Goal: Task Accomplishment & Management: Use online tool/utility

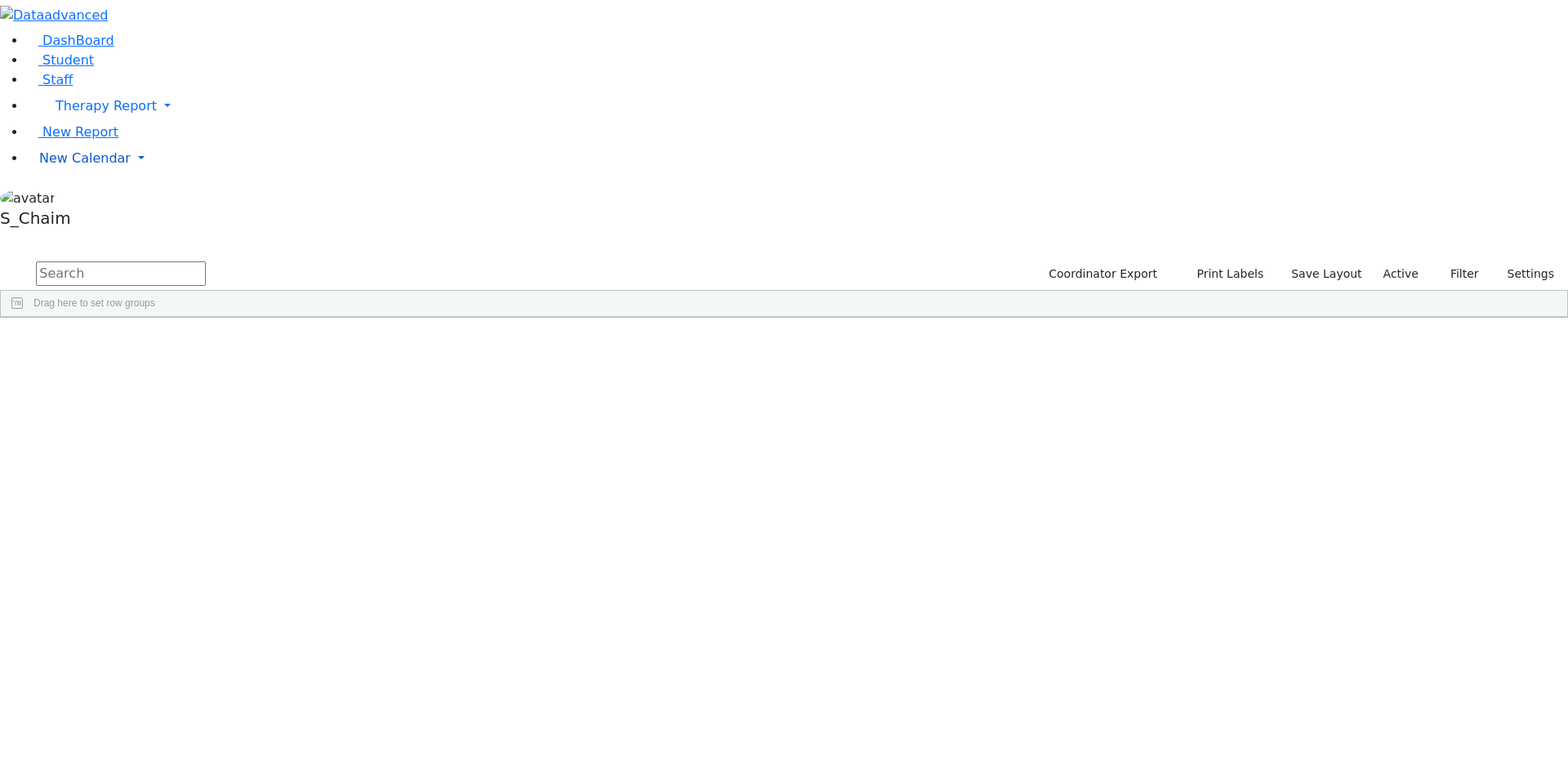
click at [65, 114] on span "New Calendar" at bounding box center [105, 105] width 101 height 15
click at [80, 199] on span "Calendar" at bounding box center [64, 190] width 59 height 15
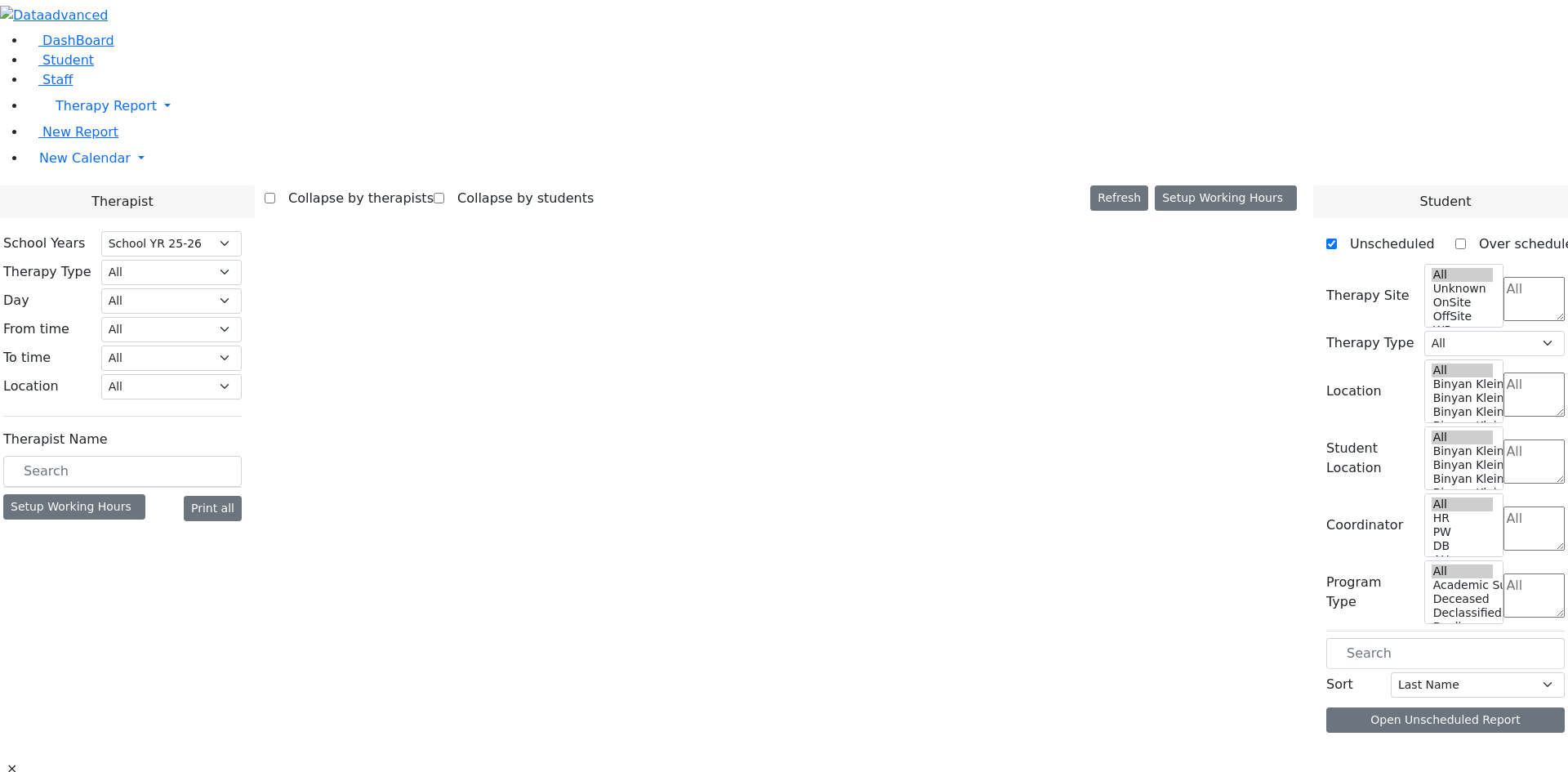
select select "212"
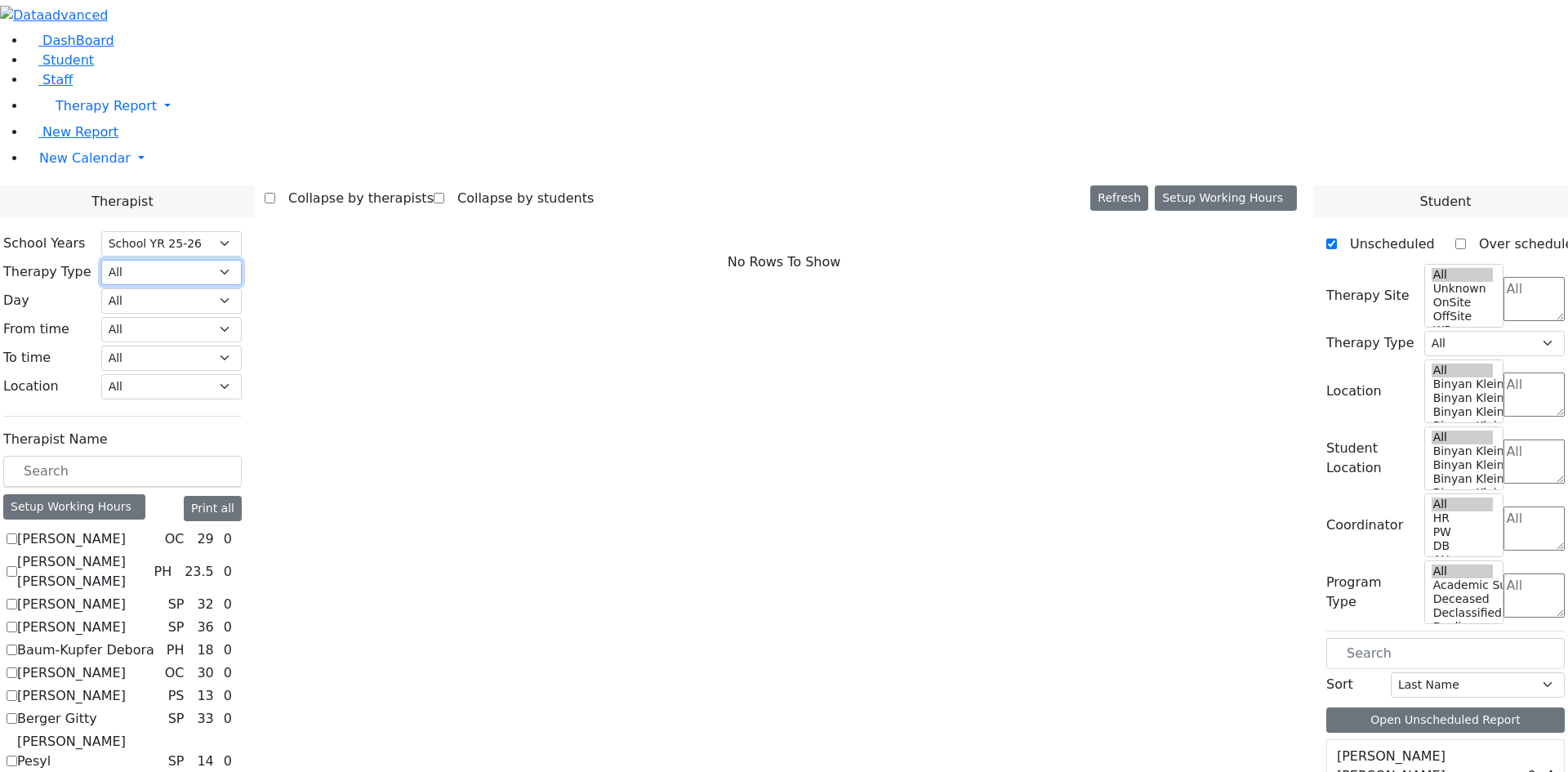
click at [242, 260] on select "All Psych Hearing Vision Speech Physical Occupational" at bounding box center [171, 273] width 140 height 25
select select "1"
click at [242, 260] on select "All Psych Hearing Vision Speech Physical Occupational" at bounding box center [171, 273] width 140 height 25
select select "1"
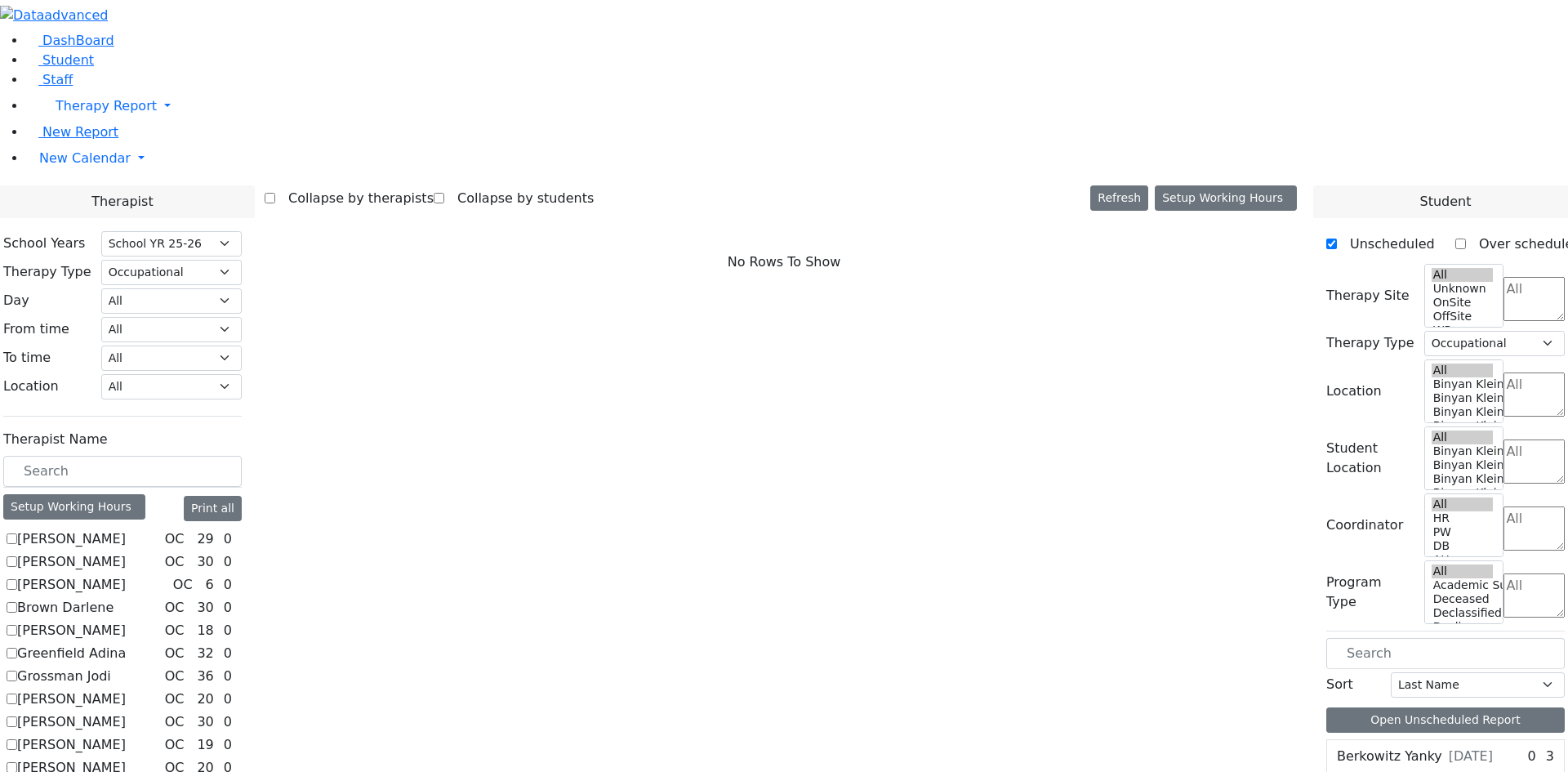
checkbox input "true"
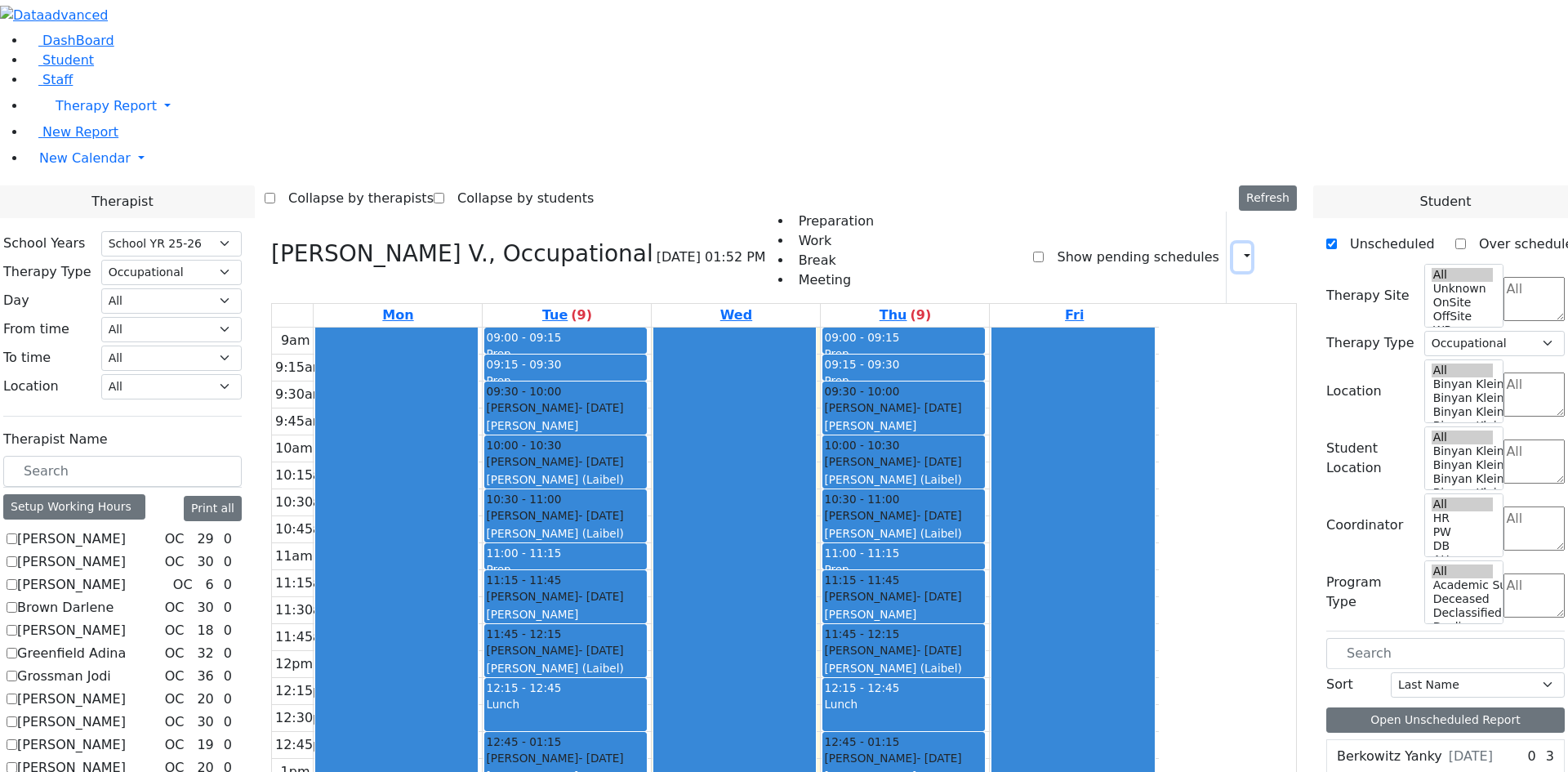
click at [1237, 249] on icon "button" at bounding box center [1237, 256] width 0 height 15
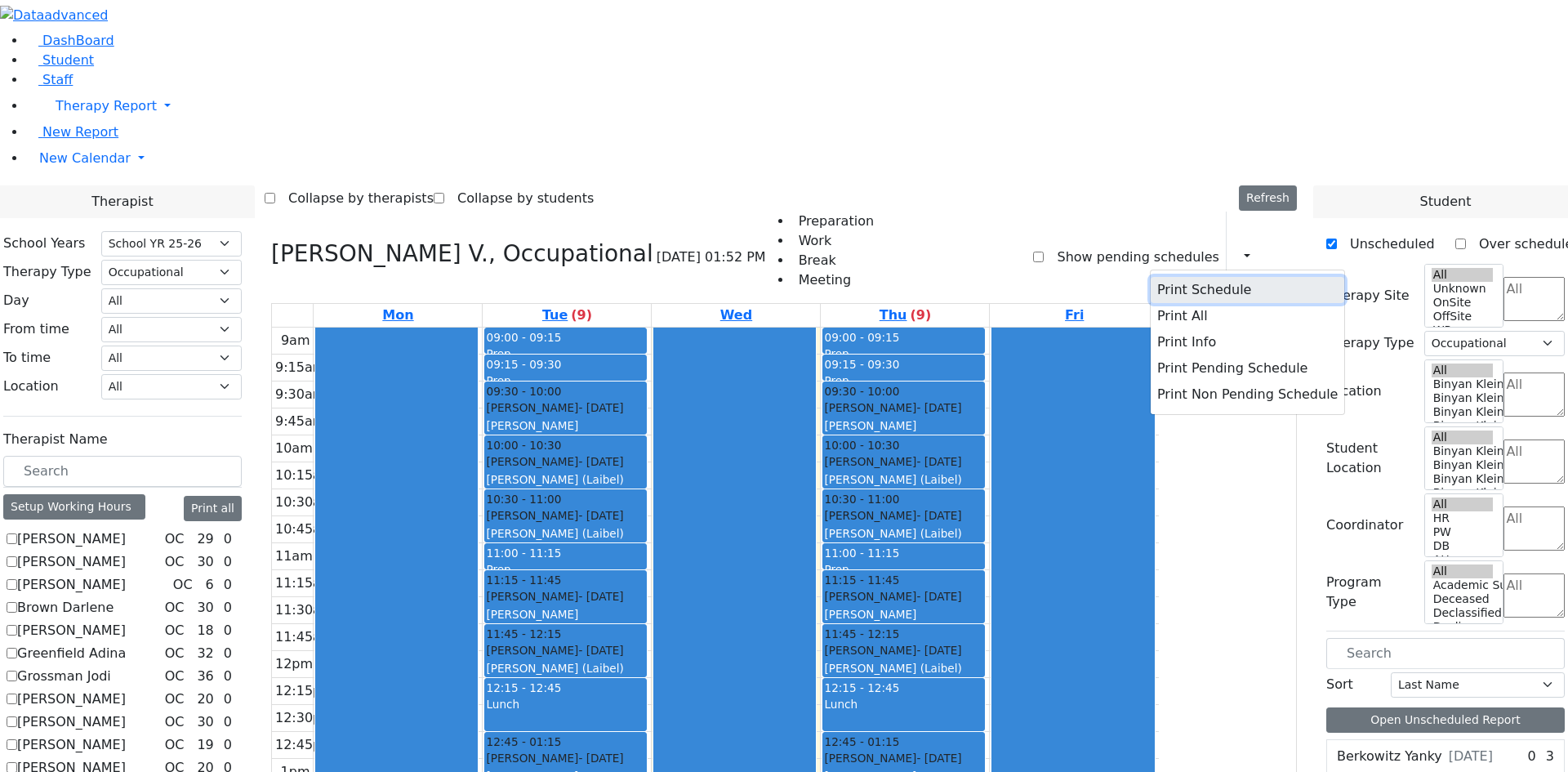
click at [1197, 277] on button "Print Schedule" at bounding box center [1247, 290] width 194 height 26
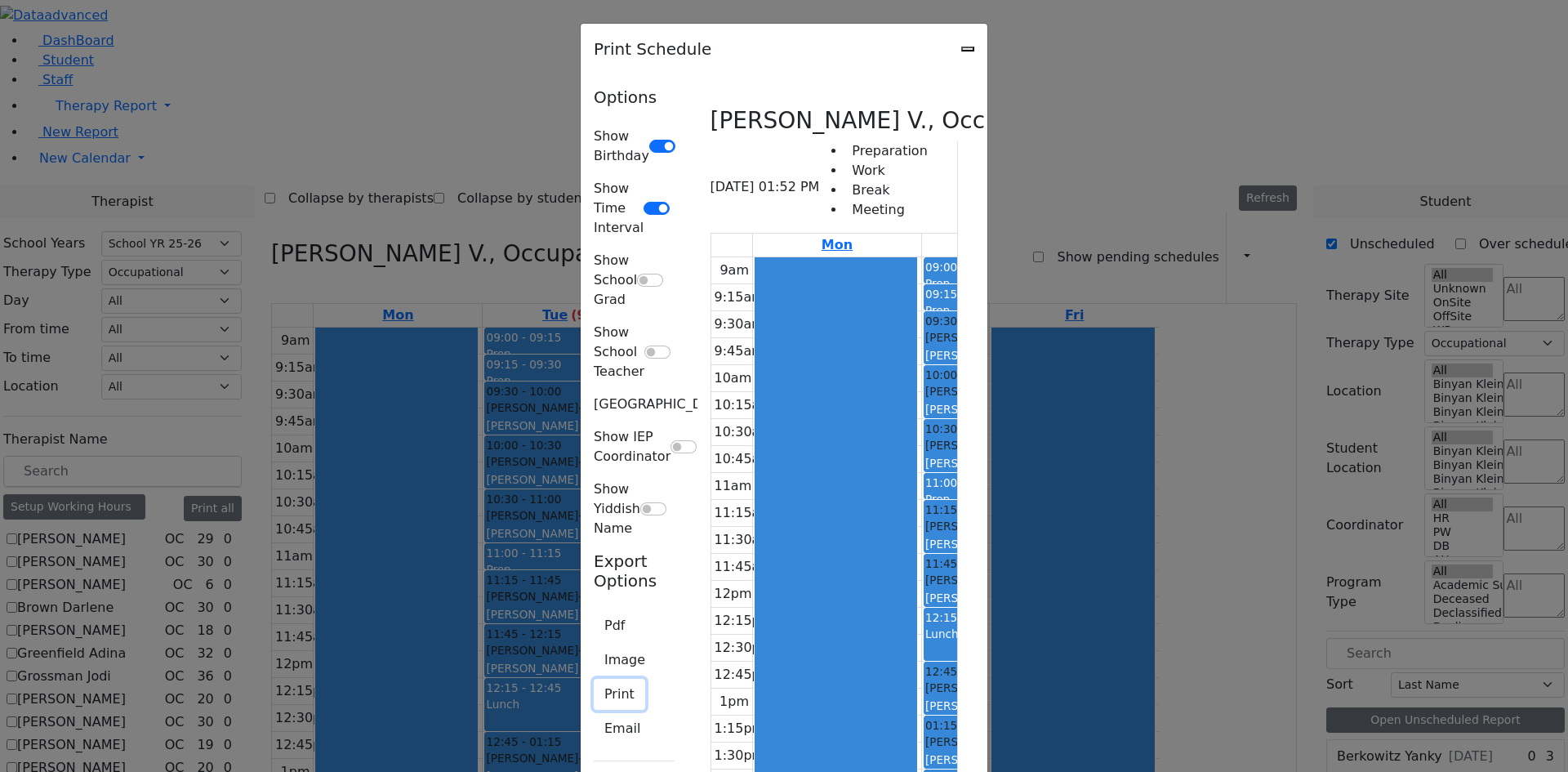
click at [593, 679] on button "Print" at bounding box center [619, 694] width 52 height 31
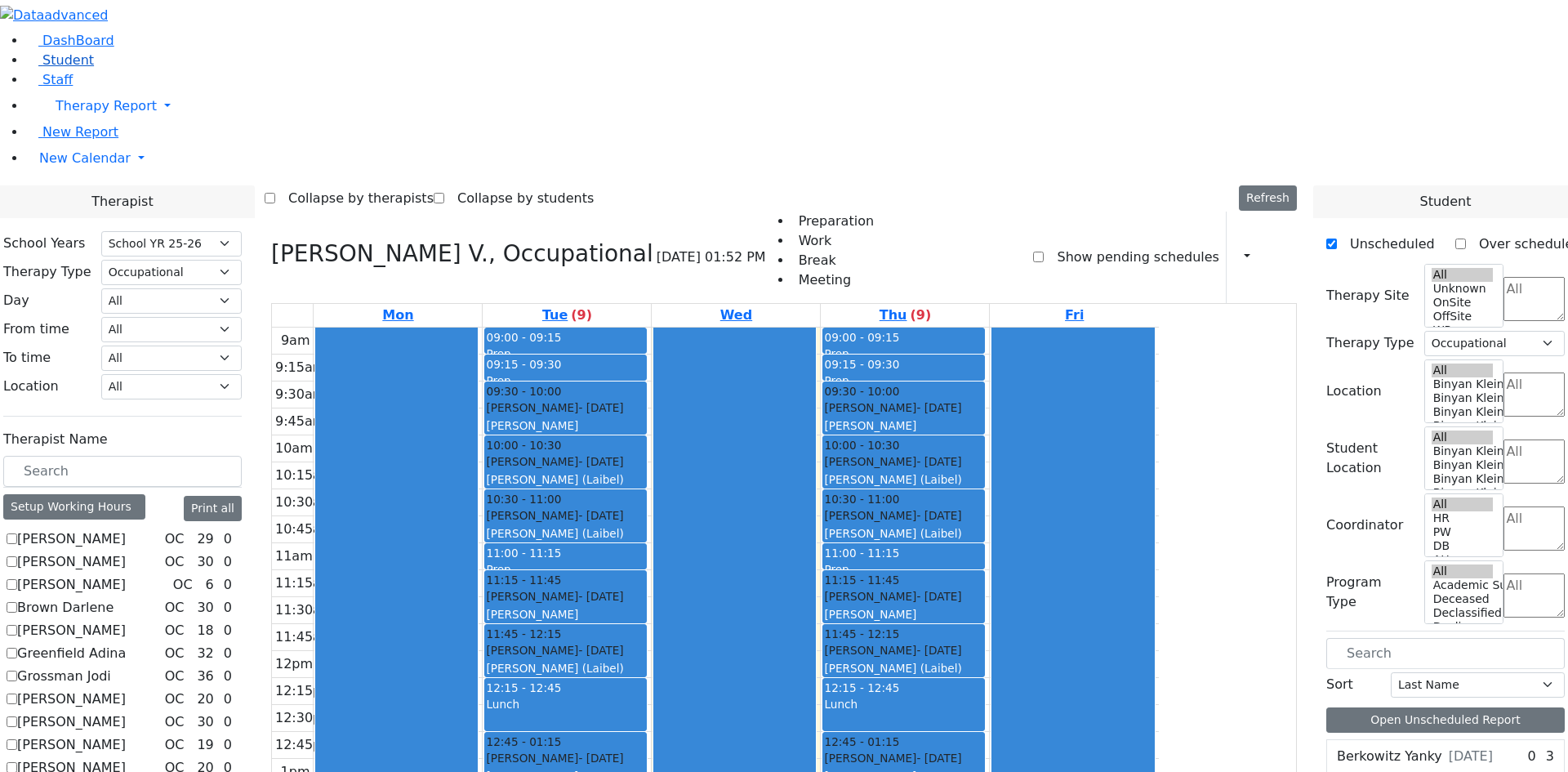
click at [59, 68] on span "Student" at bounding box center [68, 60] width 52 height 15
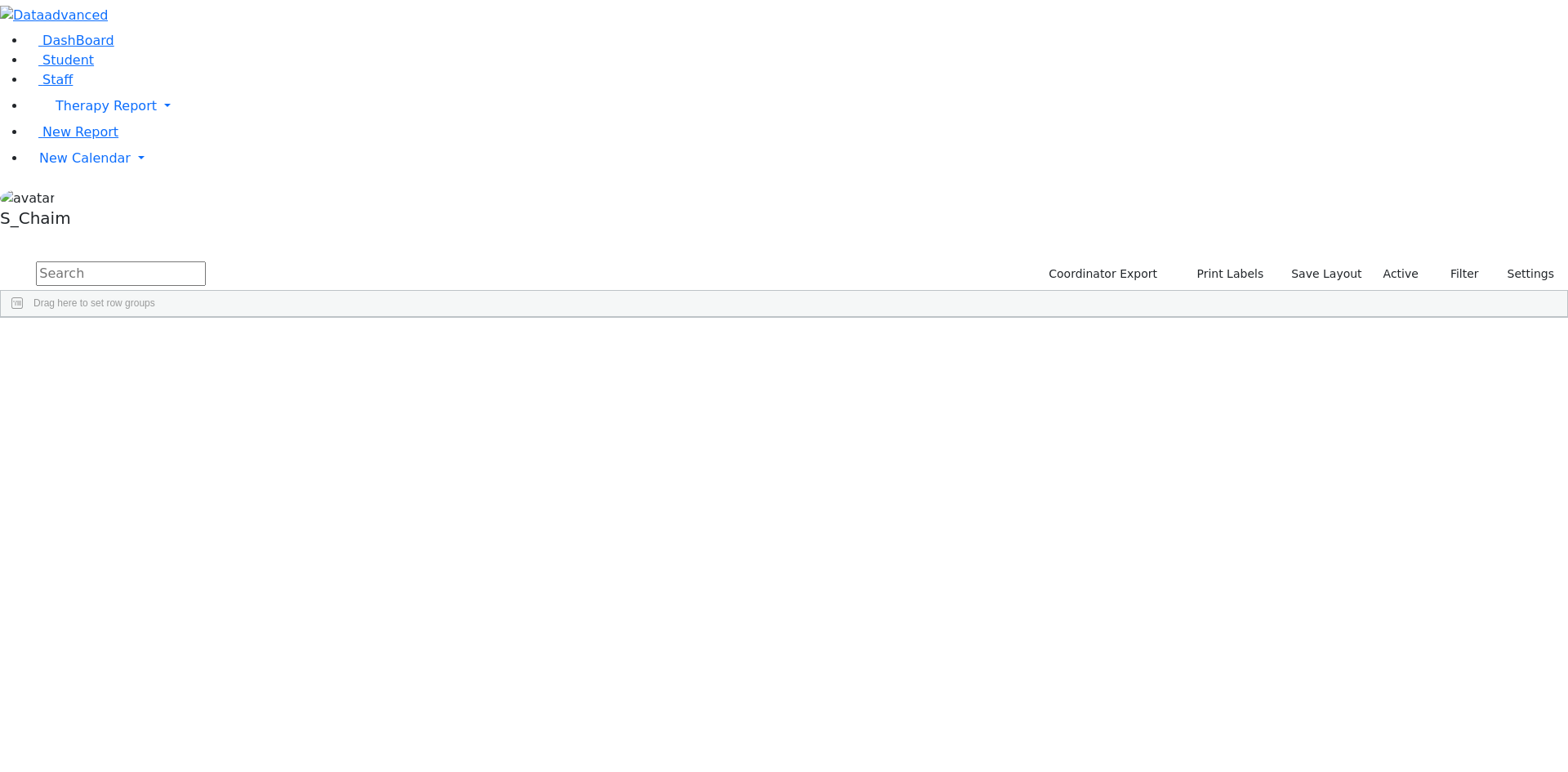
click at [853, 324] on span "Site" at bounding box center [844, 330] width 18 height 11
click at [208, 367] on div "Berger" at bounding box center [156, 378] width 103 height 23
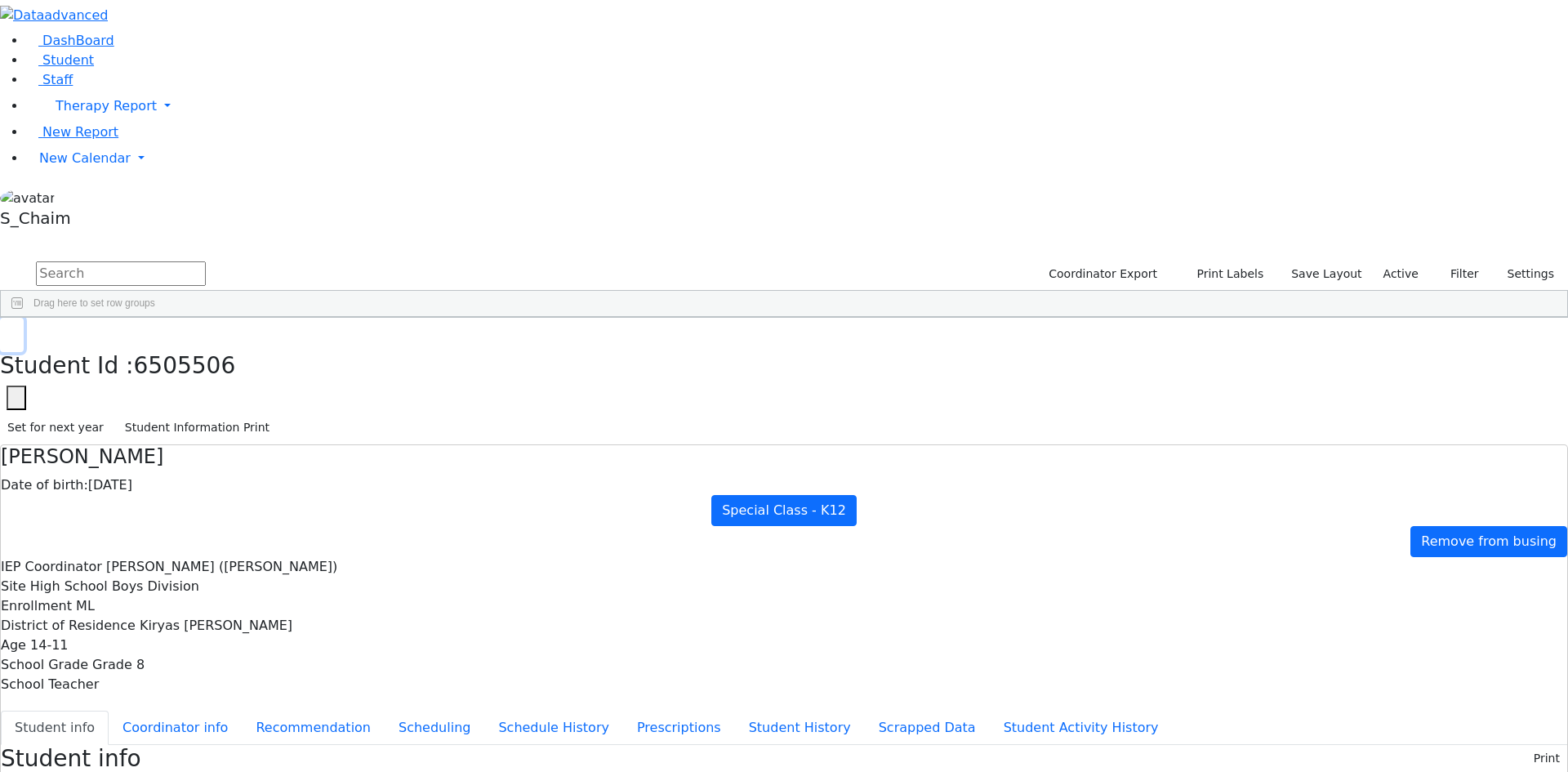
click at [24, 318] on button "button" at bounding box center [12, 335] width 24 height 34
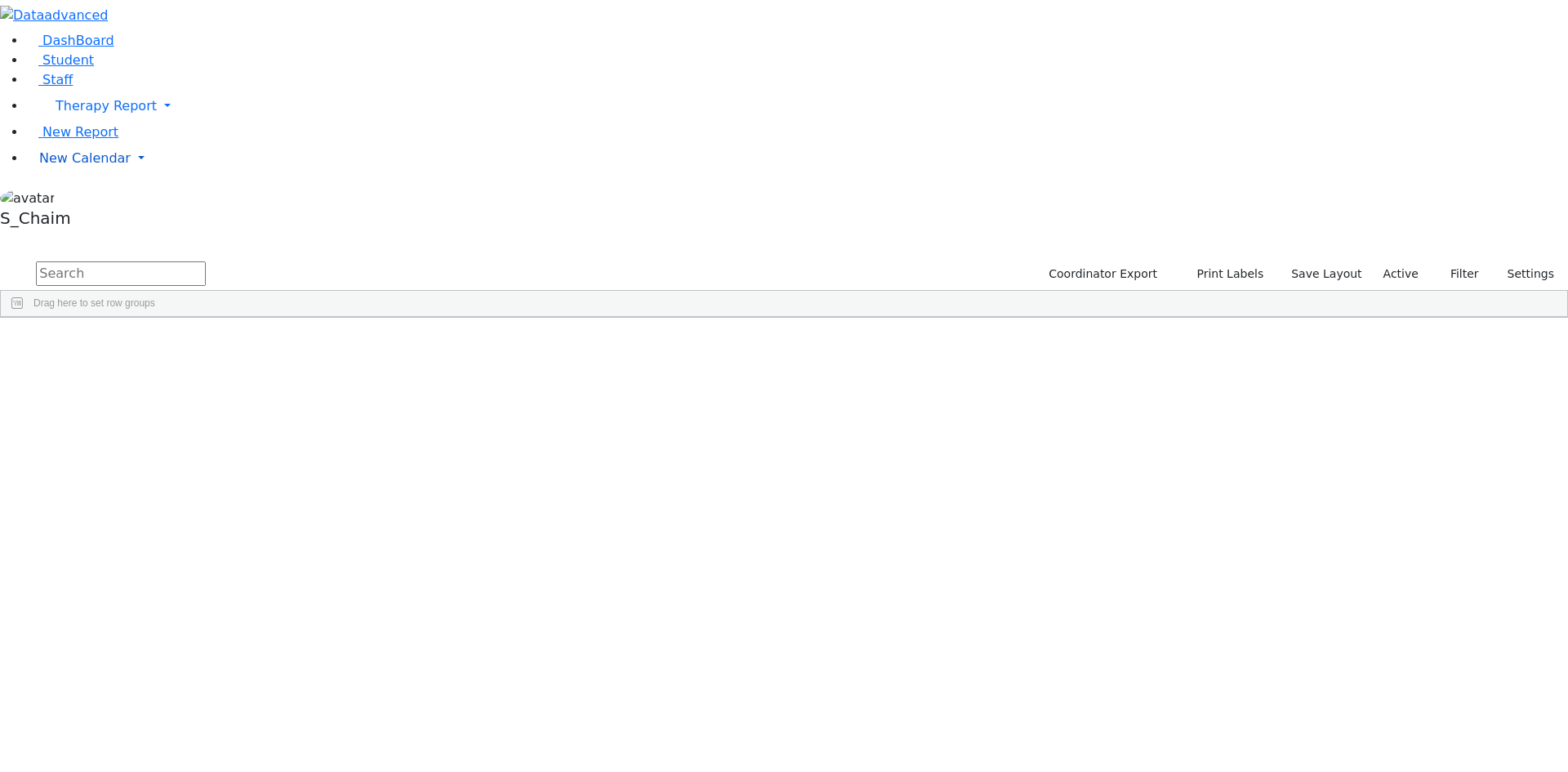
click at [96, 114] on span "New Calendar" at bounding box center [105, 105] width 101 height 15
click at [84, 199] on span "Calendar" at bounding box center [64, 190] width 59 height 15
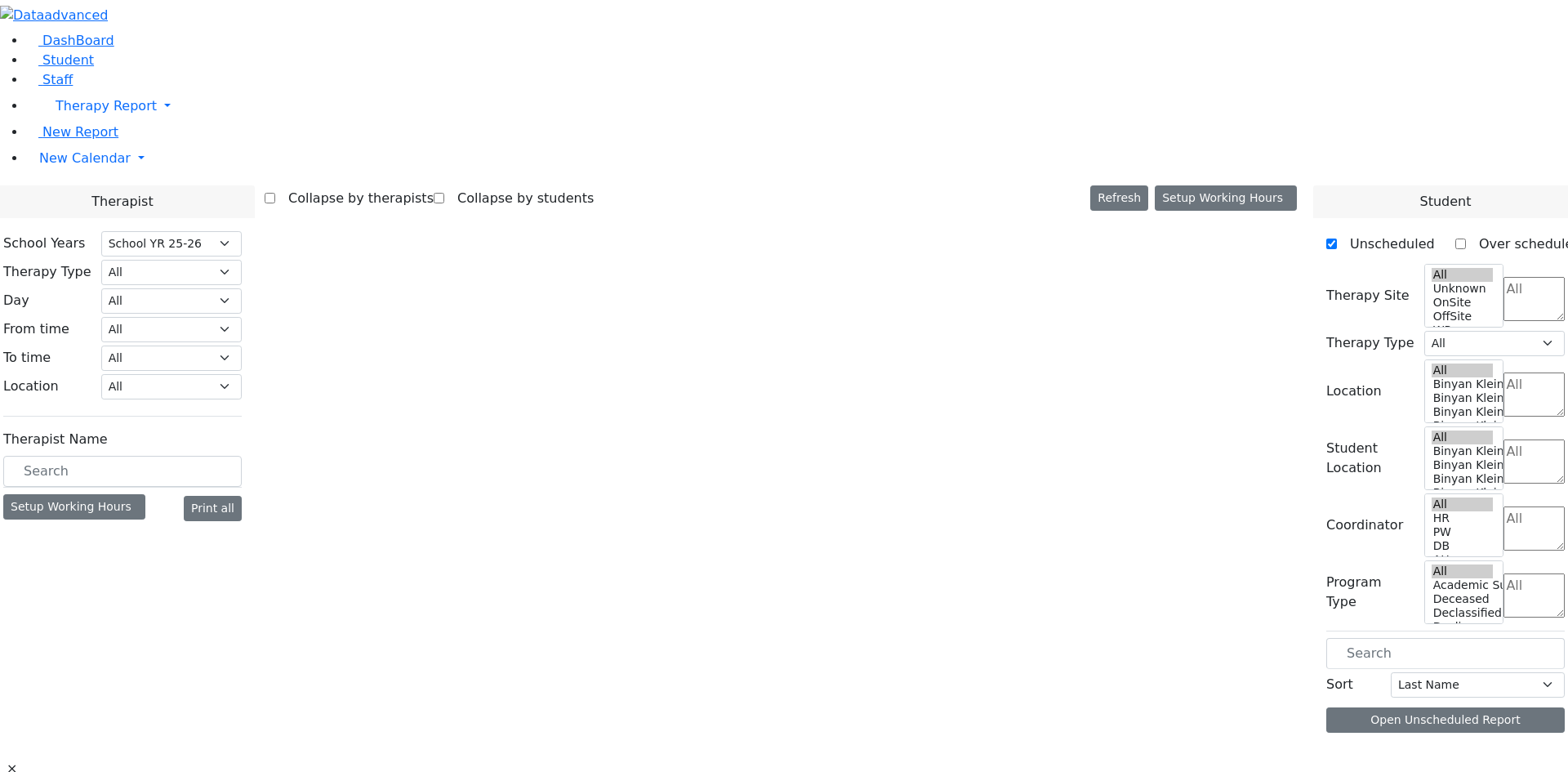
select select "212"
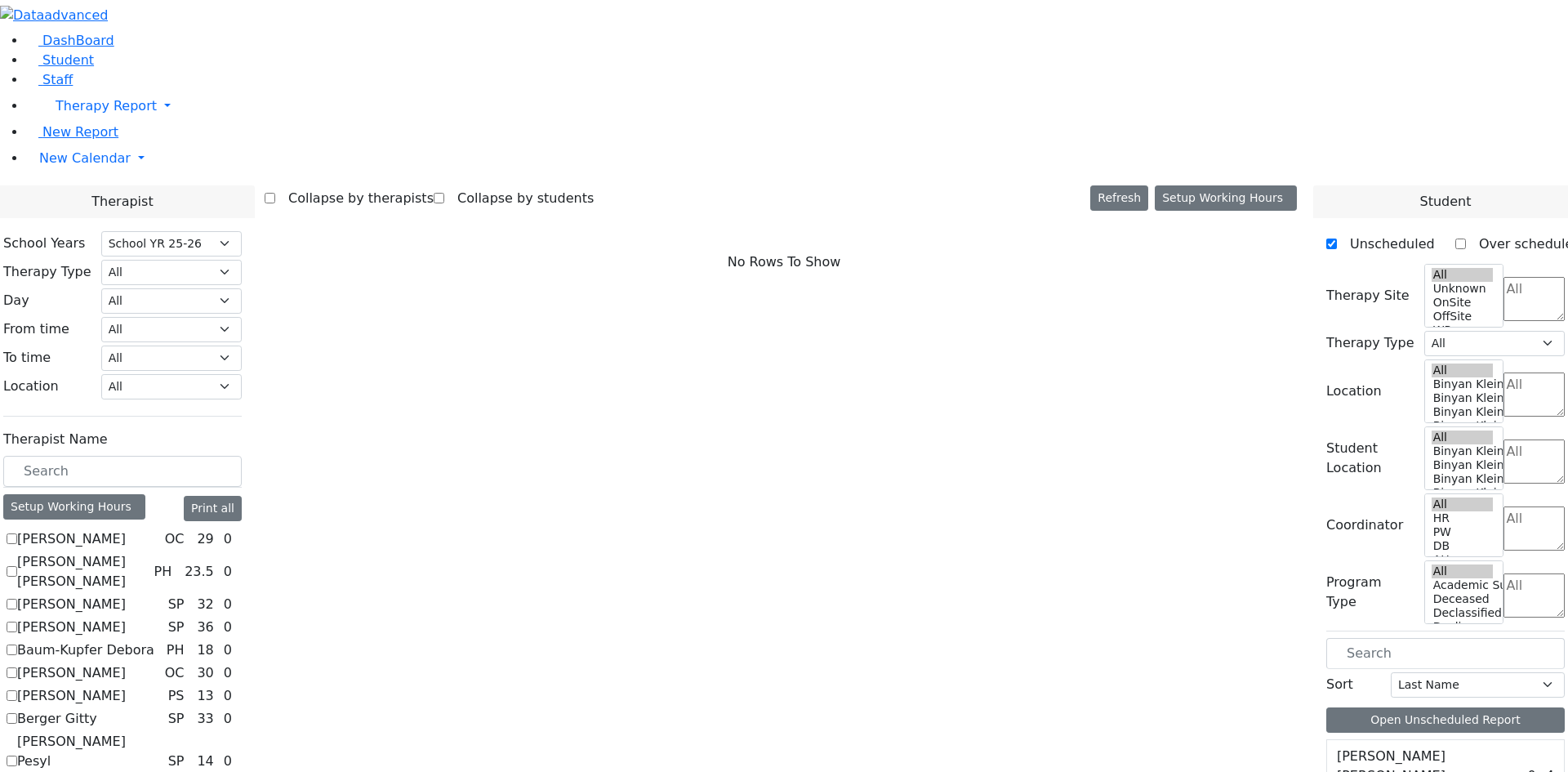
click at [126, 594] on label "[PERSON_NAME]" at bounding box center [71, 604] width 109 height 20
click at [17, 599] on input "[PERSON_NAME]" at bounding box center [12, 604] width 11 height 11
checkbox input "true"
select select "3"
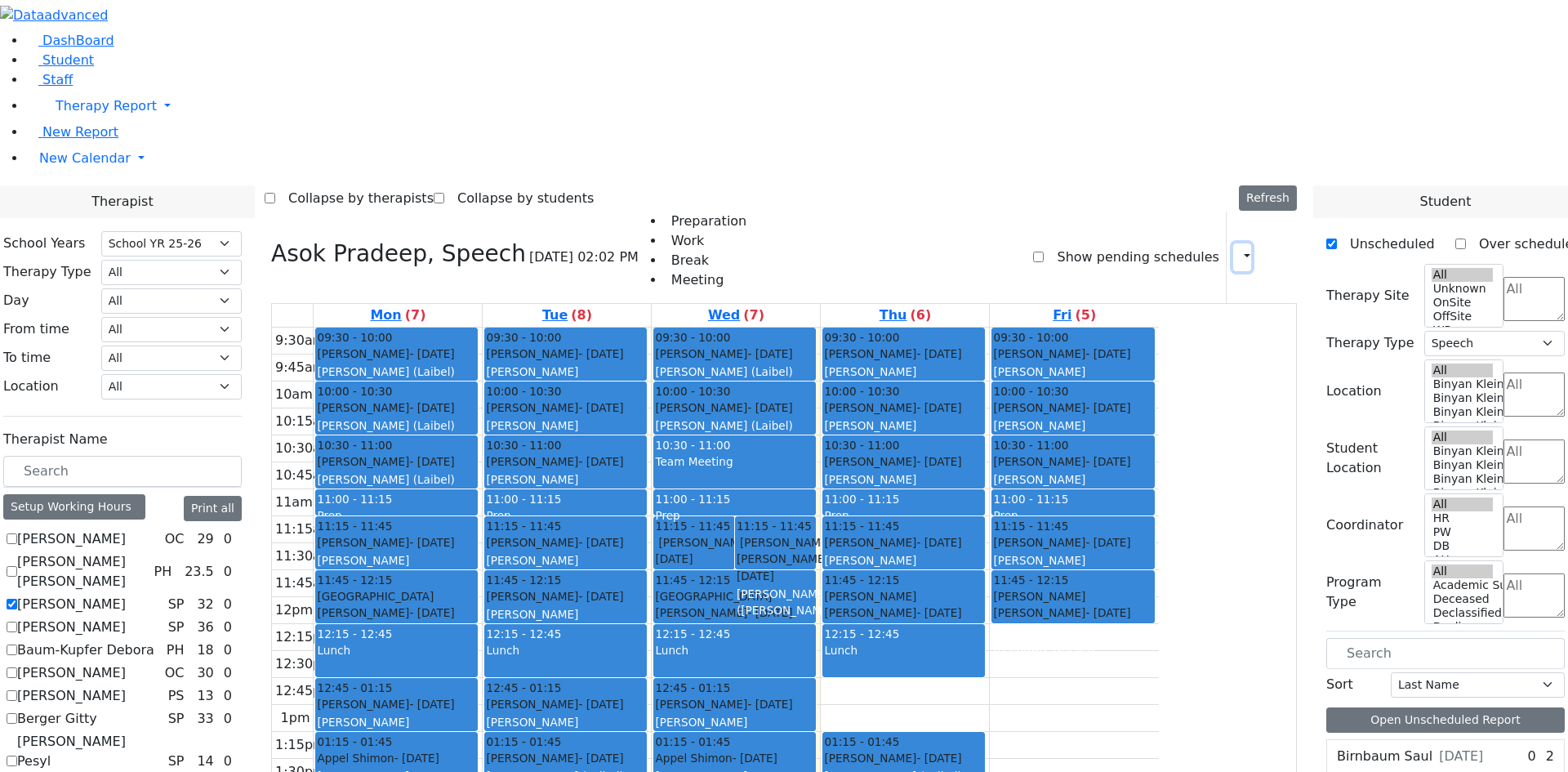
click at [1237, 249] on icon "button" at bounding box center [1237, 256] width 0 height 15
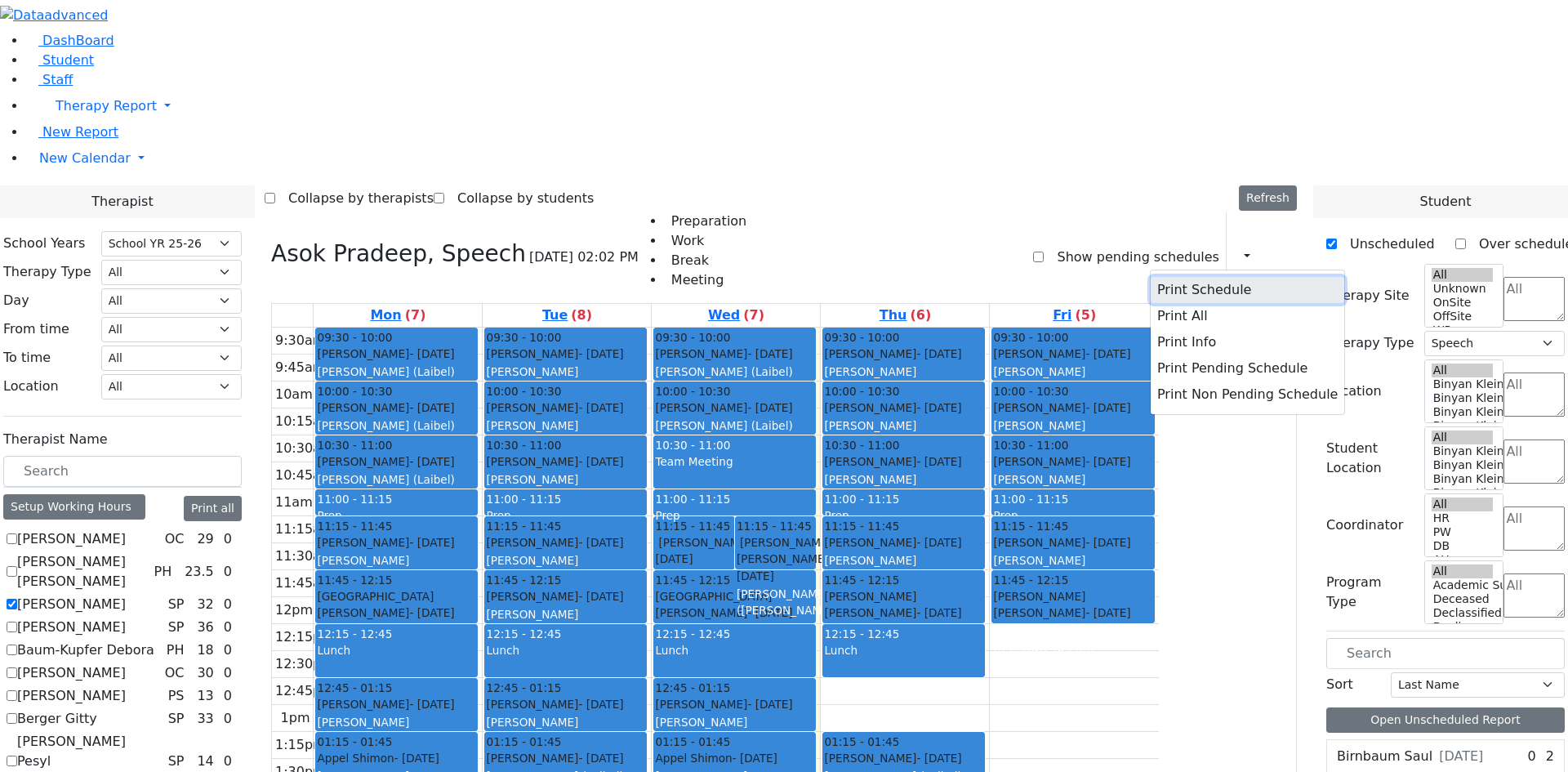
click at [1165, 277] on button "Print Schedule" at bounding box center [1247, 290] width 194 height 26
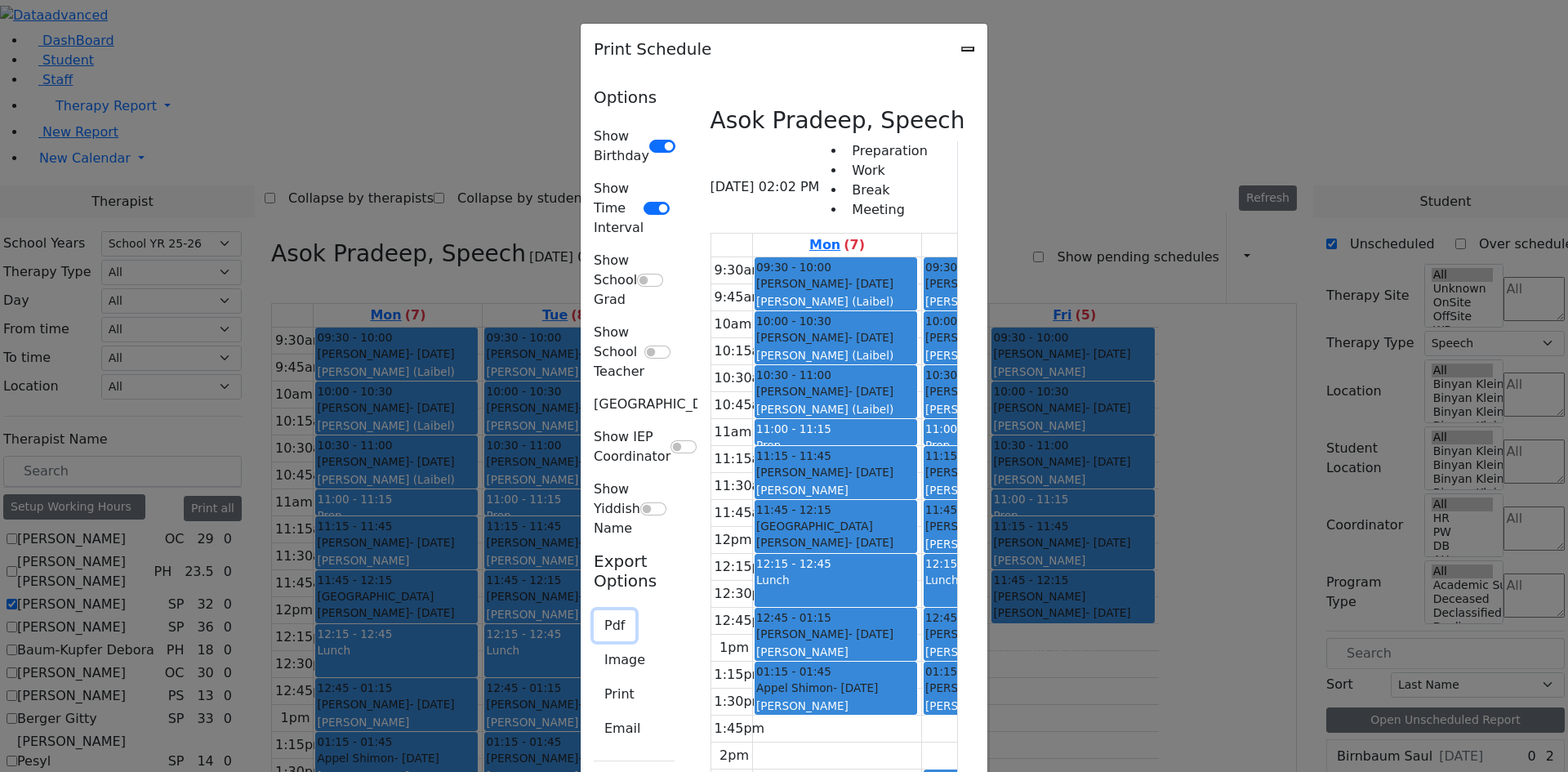
click at [593, 611] on button "Pdf" at bounding box center [614, 626] width 42 height 31
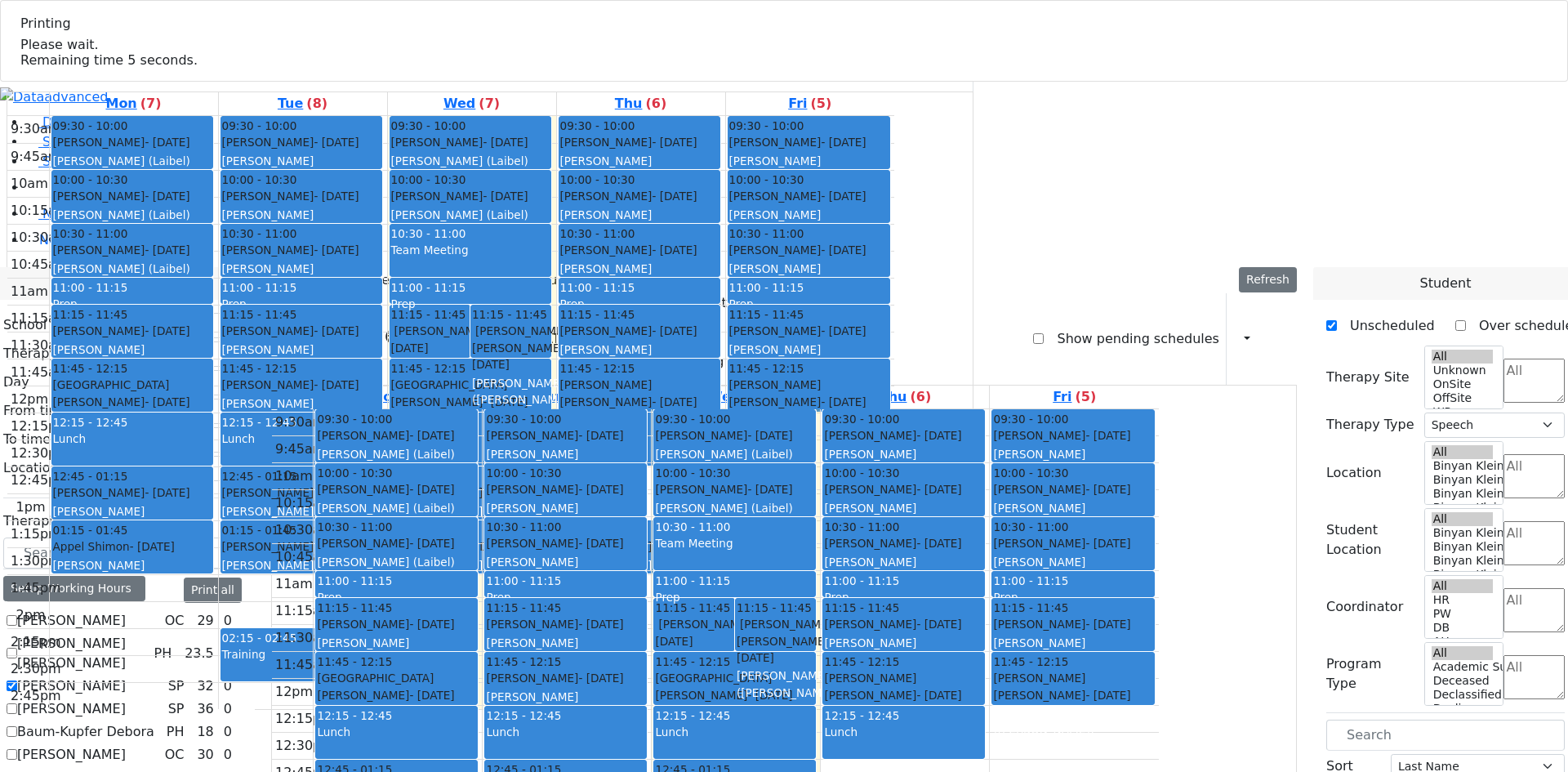
select select "212"
select select "3"
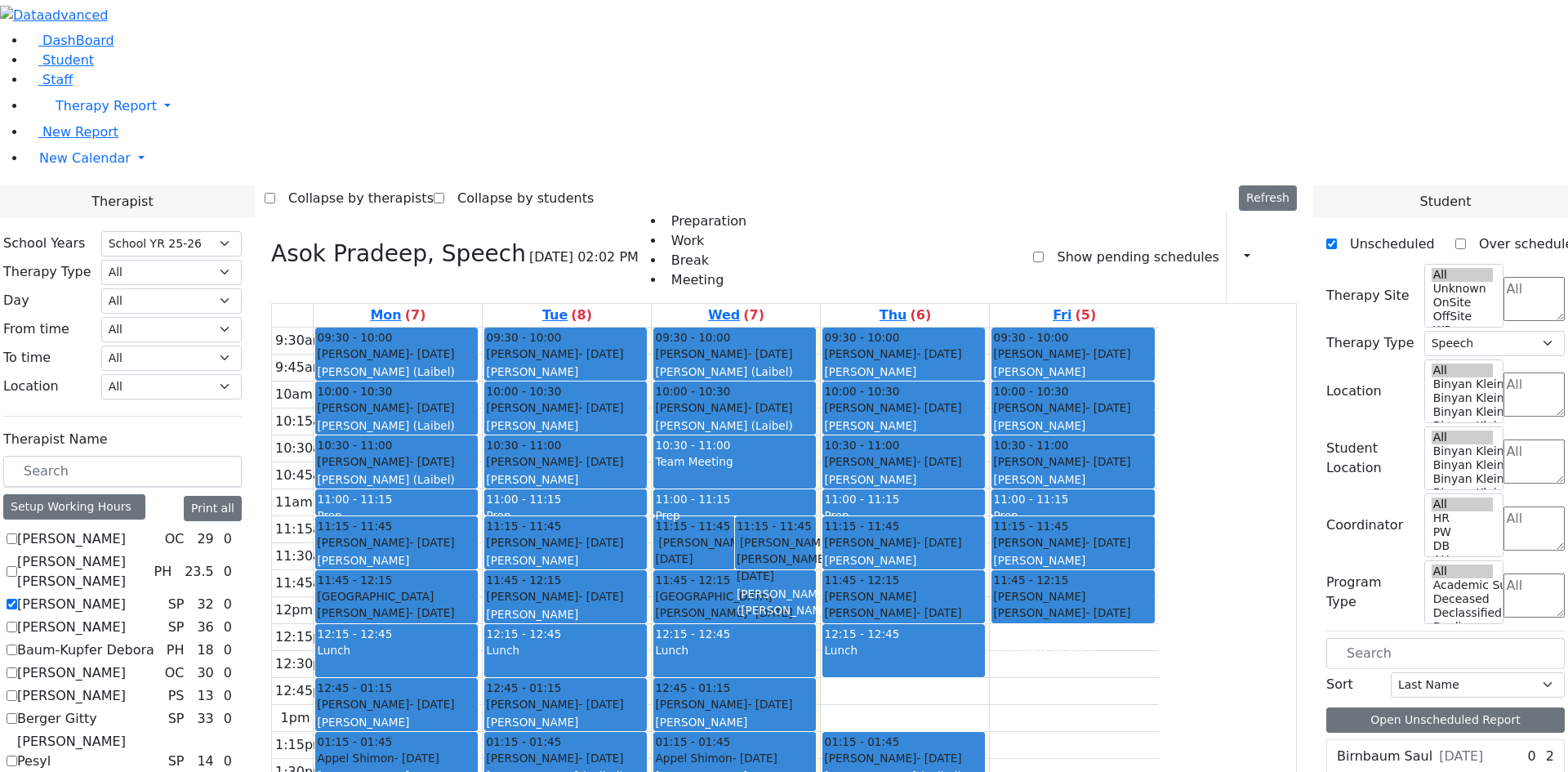
click at [126, 594] on label "[PERSON_NAME]" at bounding box center [71, 604] width 109 height 20
click at [17, 599] on input "[PERSON_NAME]" at bounding box center [12, 604] width 11 height 11
checkbox input "false"
select select
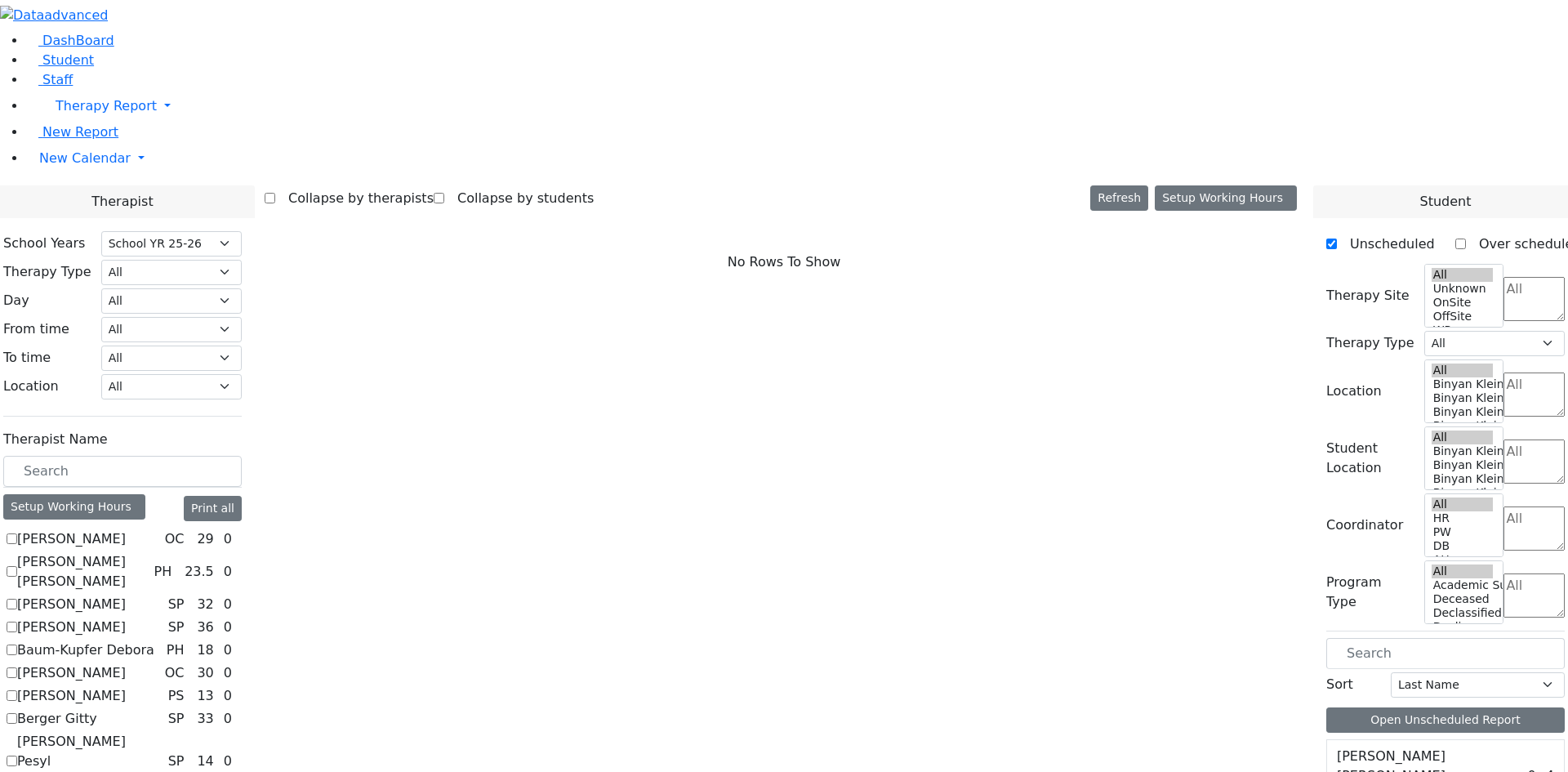
click at [155, 640] on label "Baum-Kupfer Debora" at bounding box center [86, 650] width 138 height 20
click at [17, 645] on input "Baum-Kupfer Debora" at bounding box center [12, 650] width 11 height 11
checkbox input "true"
select select "2"
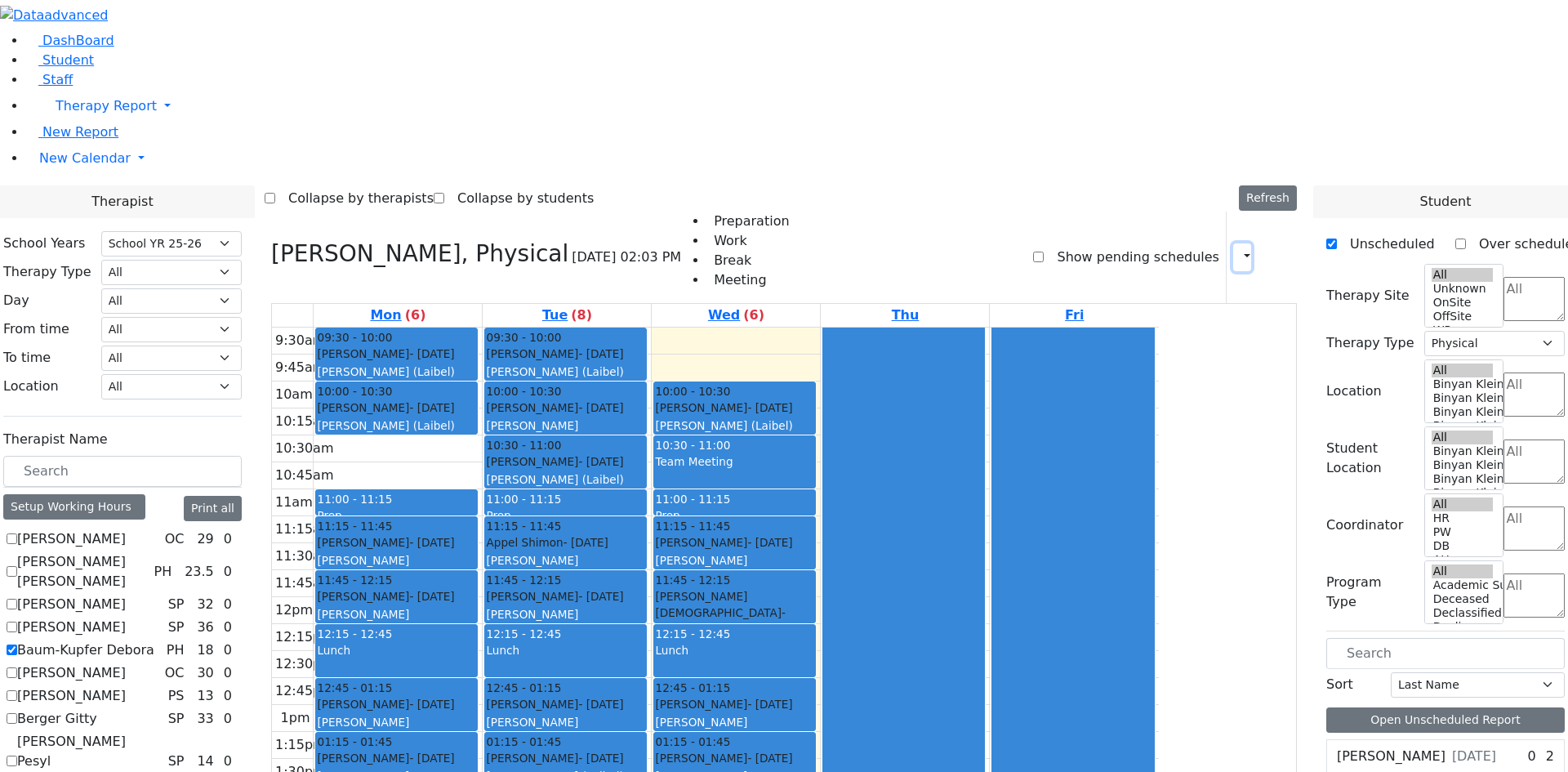
click at [1237, 249] on icon "button" at bounding box center [1237, 256] width 0 height 15
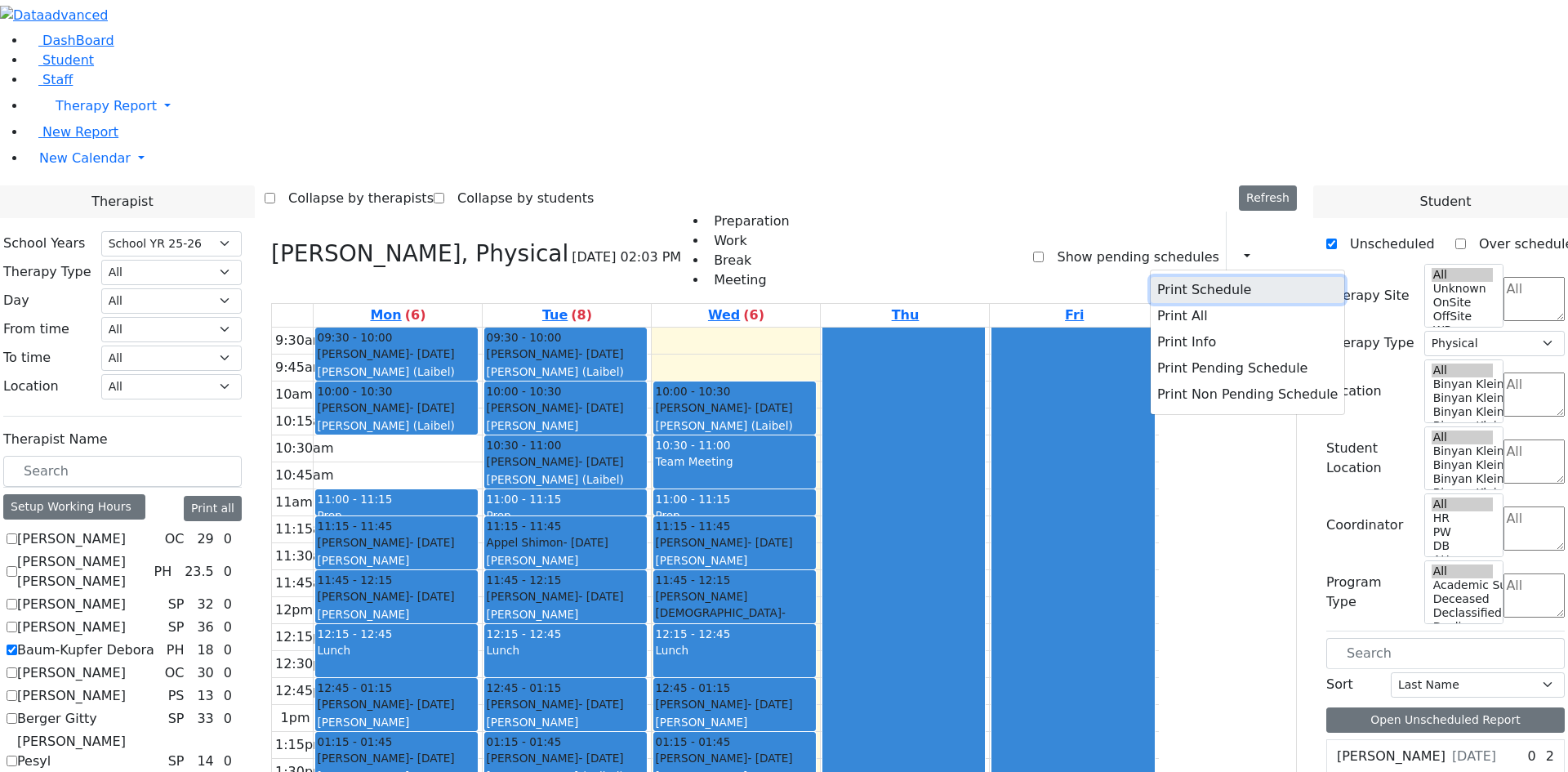
click at [1200, 277] on button "Print Schedule" at bounding box center [1247, 290] width 194 height 26
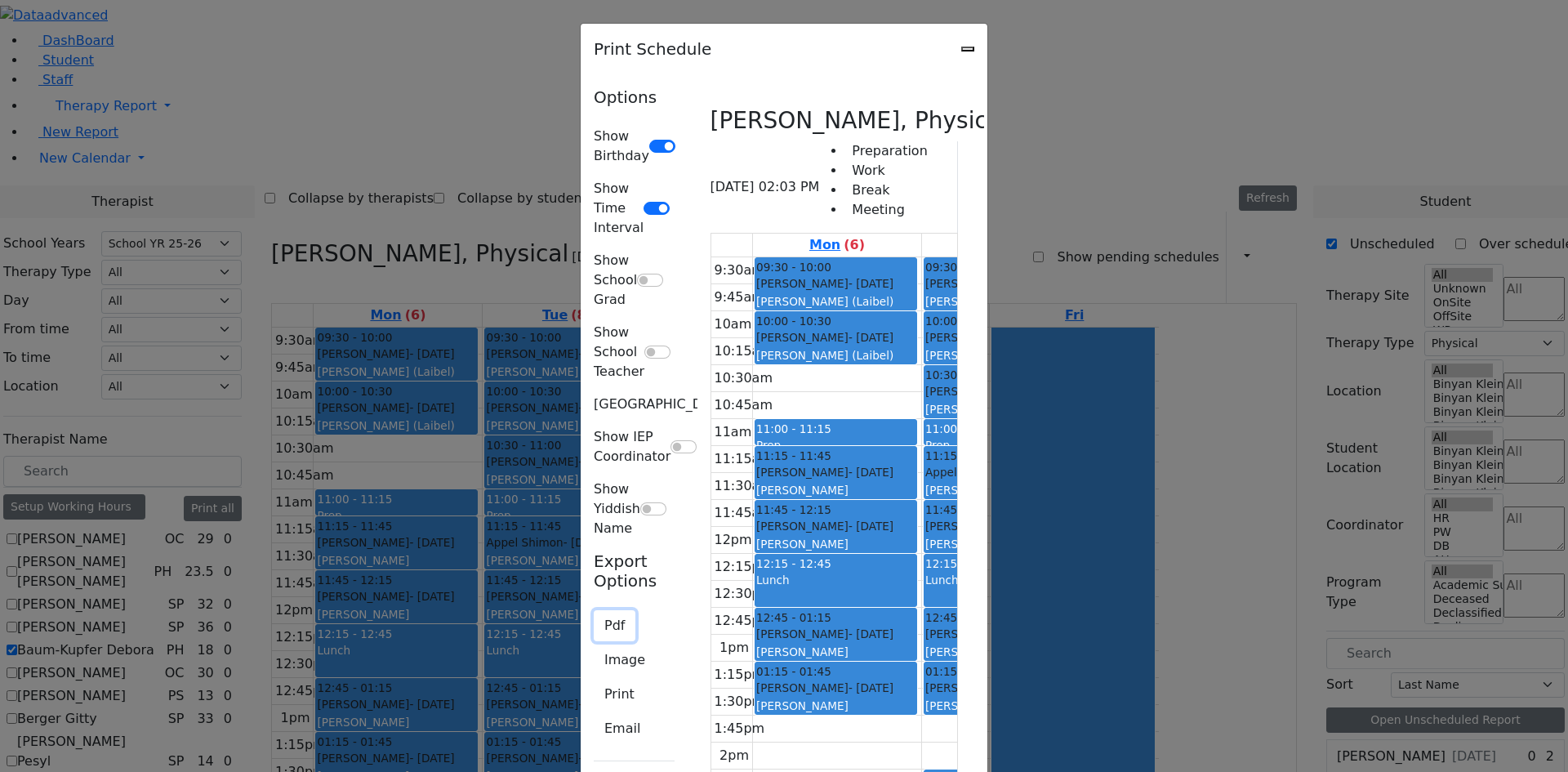
click at [593, 611] on button "Pdf" at bounding box center [614, 626] width 42 height 31
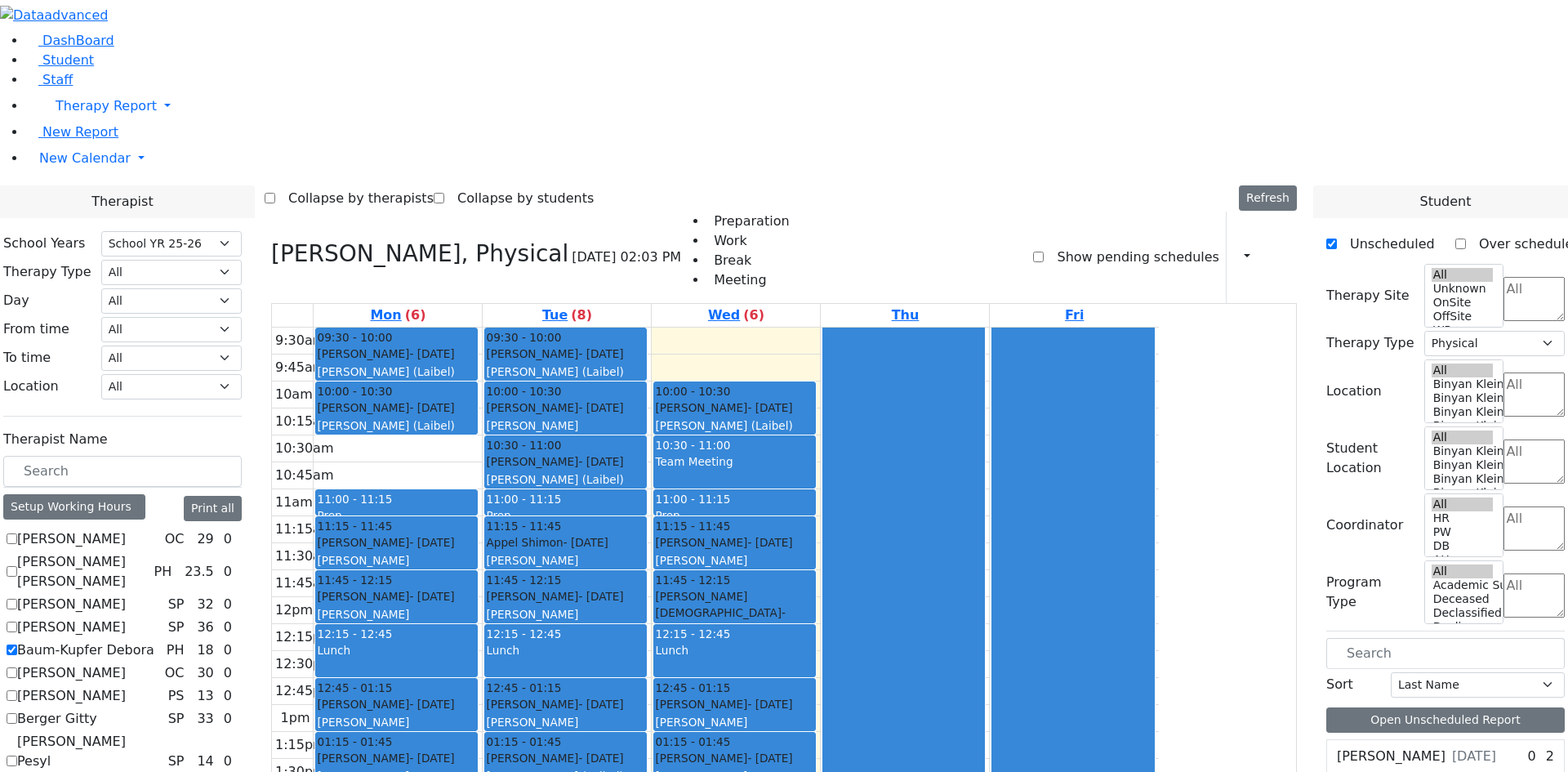
click at [155, 640] on label "Baum-Kupfer Debora" at bounding box center [86, 650] width 138 height 20
click at [17, 645] on input "Baum-Kupfer Debora" at bounding box center [12, 650] width 11 height 11
checkbox input "false"
select select
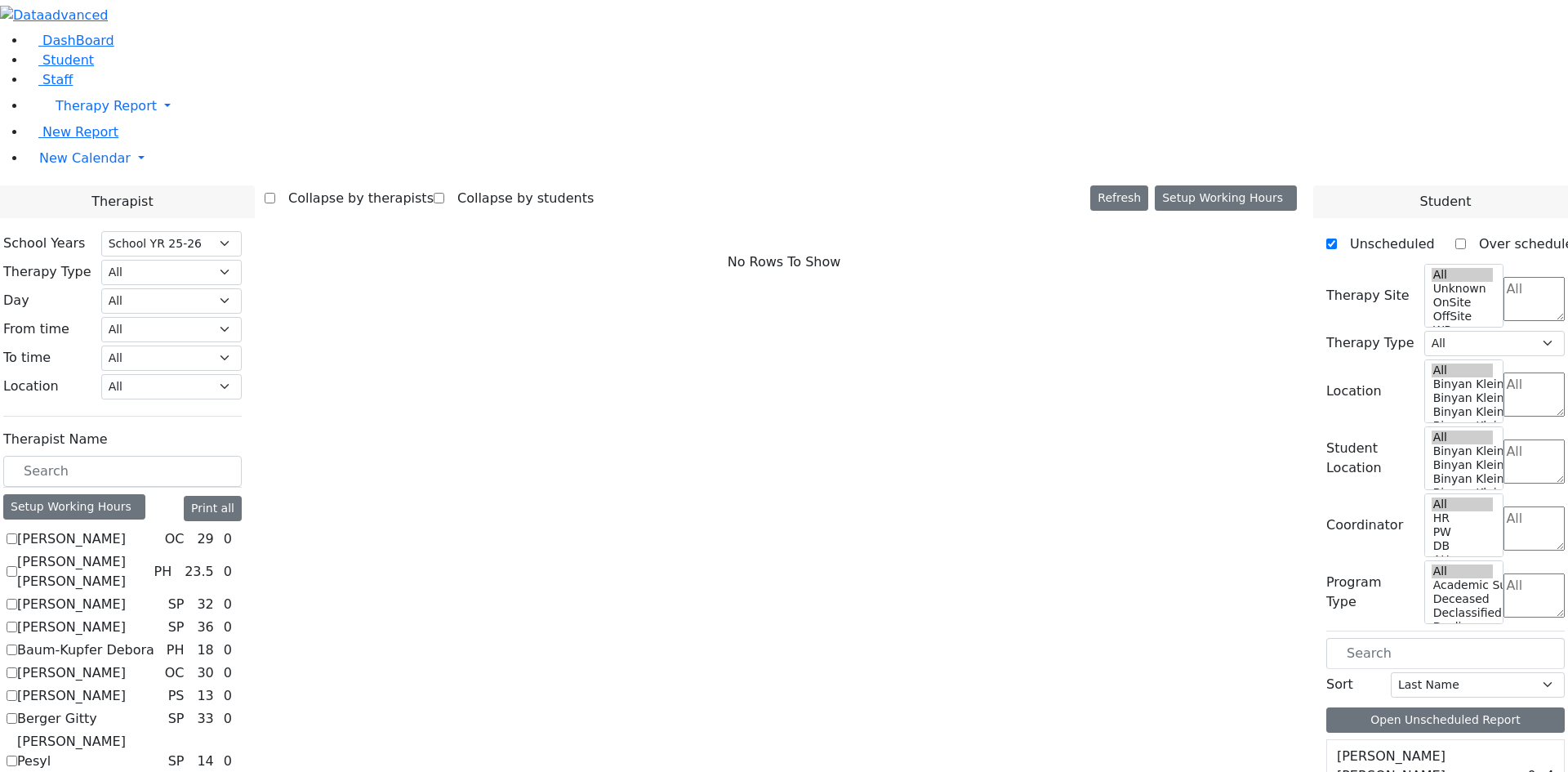
click at [161, 732] on label "[PERSON_NAME] Pesyl [PERSON_NAME]" at bounding box center [89, 761] width 144 height 59
click at [17, 756] on input "[PERSON_NAME] Pesyl [PERSON_NAME]" at bounding box center [12, 761] width 11 height 11
checkbox input "true"
select select "3"
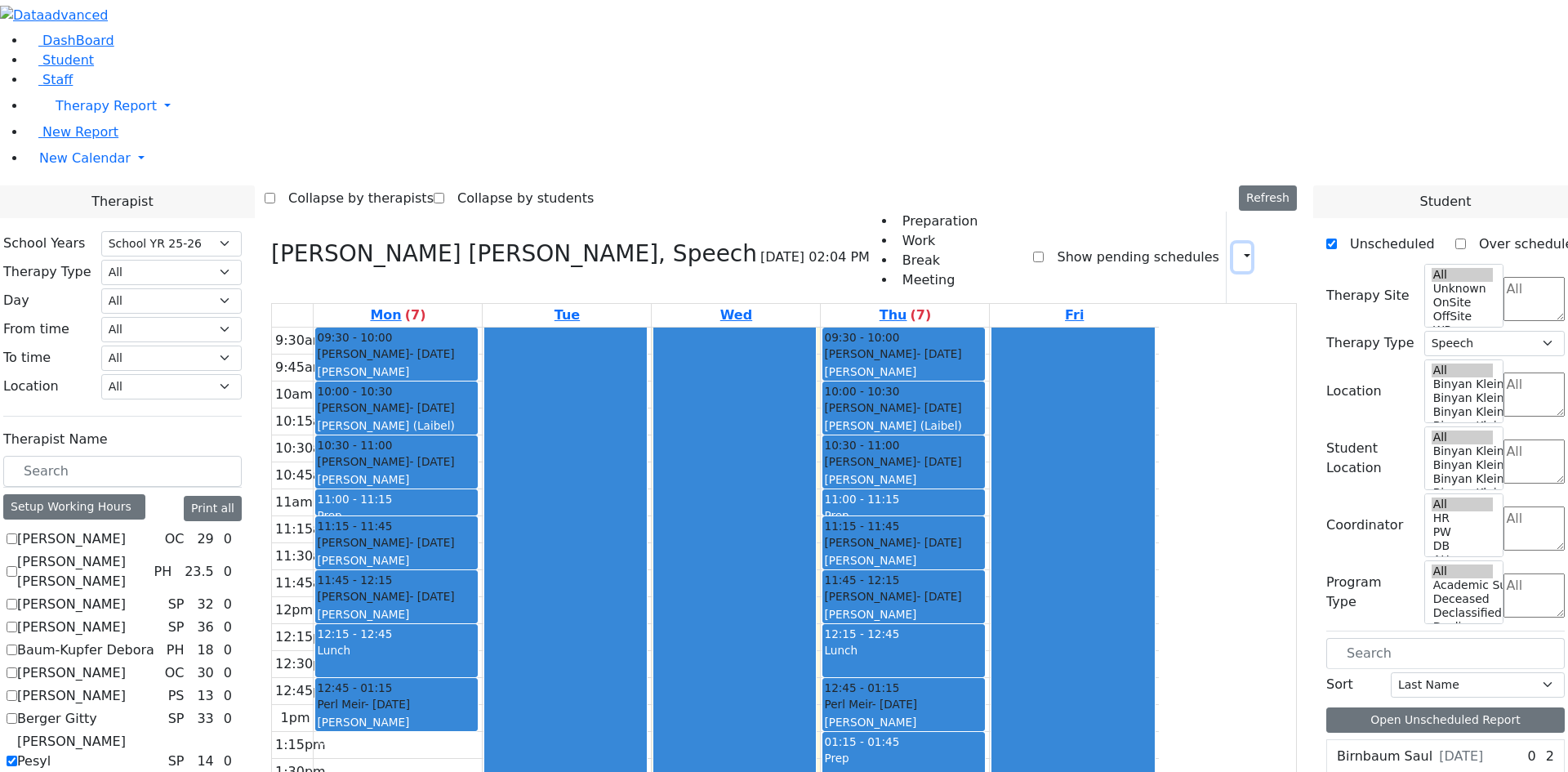
click at [1237, 249] on icon "button" at bounding box center [1237, 256] width 0 height 15
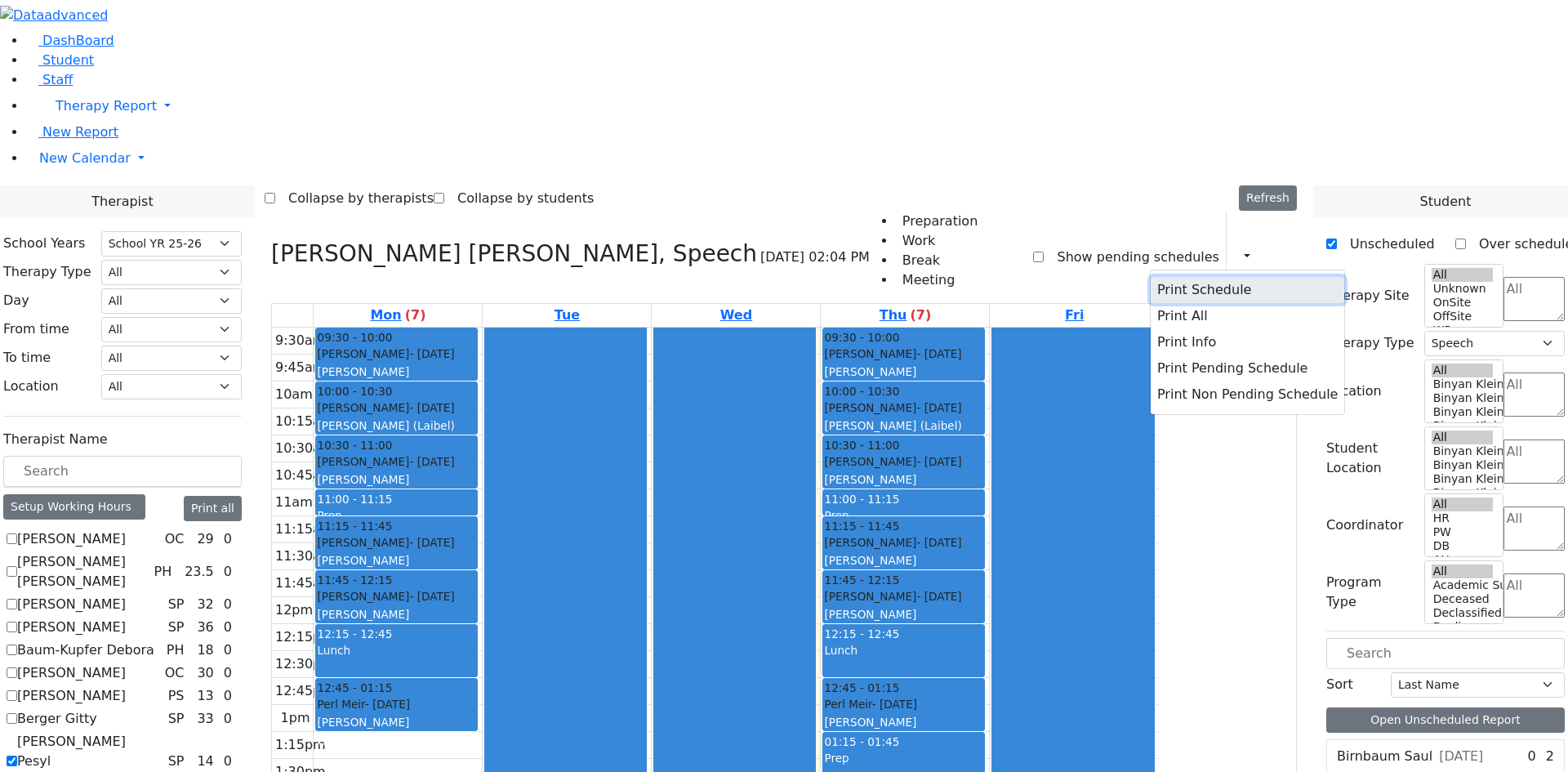
click at [1173, 277] on button "Print Schedule" at bounding box center [1247, 290] width 194 height 26
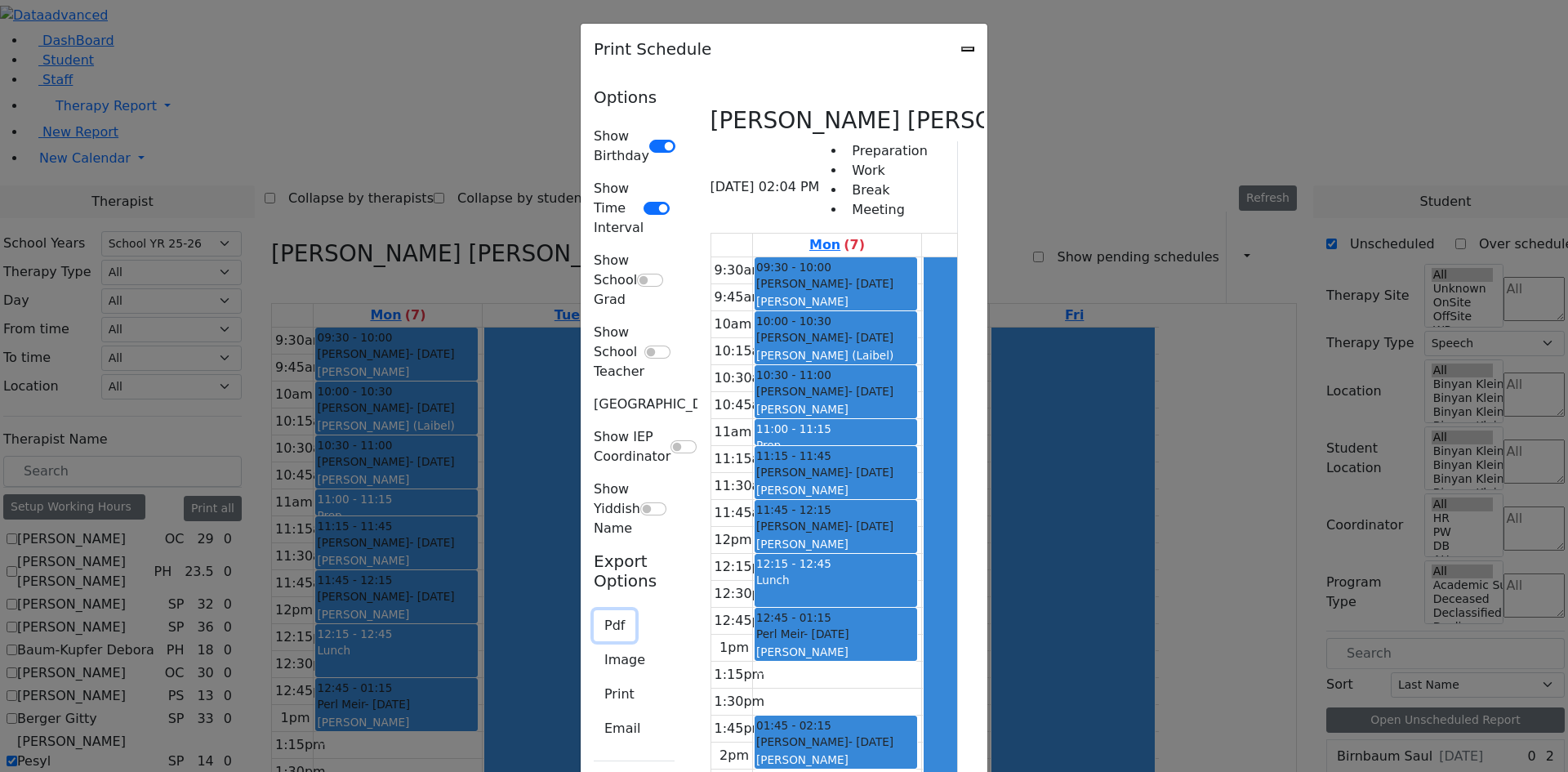
click at [593, 611] on button "Pdf" at bounding box center [614, 626] width 42 height 31
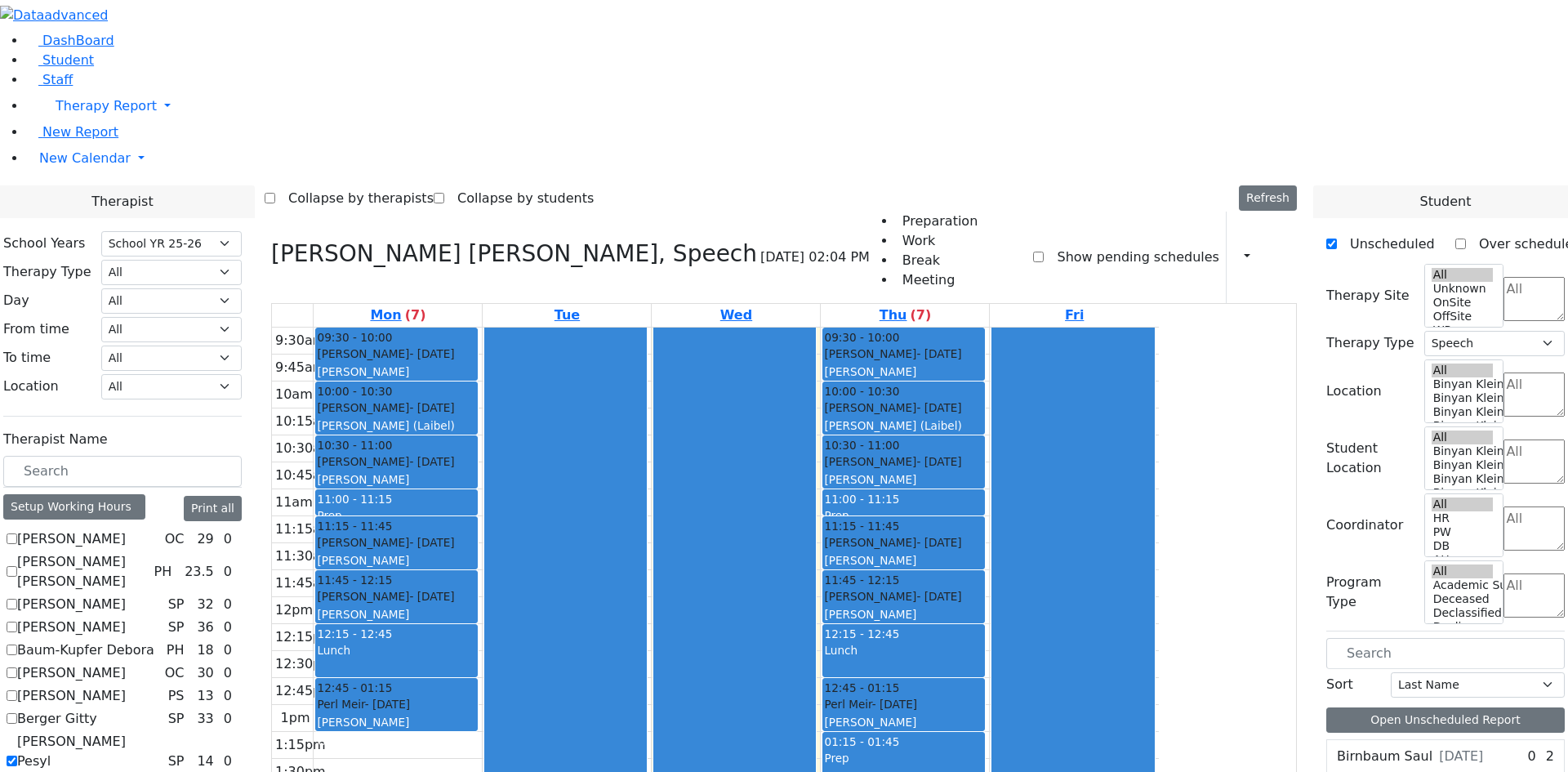
click at [161, 732] on label "[PERSON_NAME] Pesyl [PERSON_NAME]" at bounding box center [89, 761] width 144 height 59
click at [17, 756] on input "[PERSON_NAME] Pesyl [PERSON_NAME]" at bounding box center [12, 761] width 11 height 11
checkbox input "false"
select select
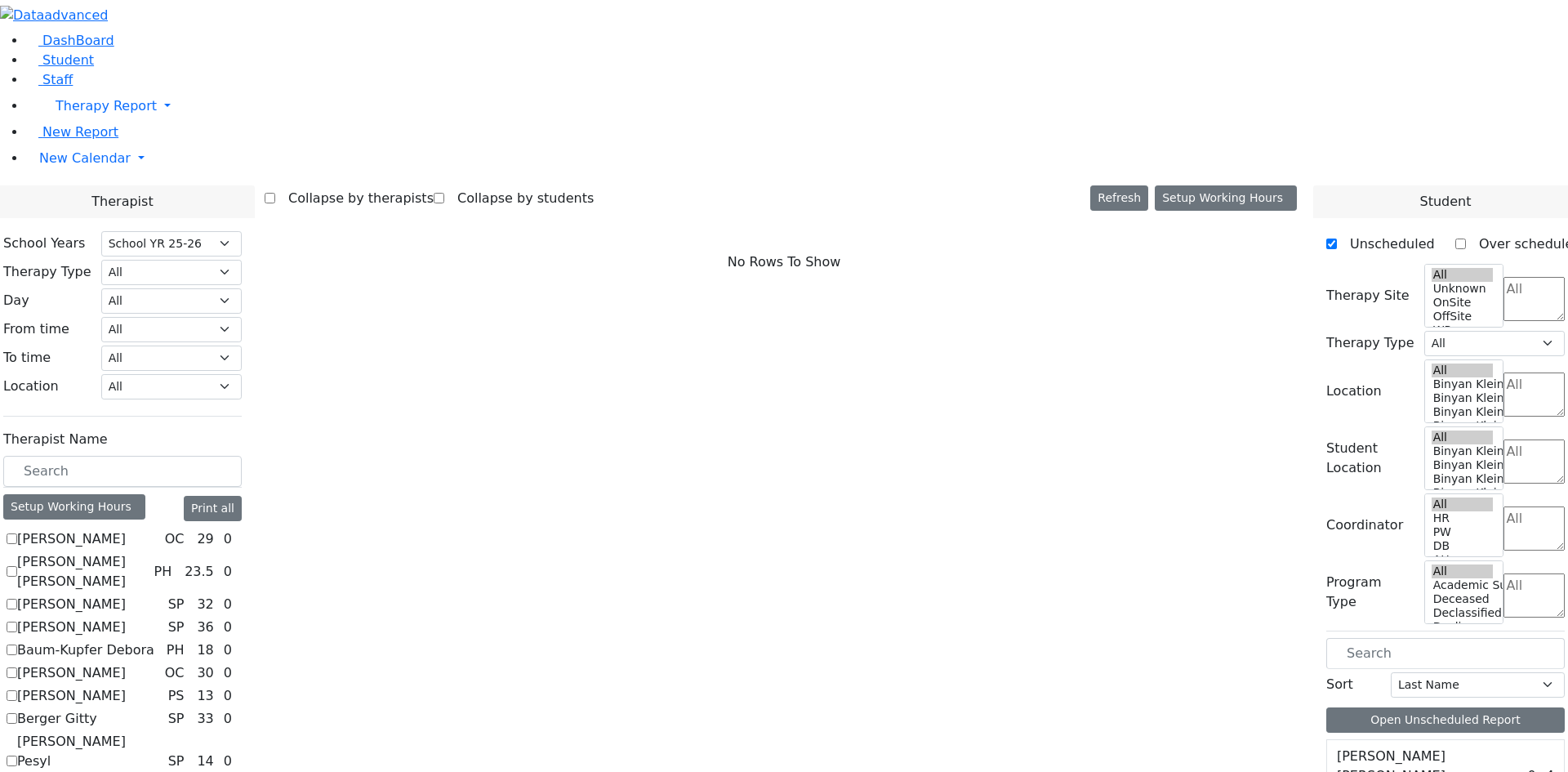
checkbox input "true"
select select "1"
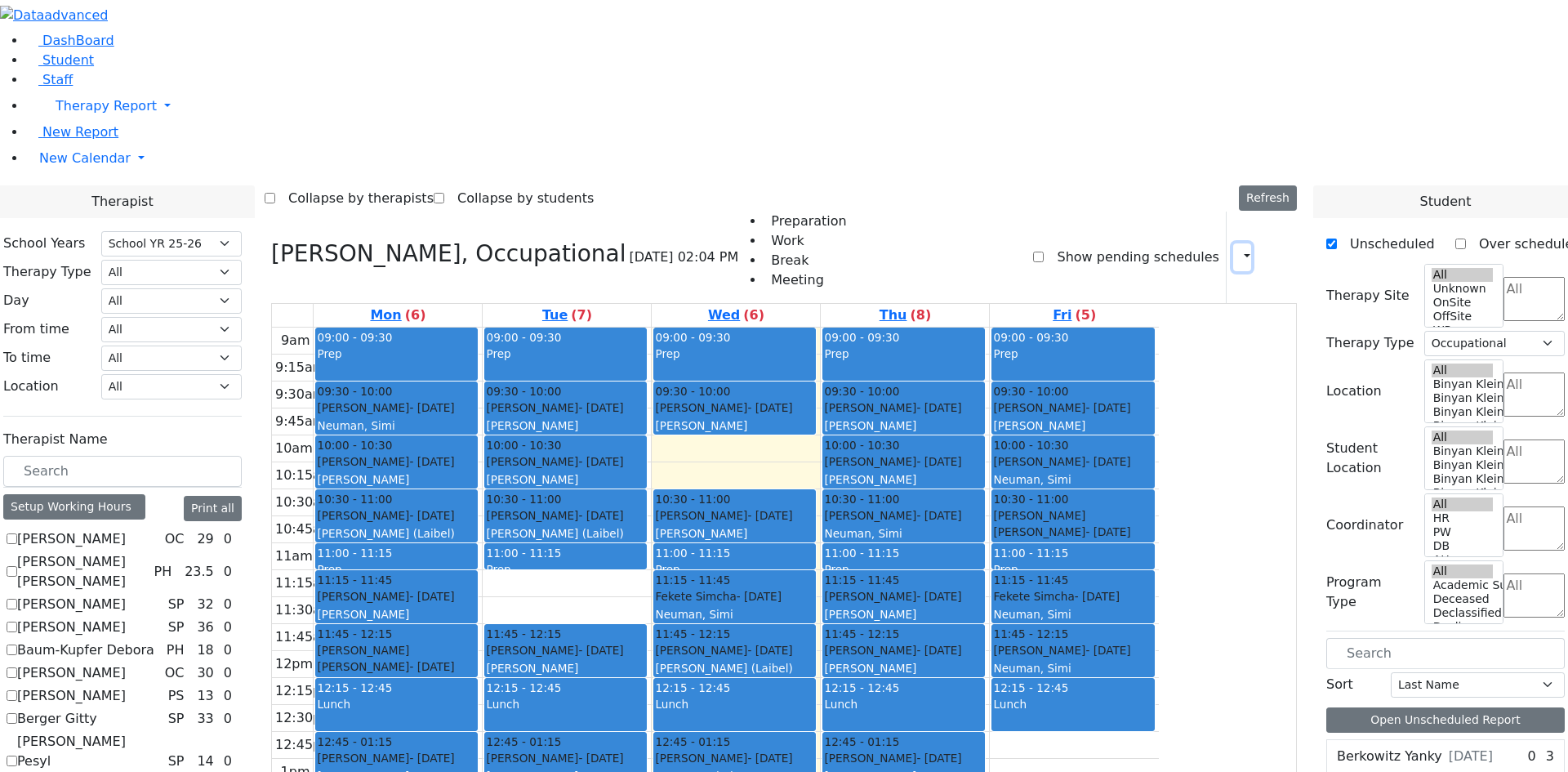
click at [1237, 249] on icon "button" at bounding box center [1237, 256] width 0 height 15
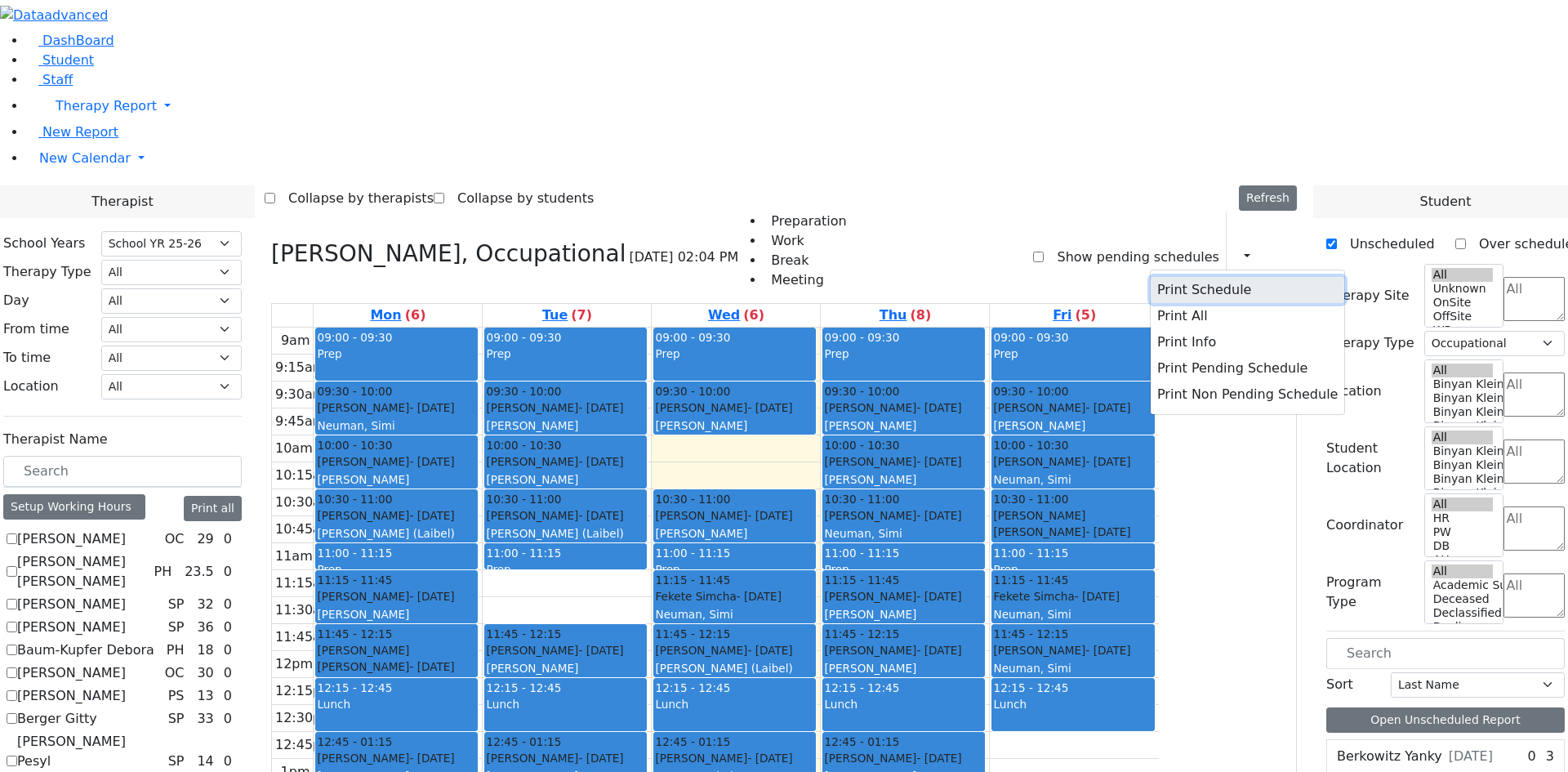
click at [1181, 277] on button "Print Schedule" at bounding box center [1247, 290] width 194 height 26
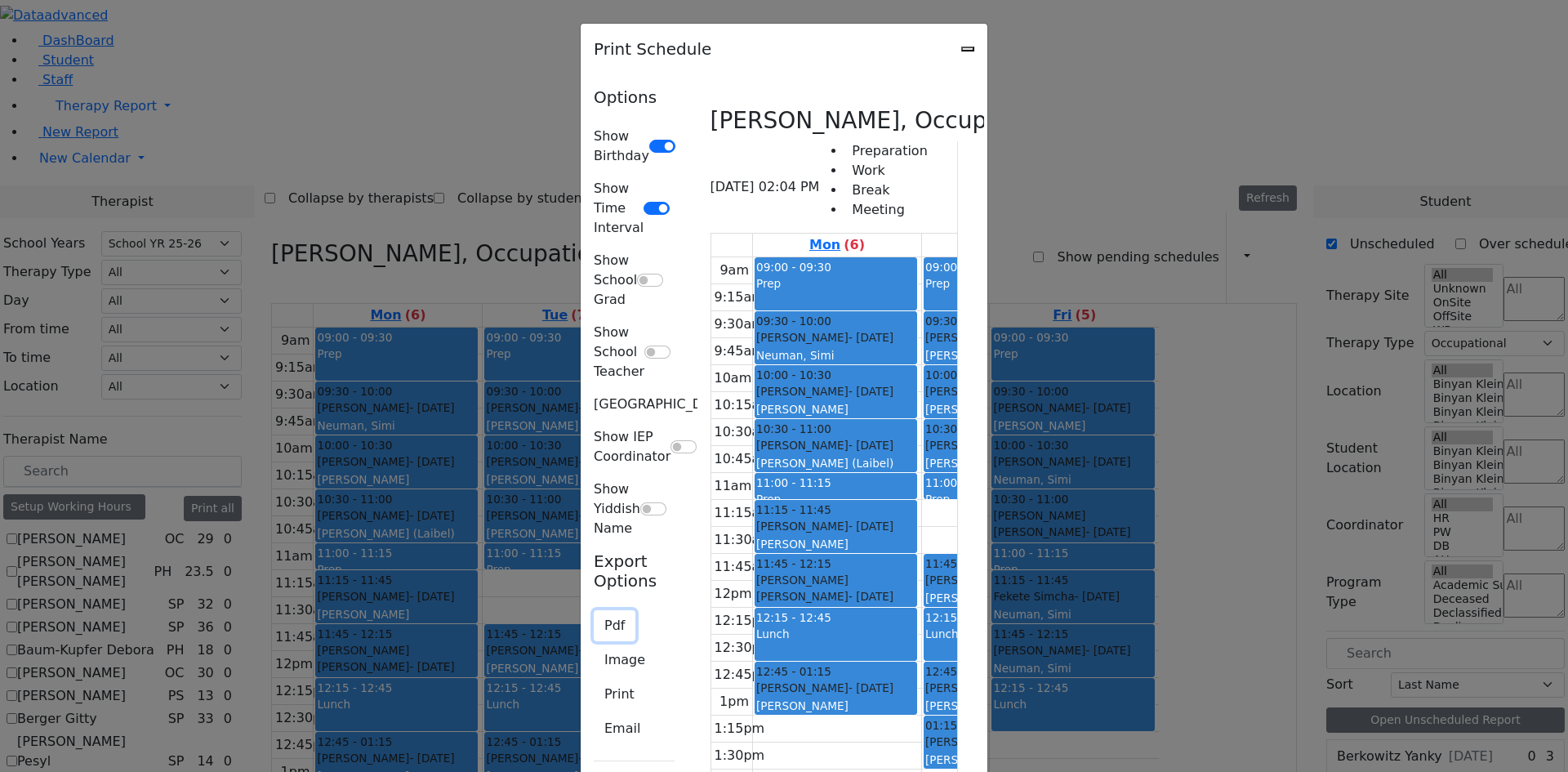
click at [593, 611] on button "Pdf" at bounding box center [614, 626] width 42 height 31
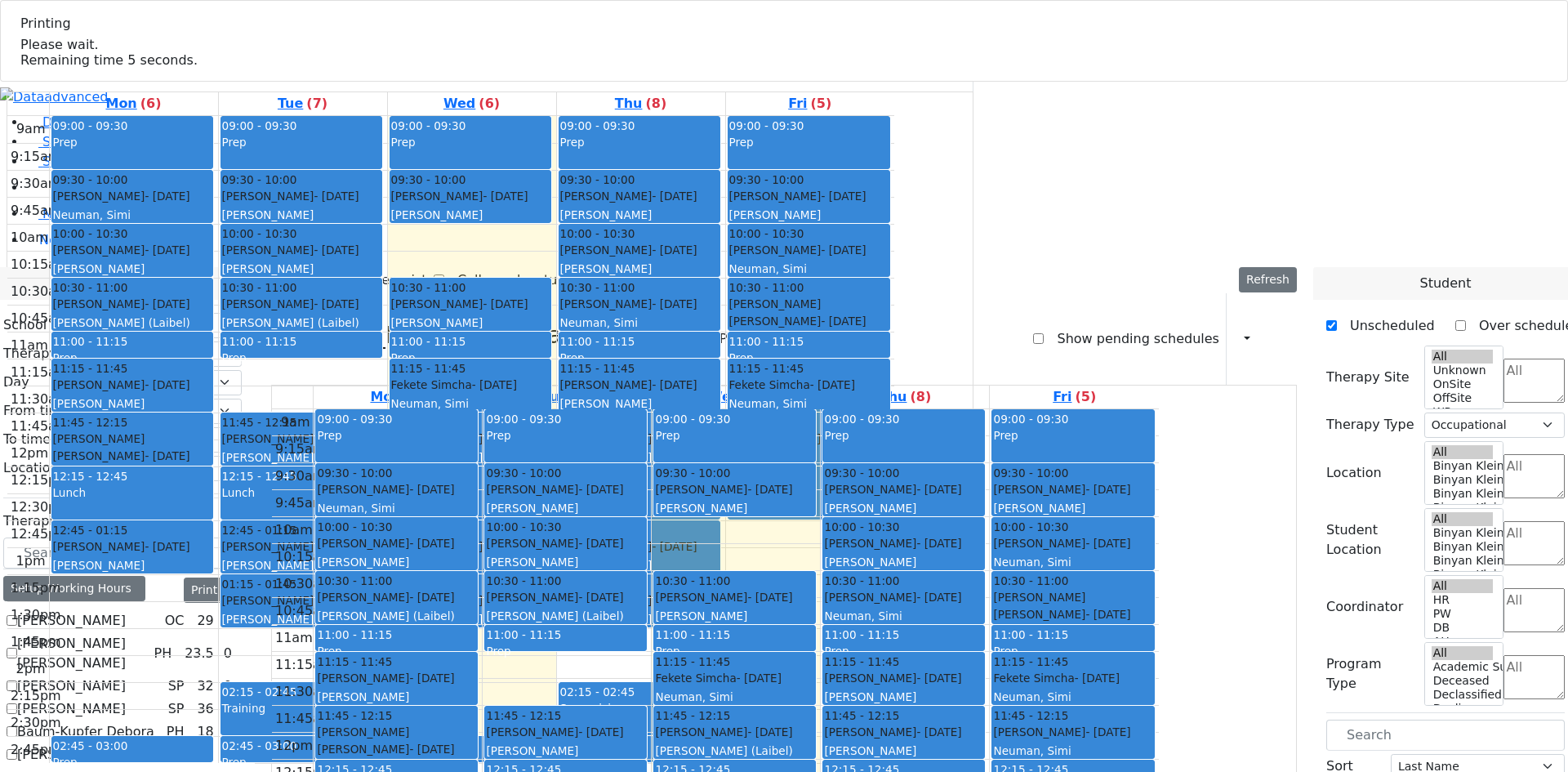
select select "212"
select select "1"
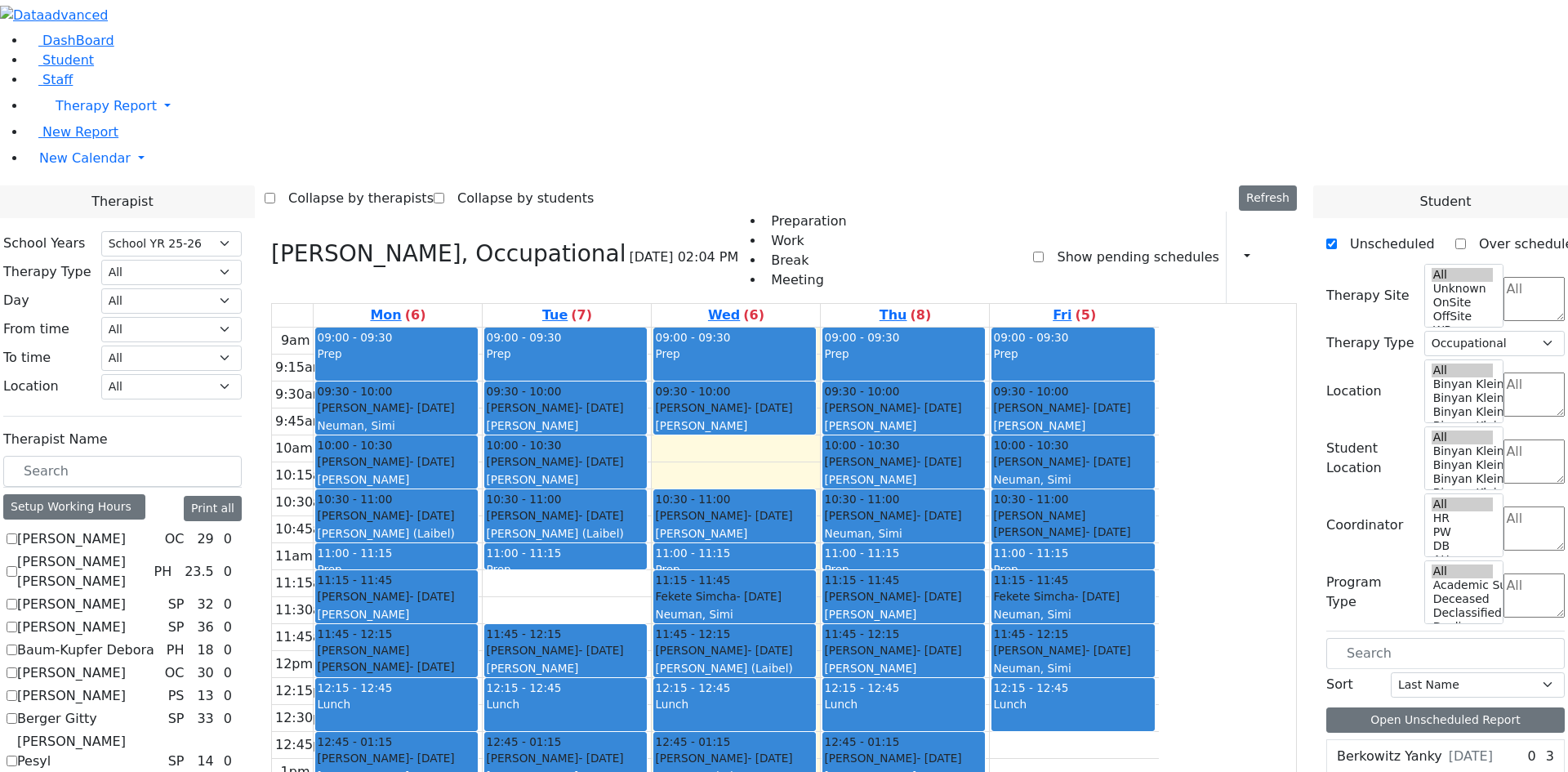
checkbox input "false"
select select
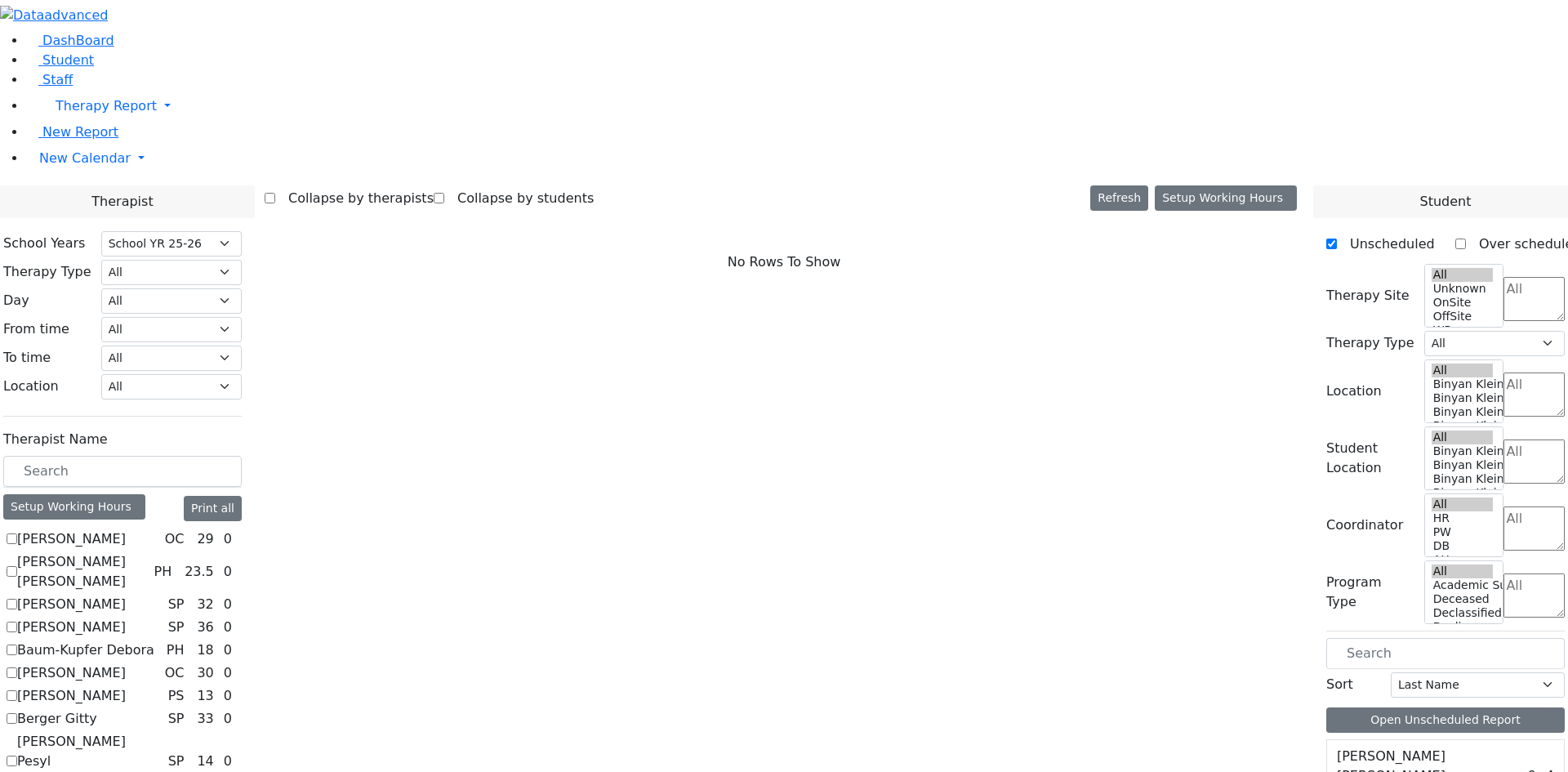
scroll to position [82, 0]
checkbox input "true"
select select "2"
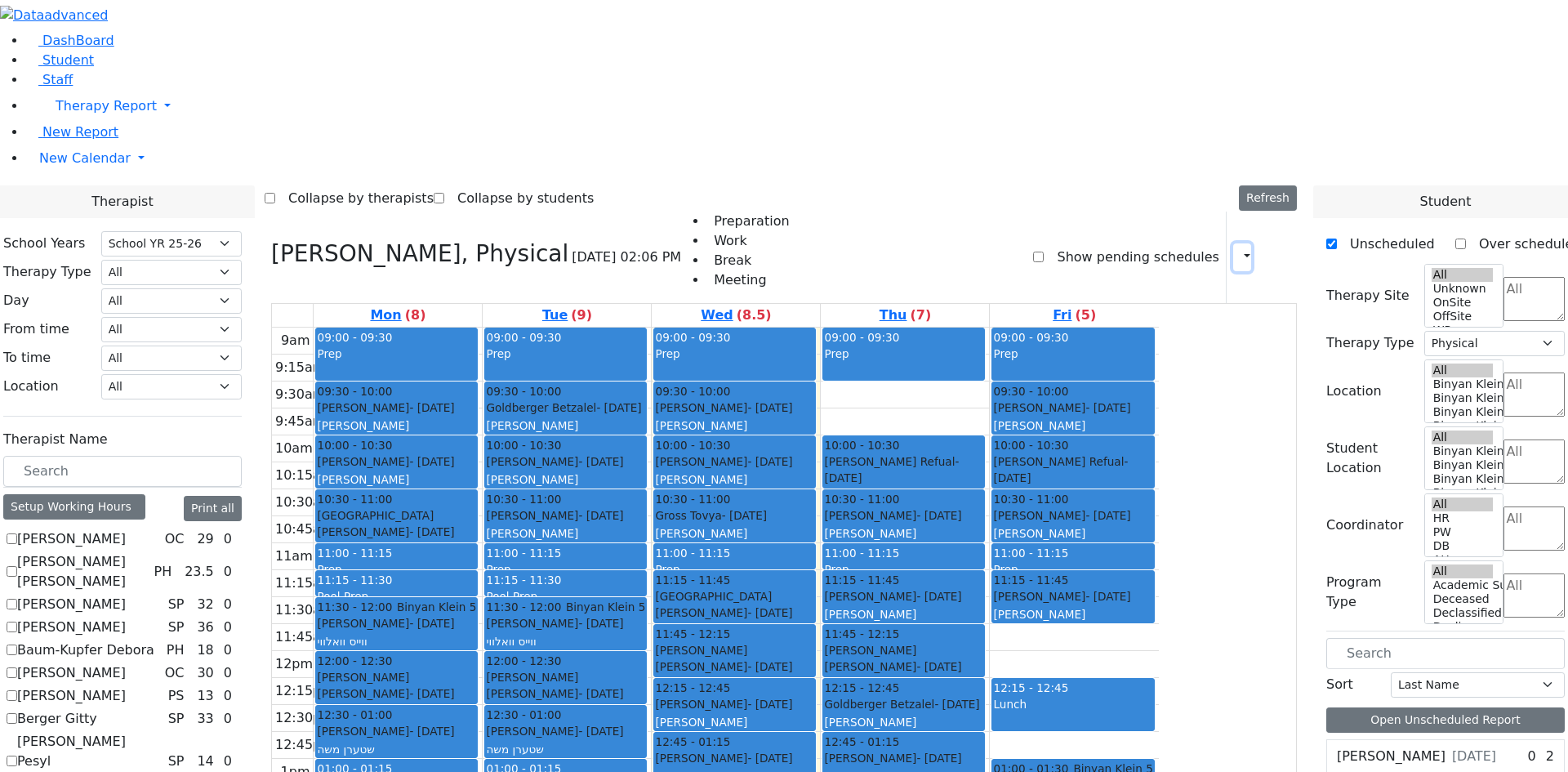
click at [1237, 249] on icon "button" at bounding box center [1237, 256] width 0 height 15
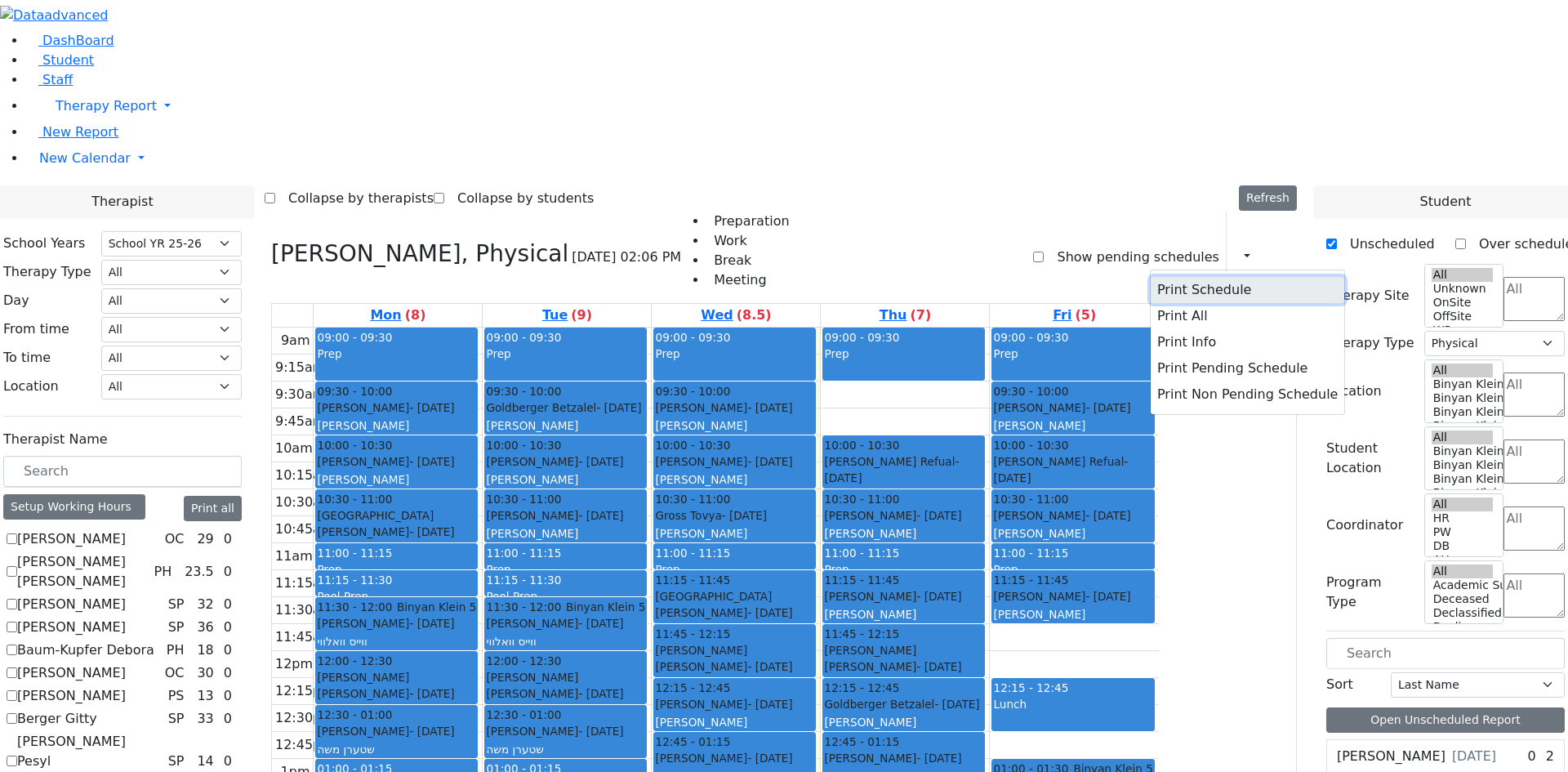
click at [1192, 277] on button "Print Schedule" at bounding box center [1247, 290] width 194 height 26
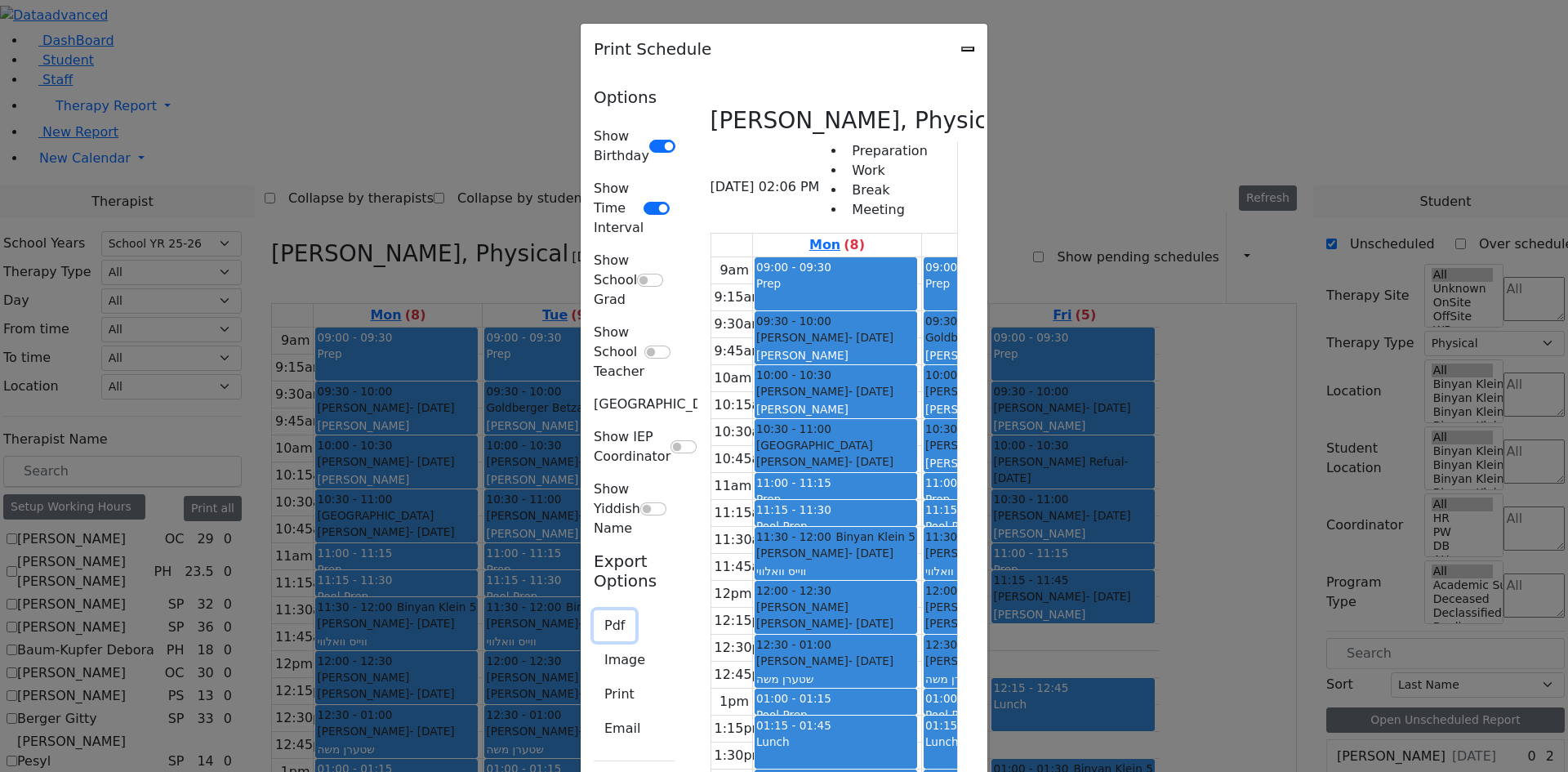
click at [593, 611] on button "Pdf" at bounding box center [614, 626] width 42 height 31
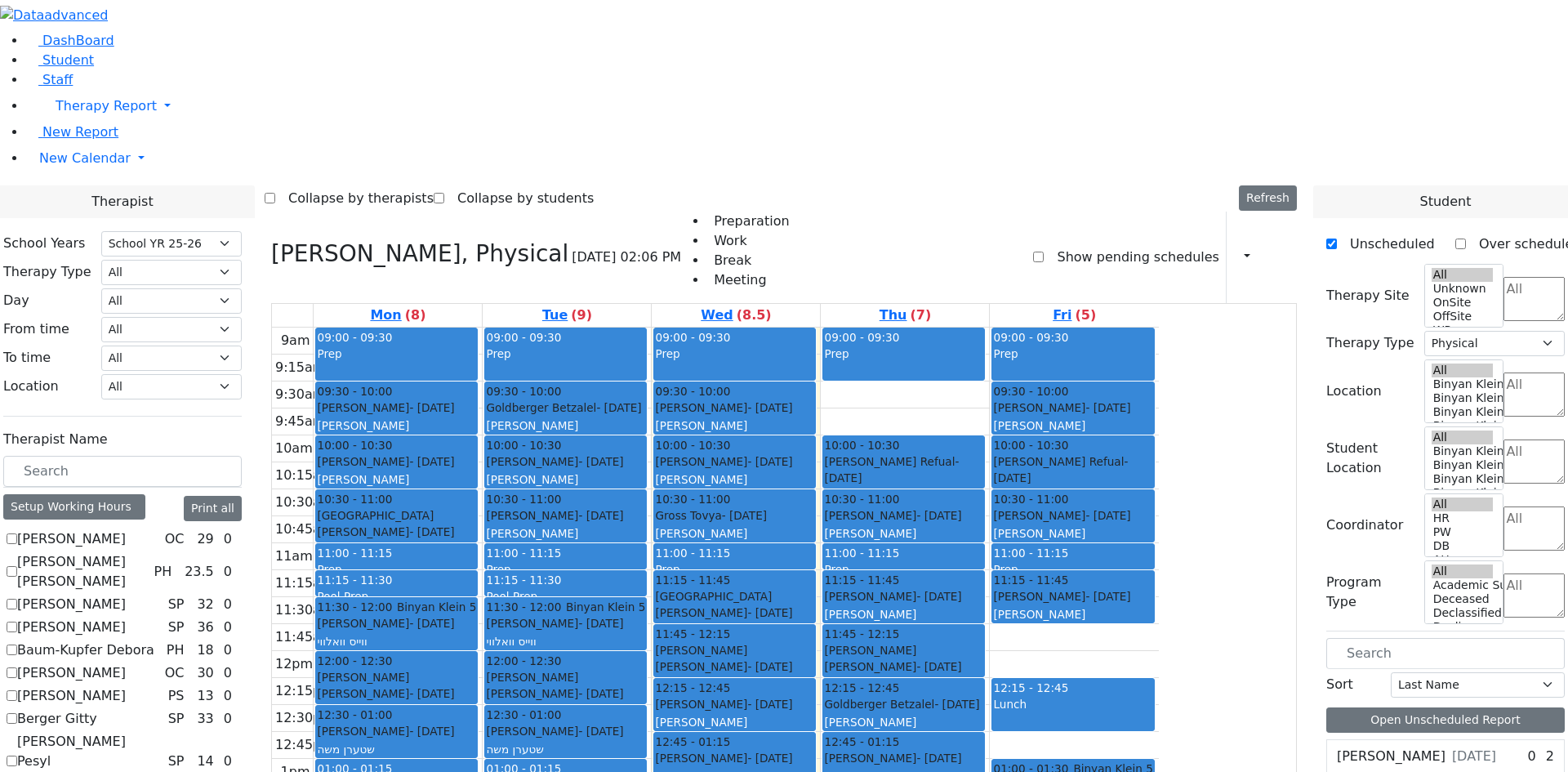
checkbox input "false"
select select
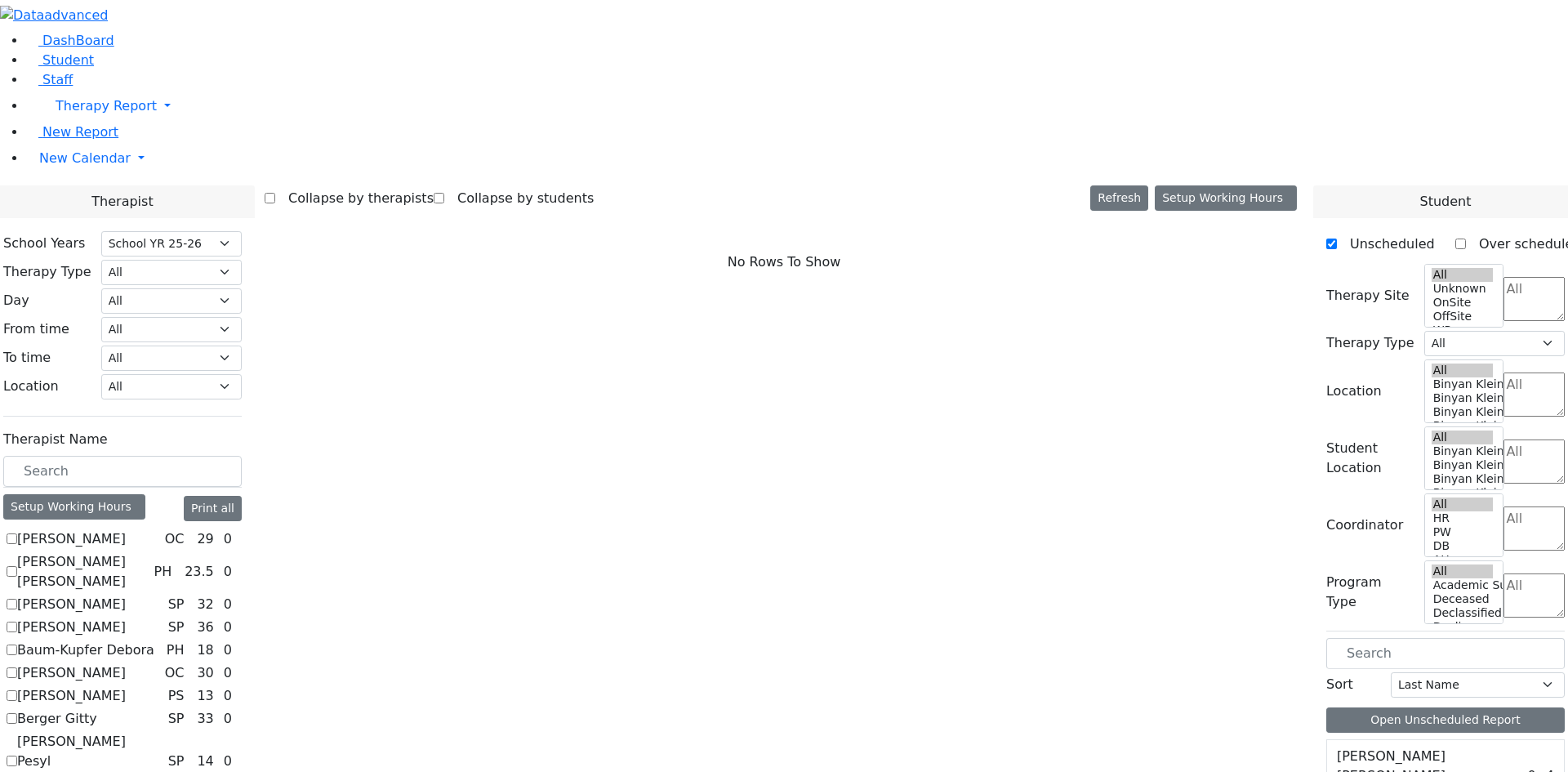
scroll to position [245, 0]
checkbox input "true"
select select "3"
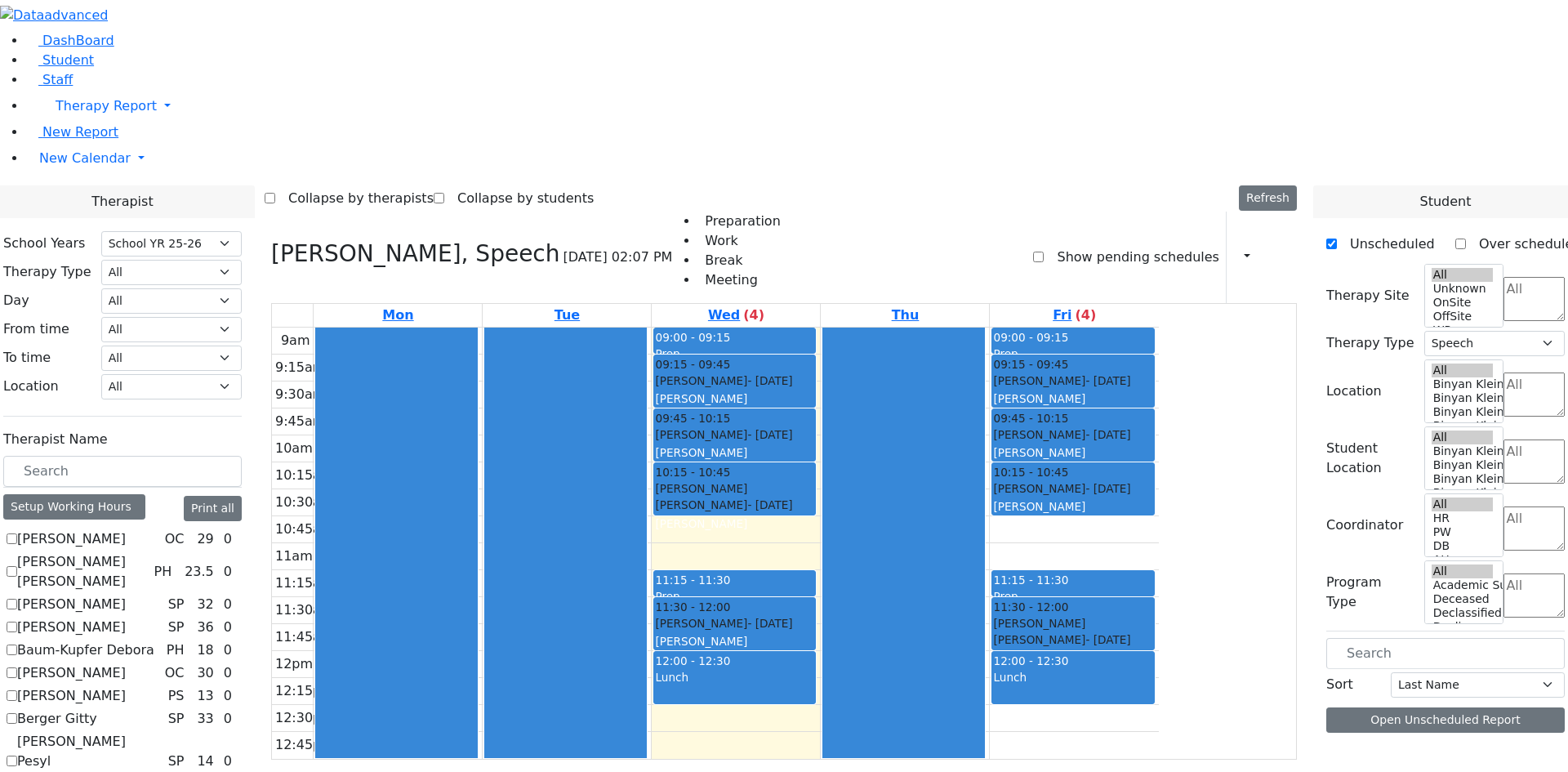
checkbox input "false"
select select
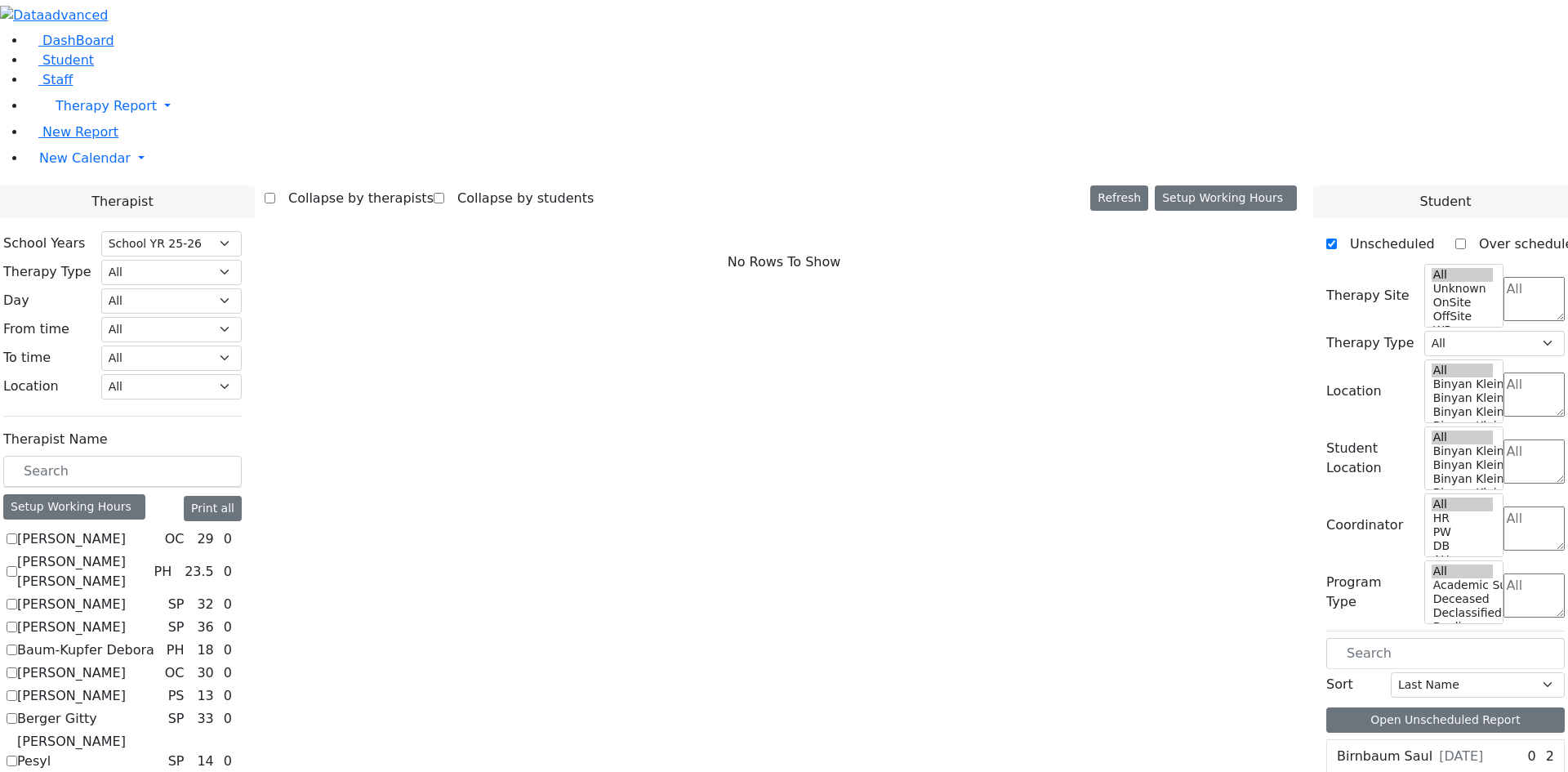
checkbox input "true"
select select "3"
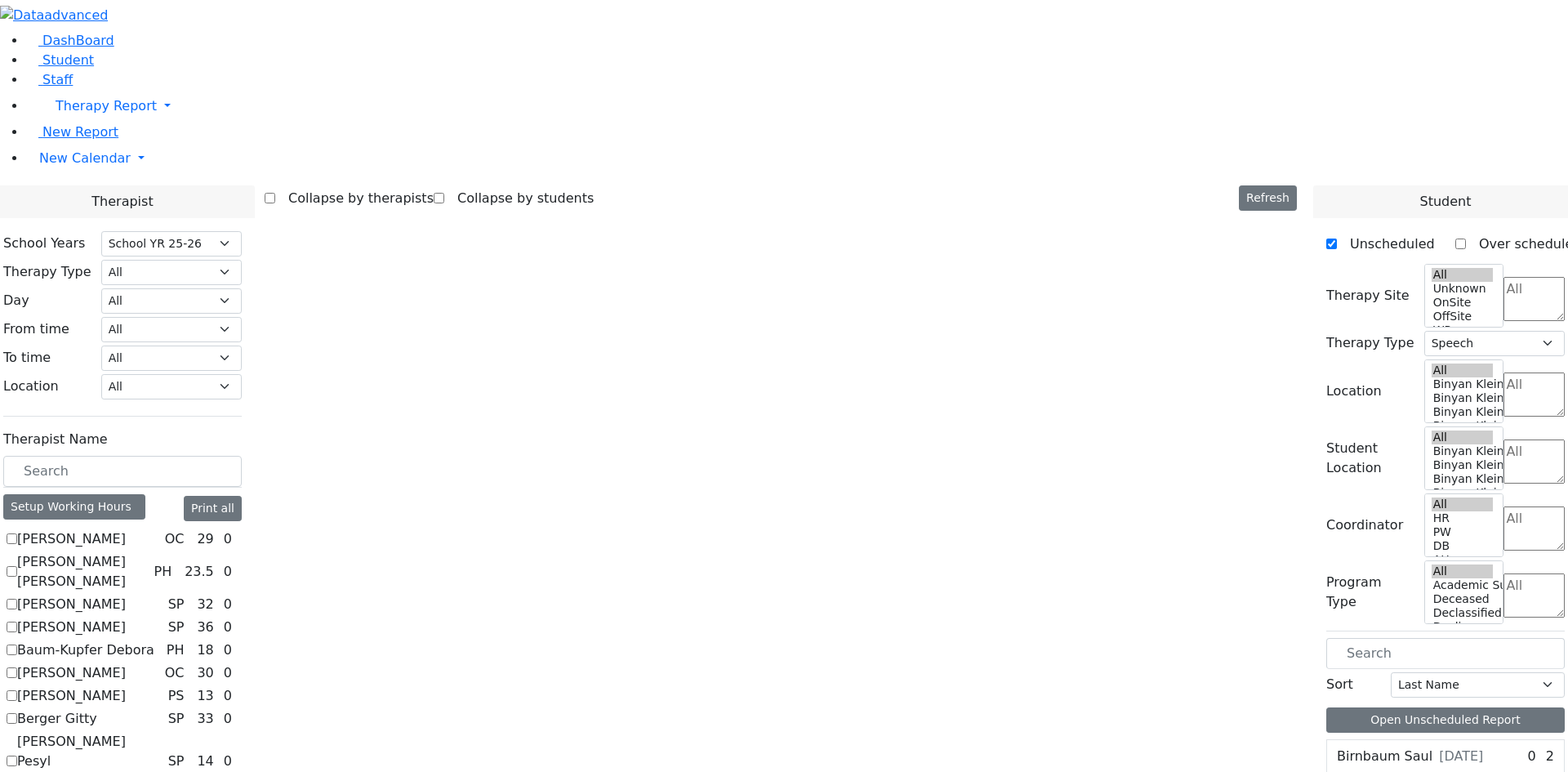
checkbox input "false"
select select
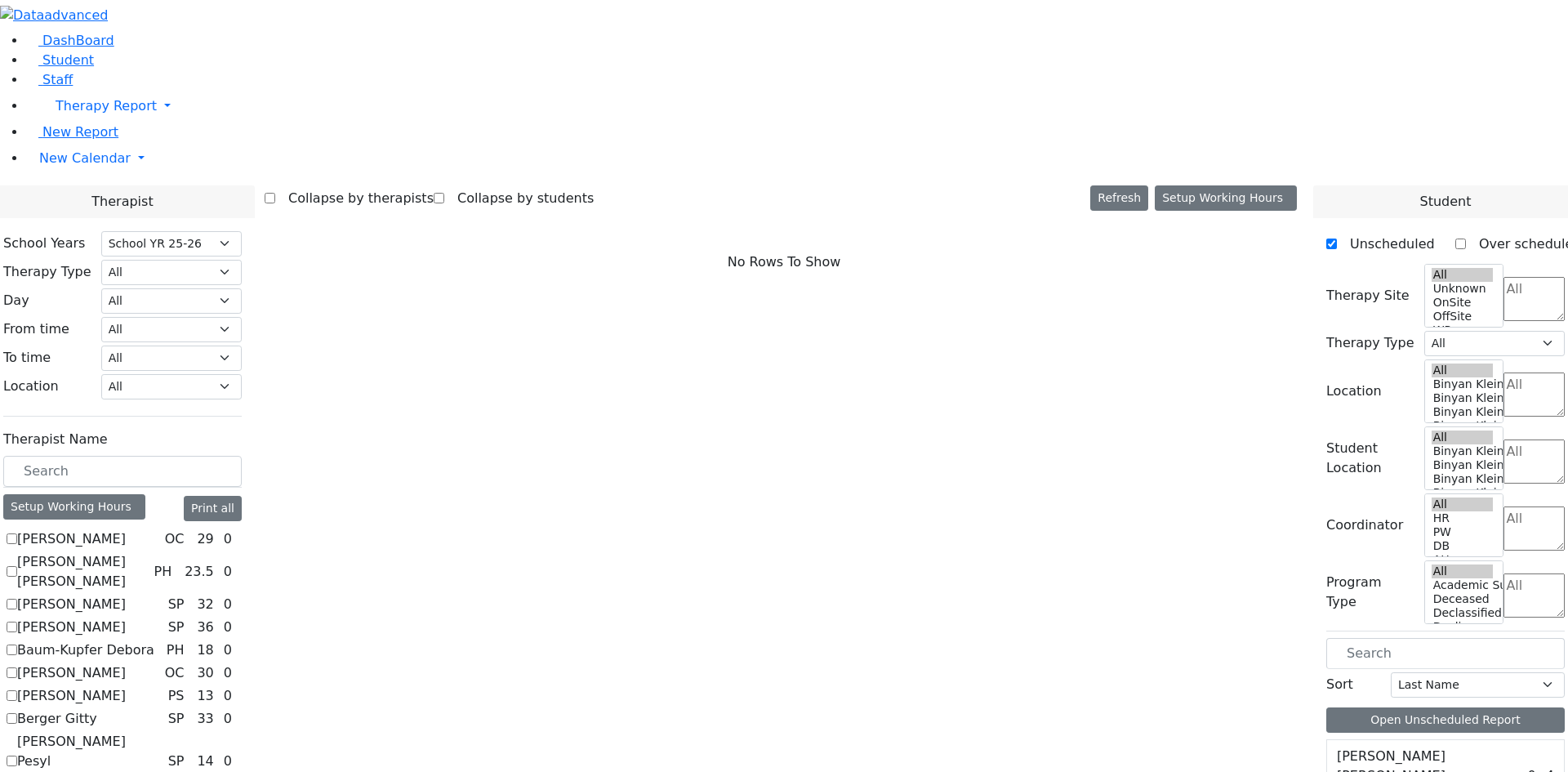
checkbox input "true"
select select "3"
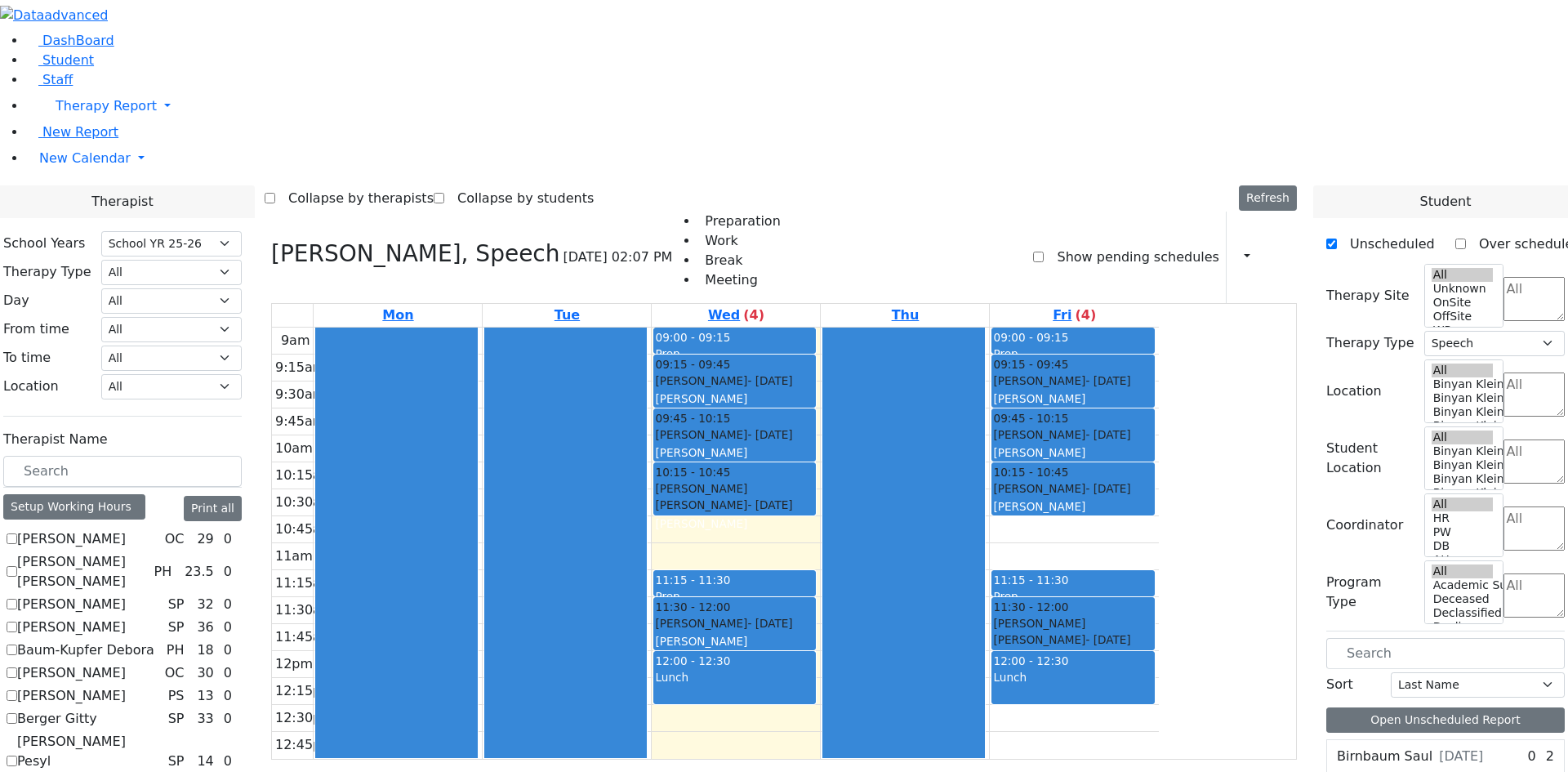
checkbox input "false"
select select
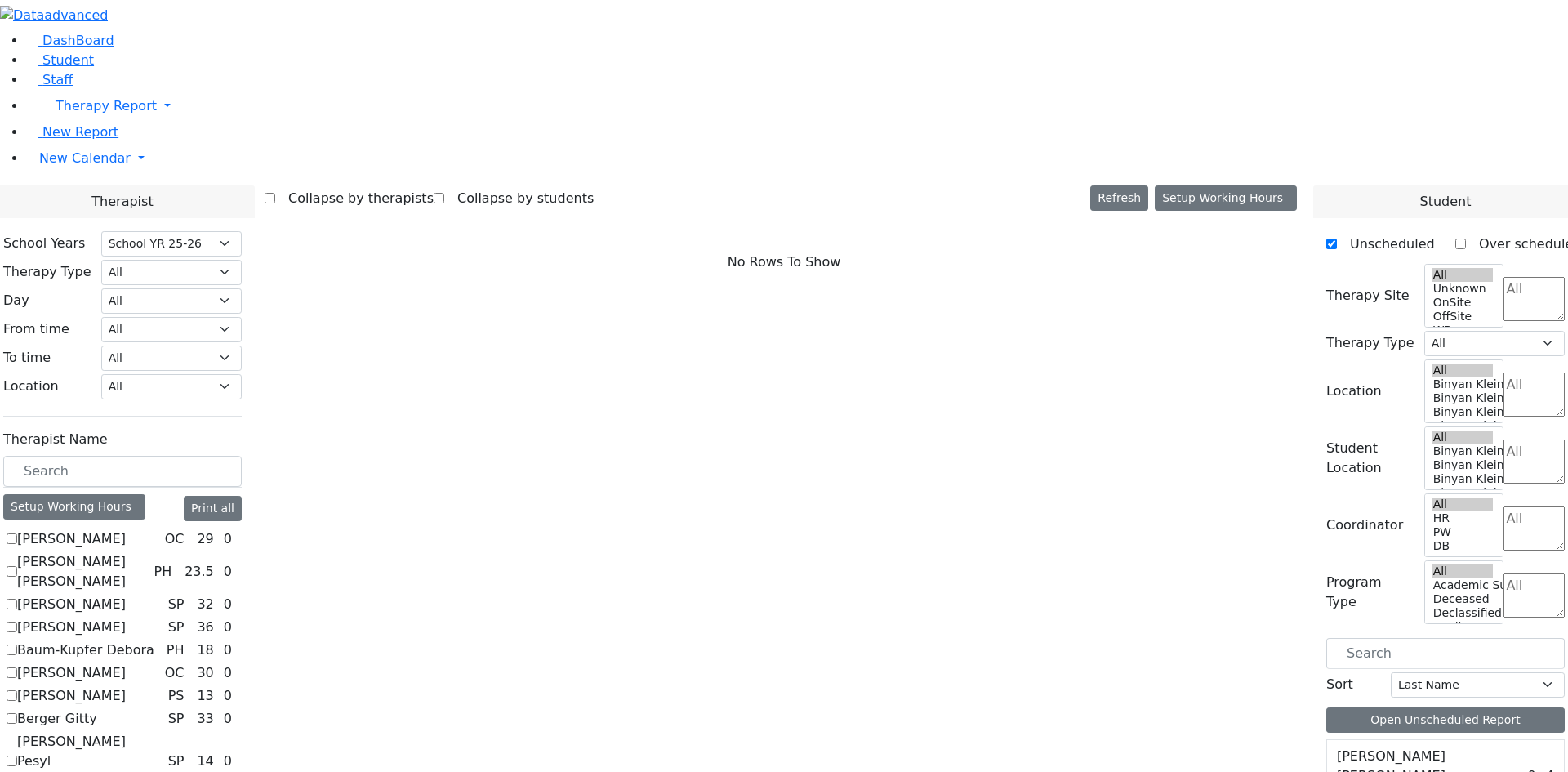
checkbox input "true"
select select "2"
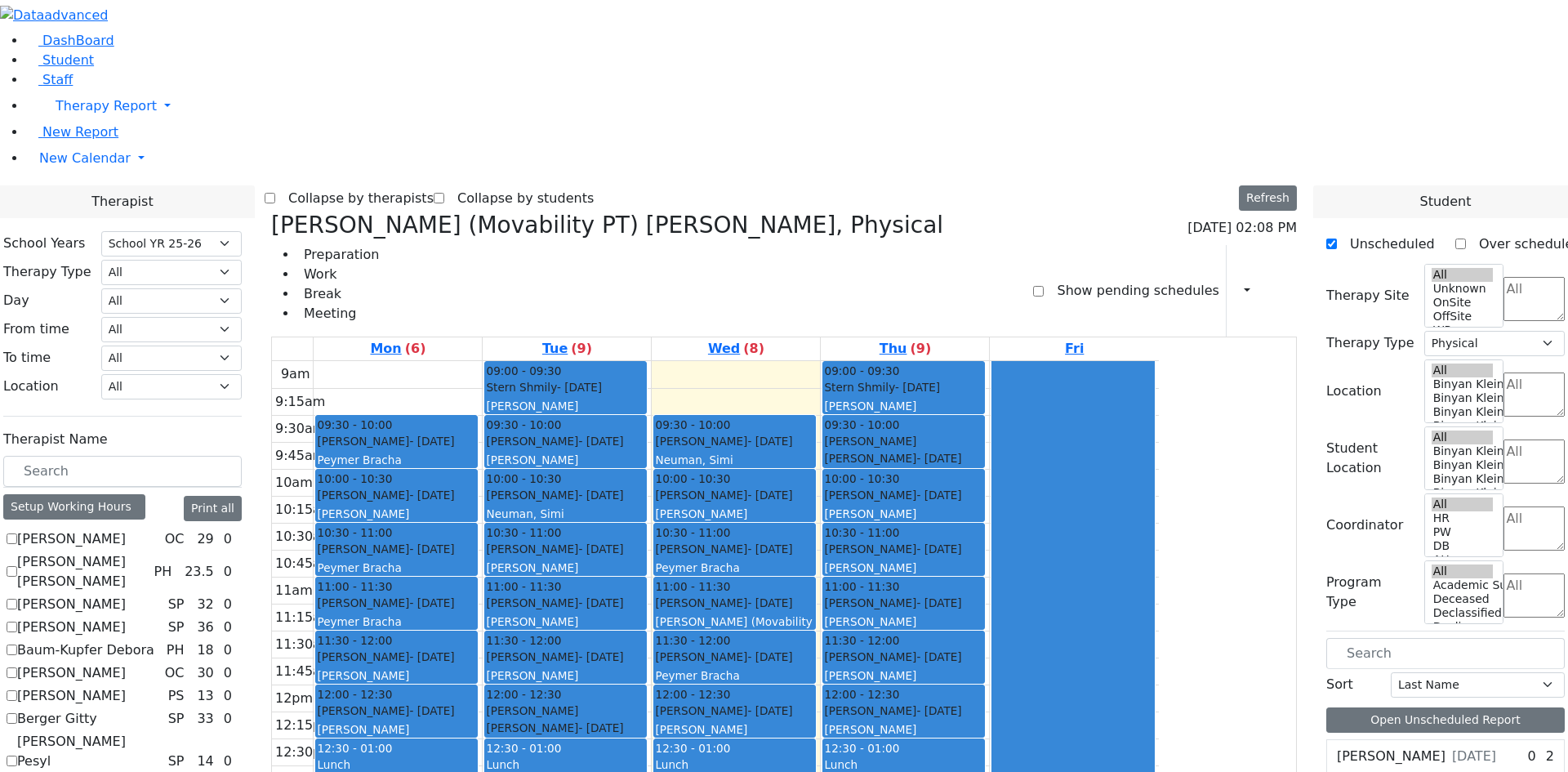
checkbox input "false"
select select
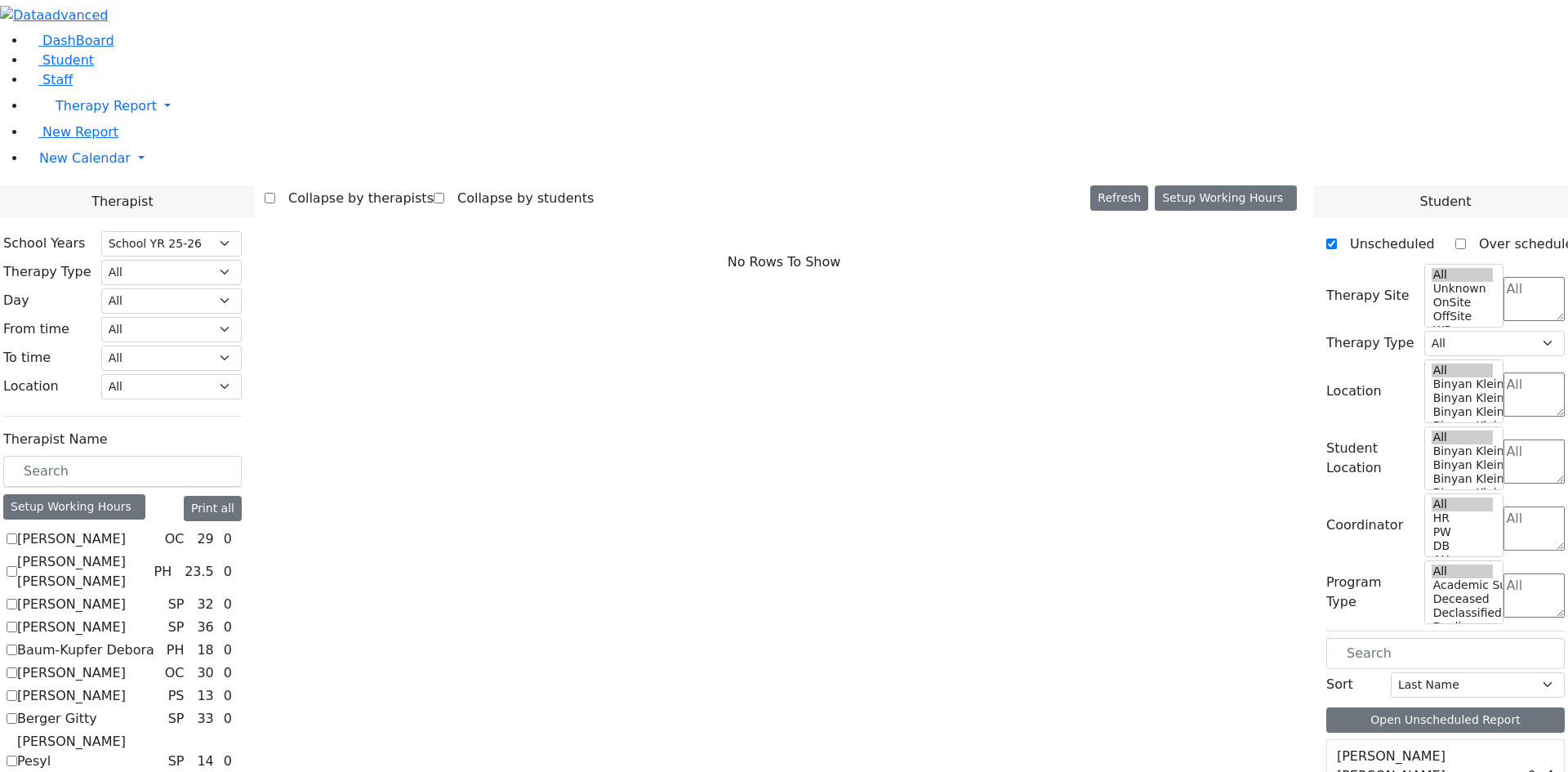
scroll to position [327, 0]
checkbox input "true"
select select "3"
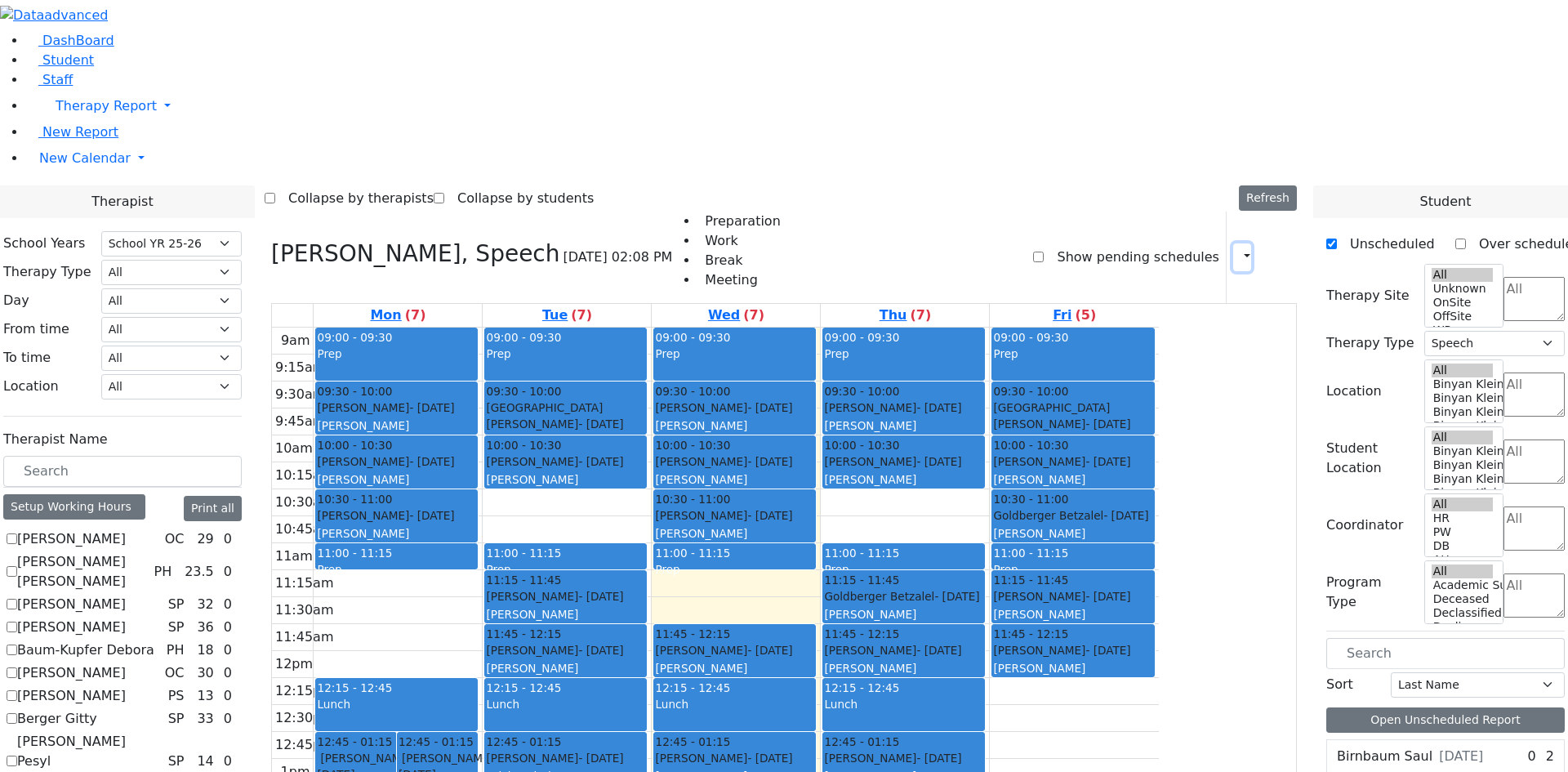
click at [1237, 249] on icon "button" at bounding box center [1237, 256] width 0 height 15
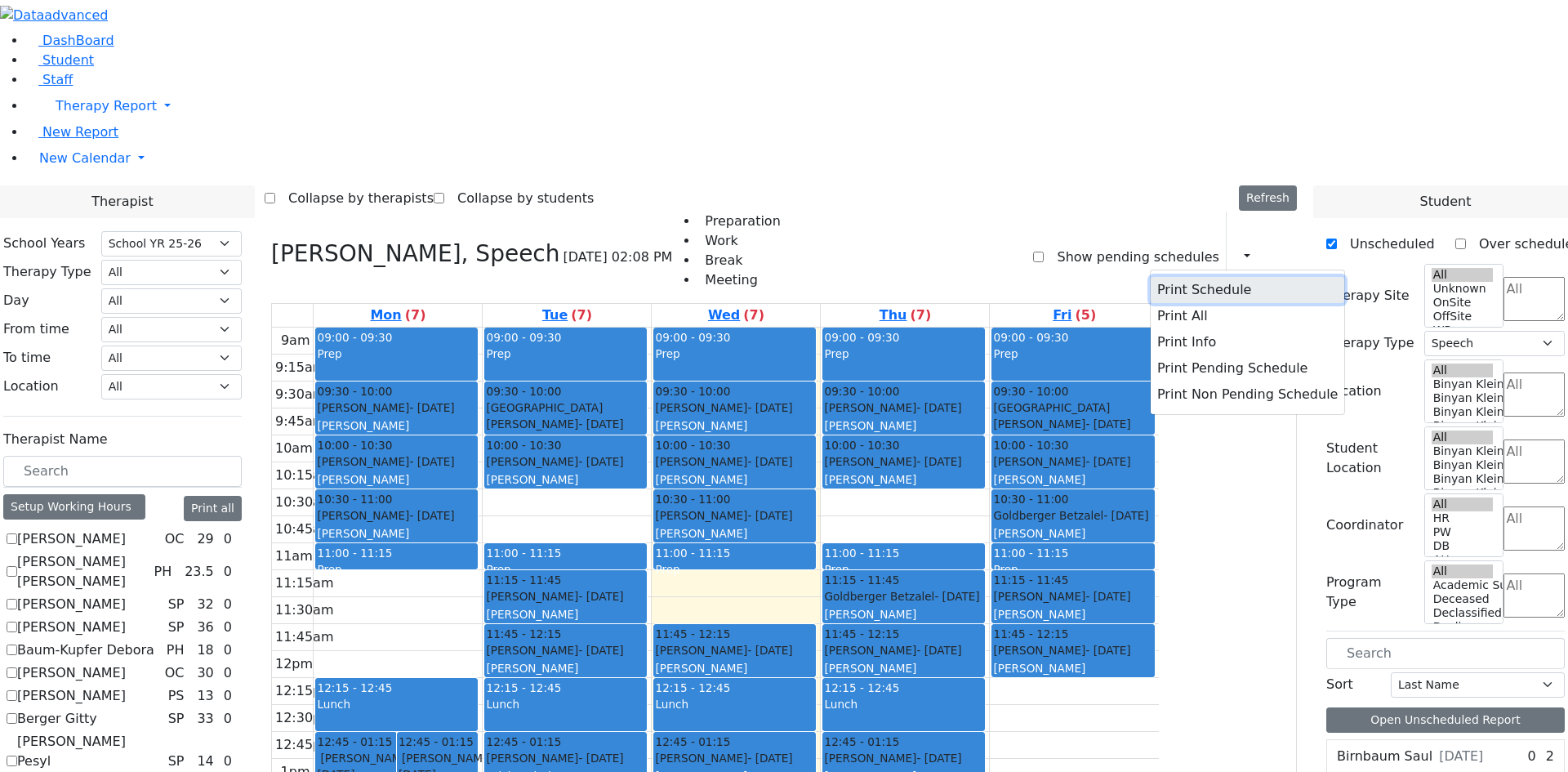
click at [1177, 277] on button "Print Schedule" at bounding box center [1247, 290] width 194 height 26
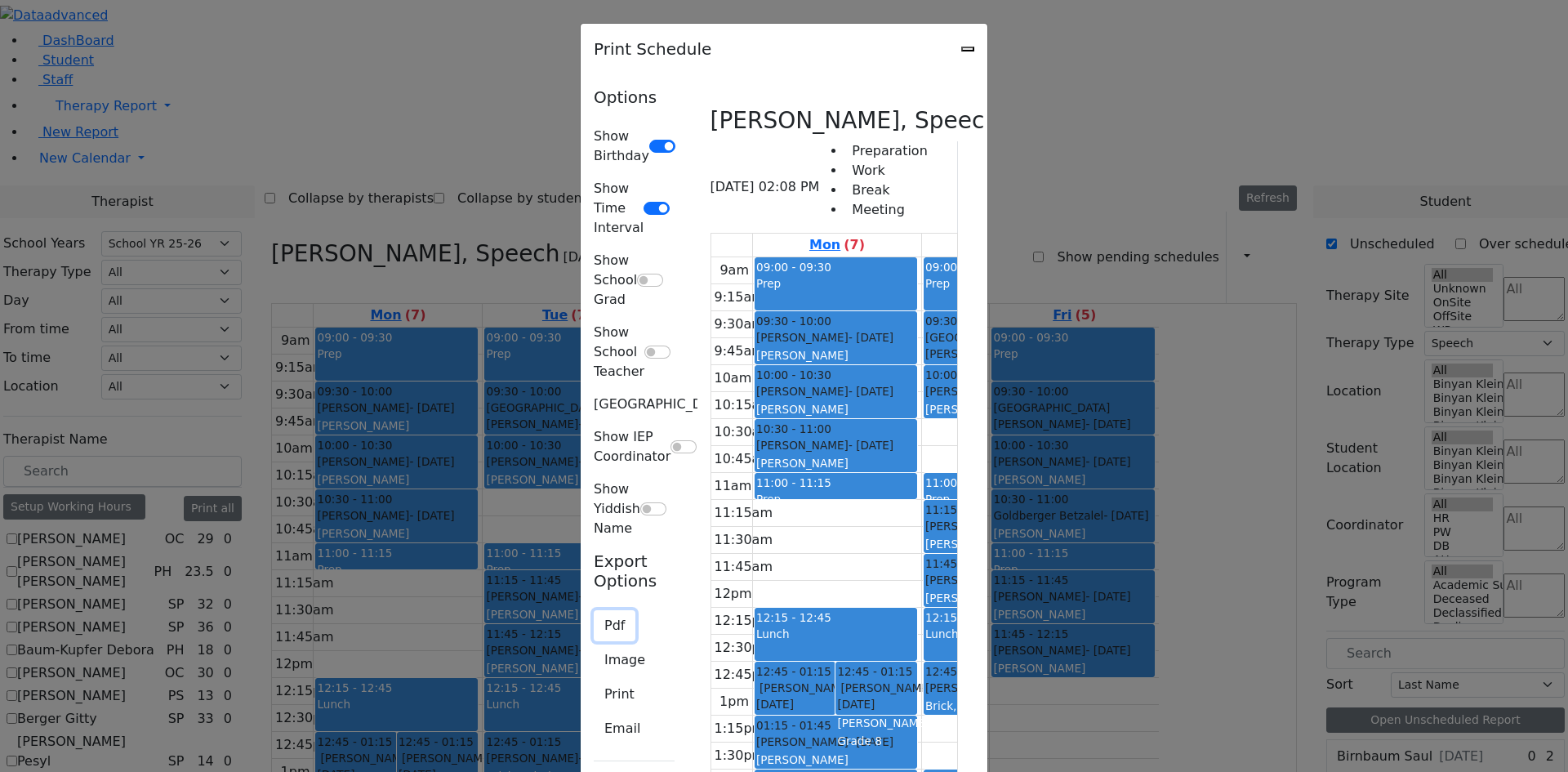
click at [593, 611] on button "Pdf" at bounding box center [614, 626] width 42 height 31
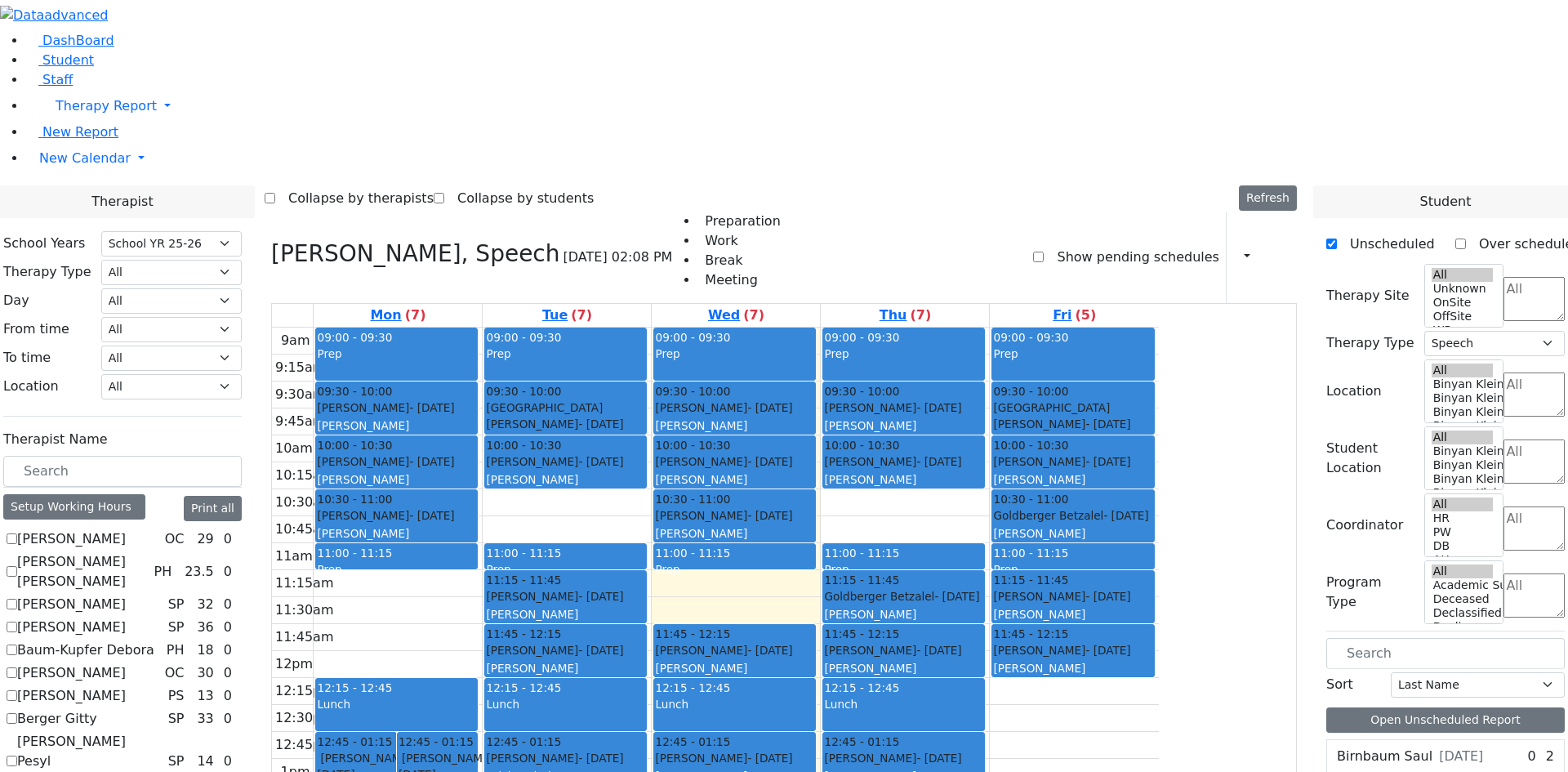
checkbox input "false"
select select
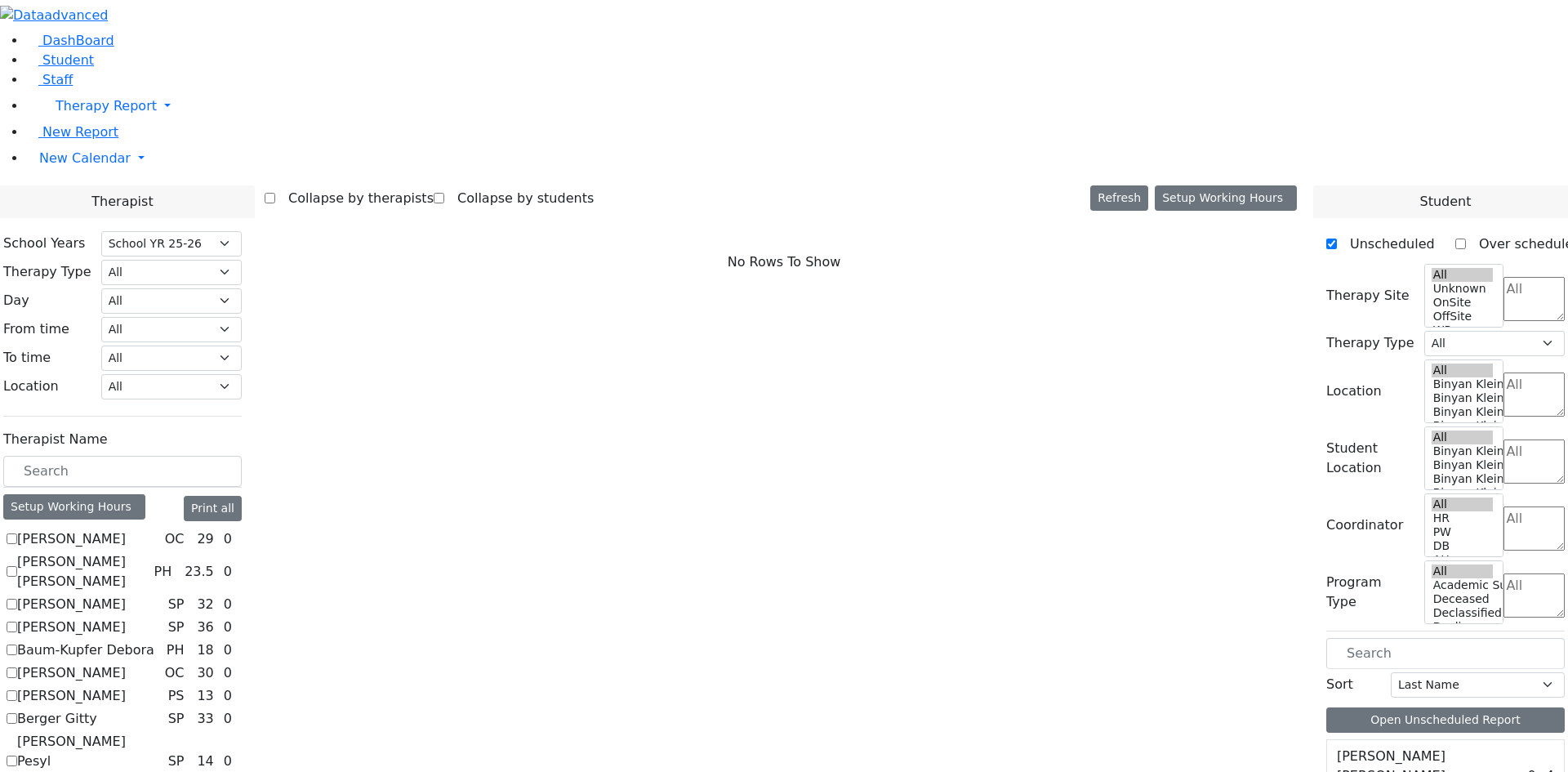
select select "212"
checkbox input "true"
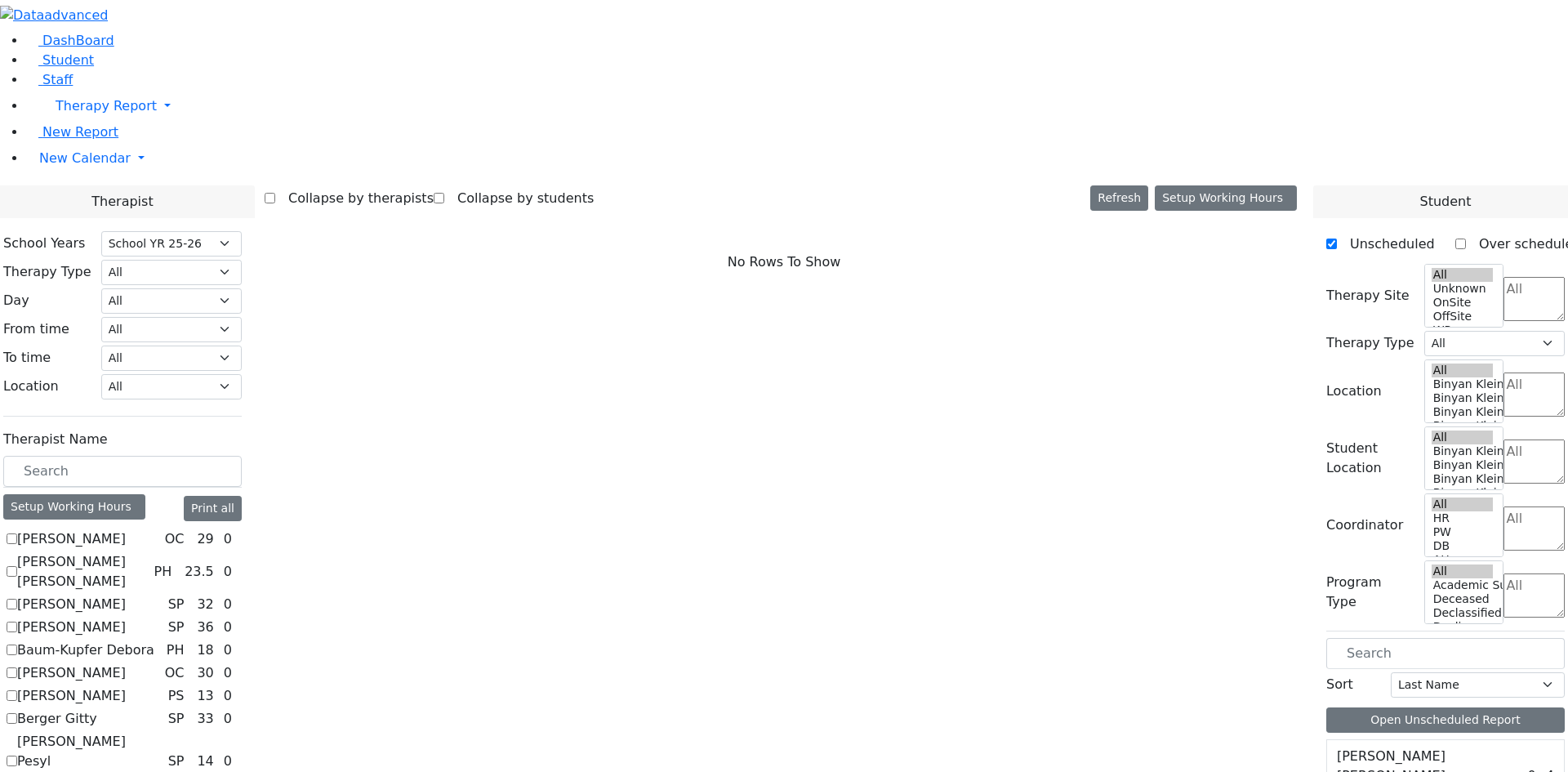
select select "1"
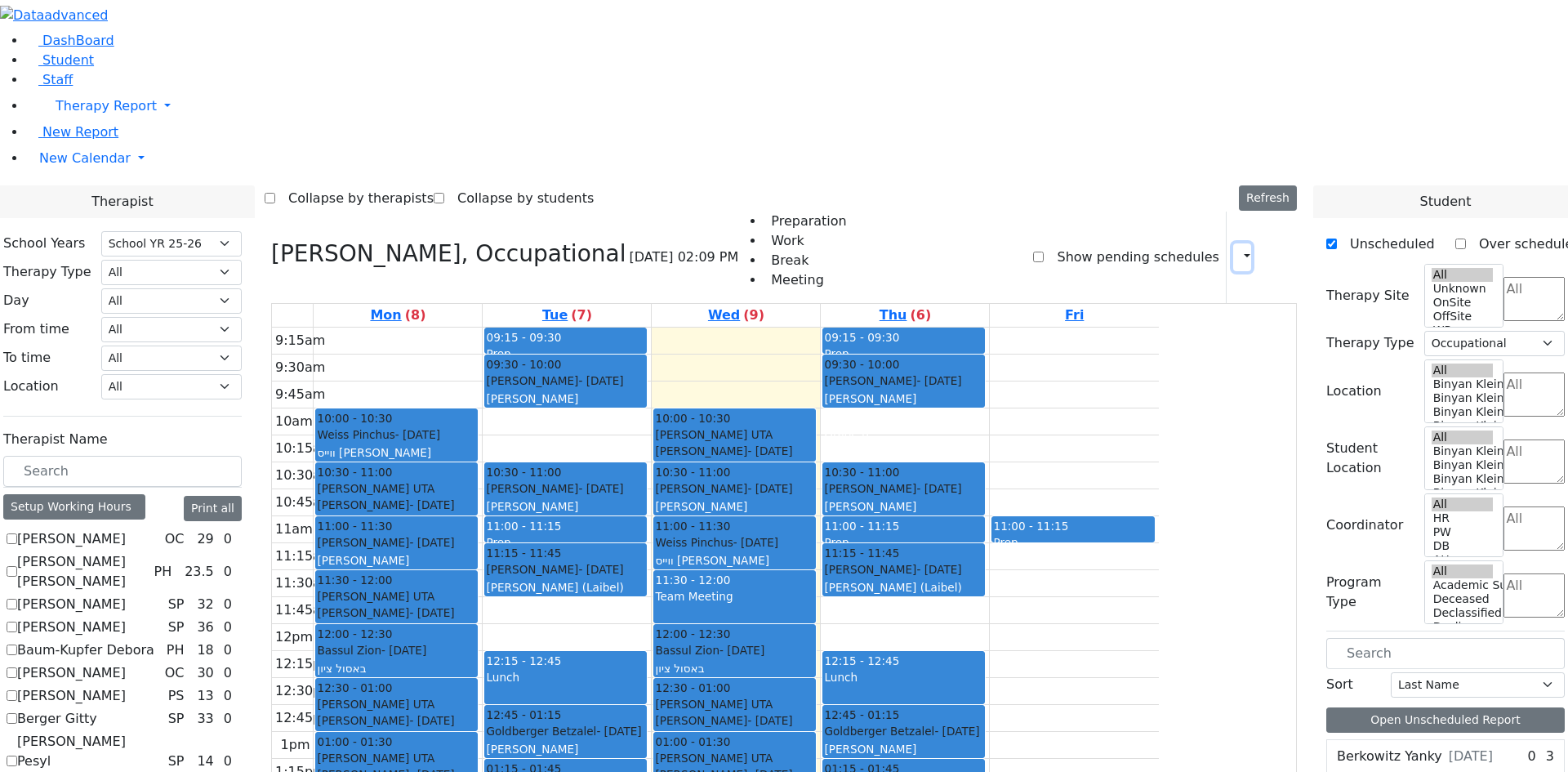
click at [1237, 249] on icon "button" at bounding box center [1237, 256] width 0 height 15
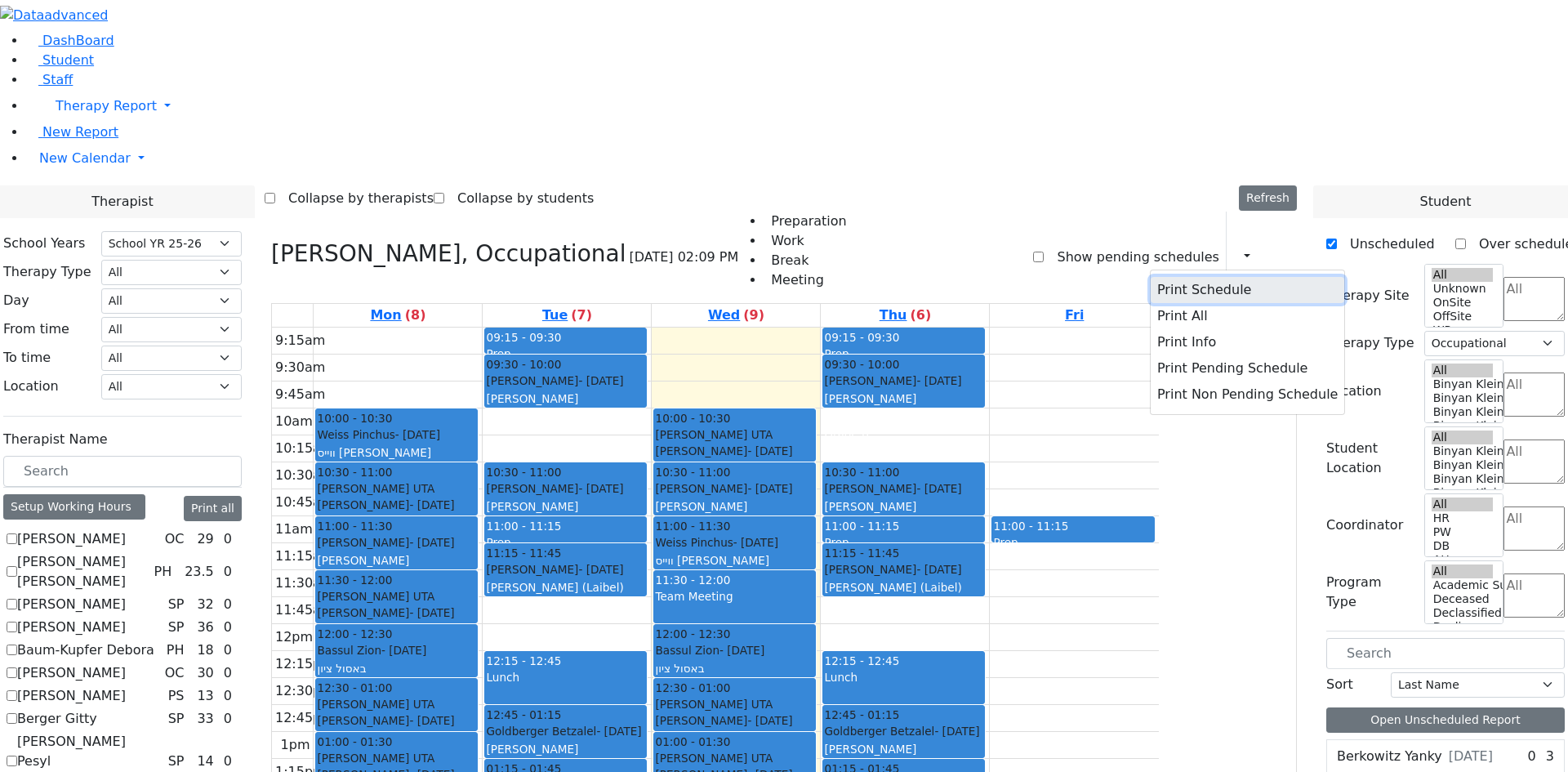
click at [1154, 277] on button "Print Schedule" at bounding box center [1247, 290] width 194 height 26
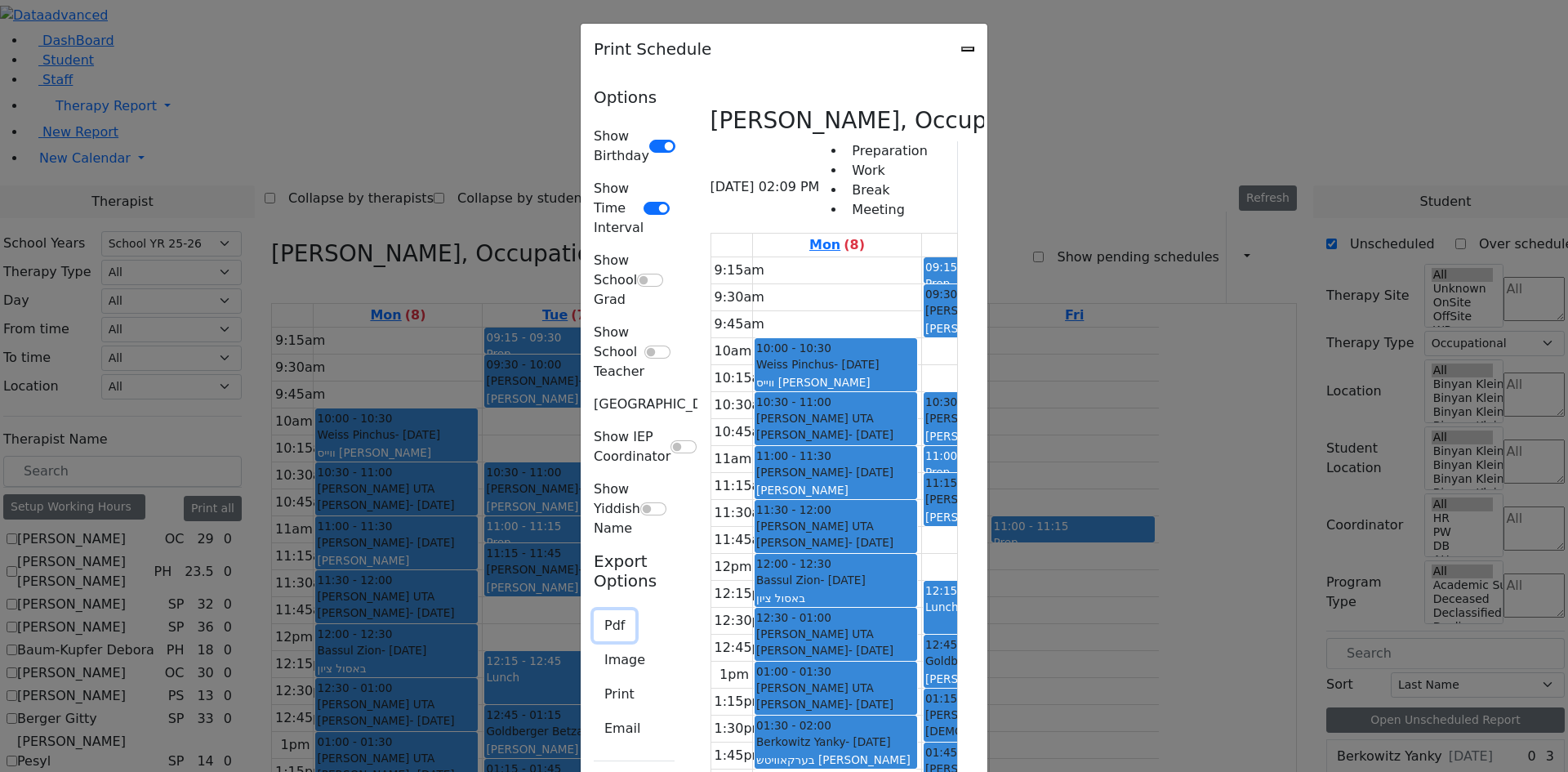
click at [593, 611] on button "Pdf" at bounding box center [614, 626] width 42 height 31
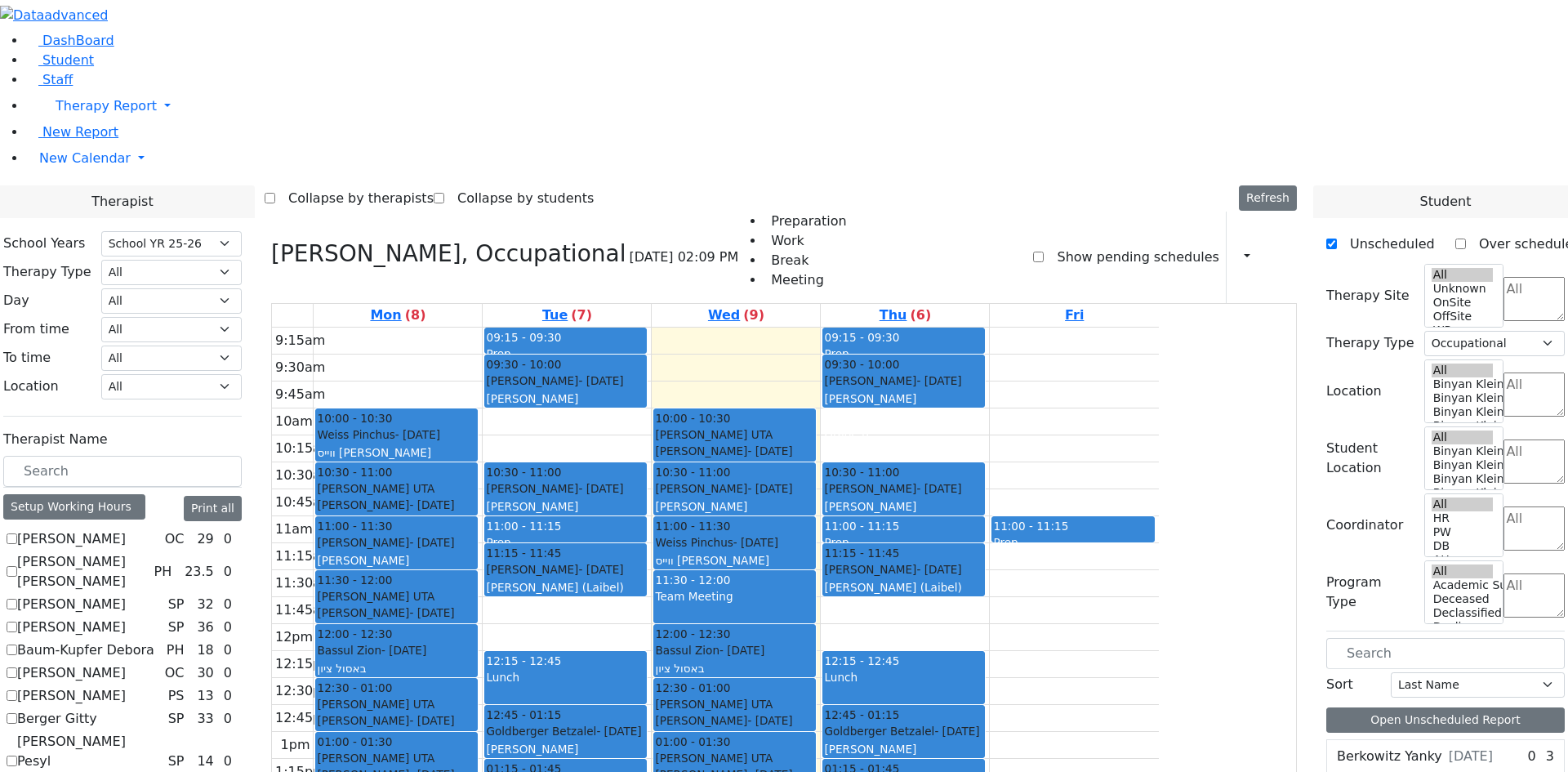
scroll to position [817, 0]
checkbox input "false"
select select
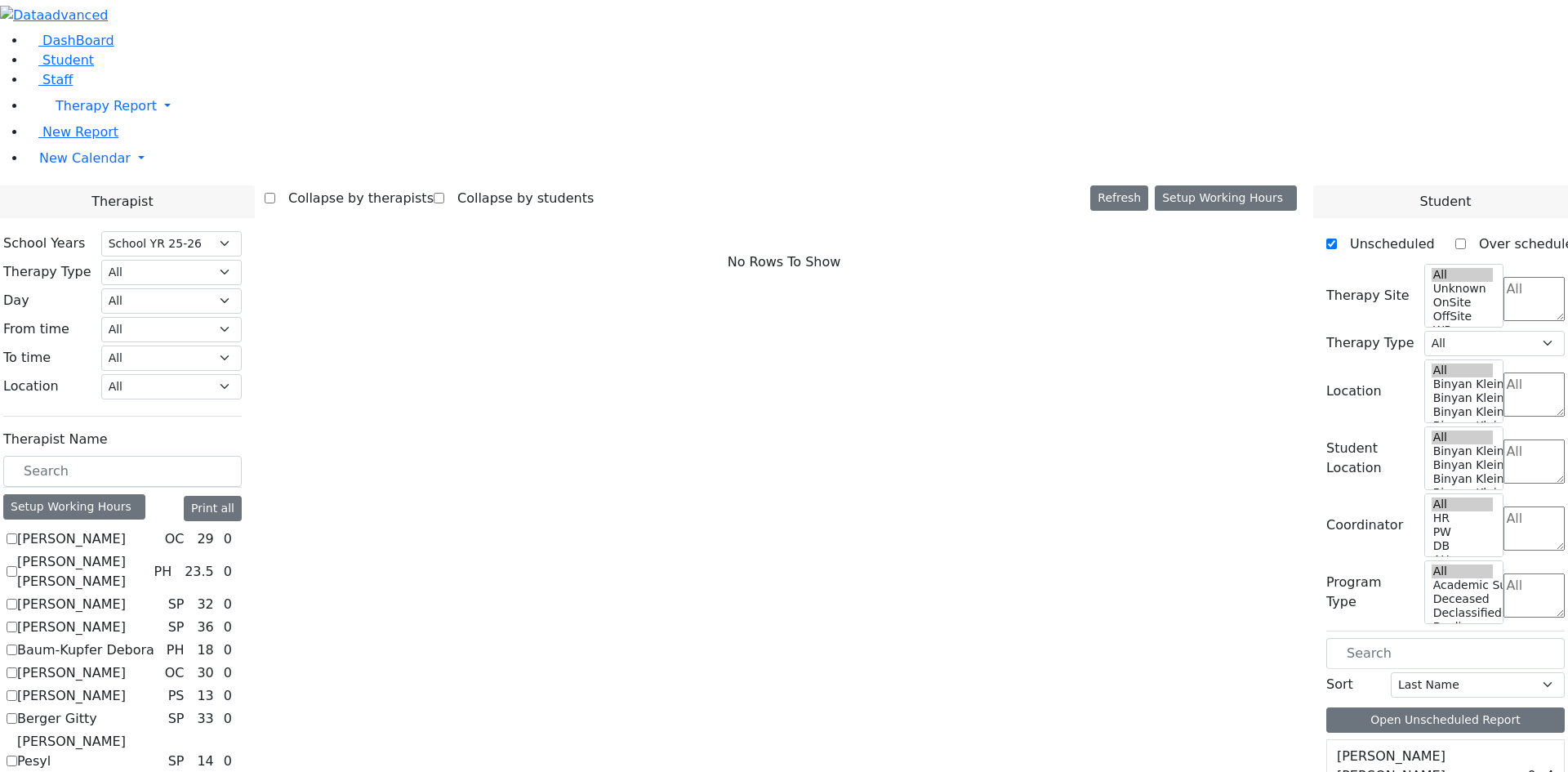
checkbox input "true"
select select "1"
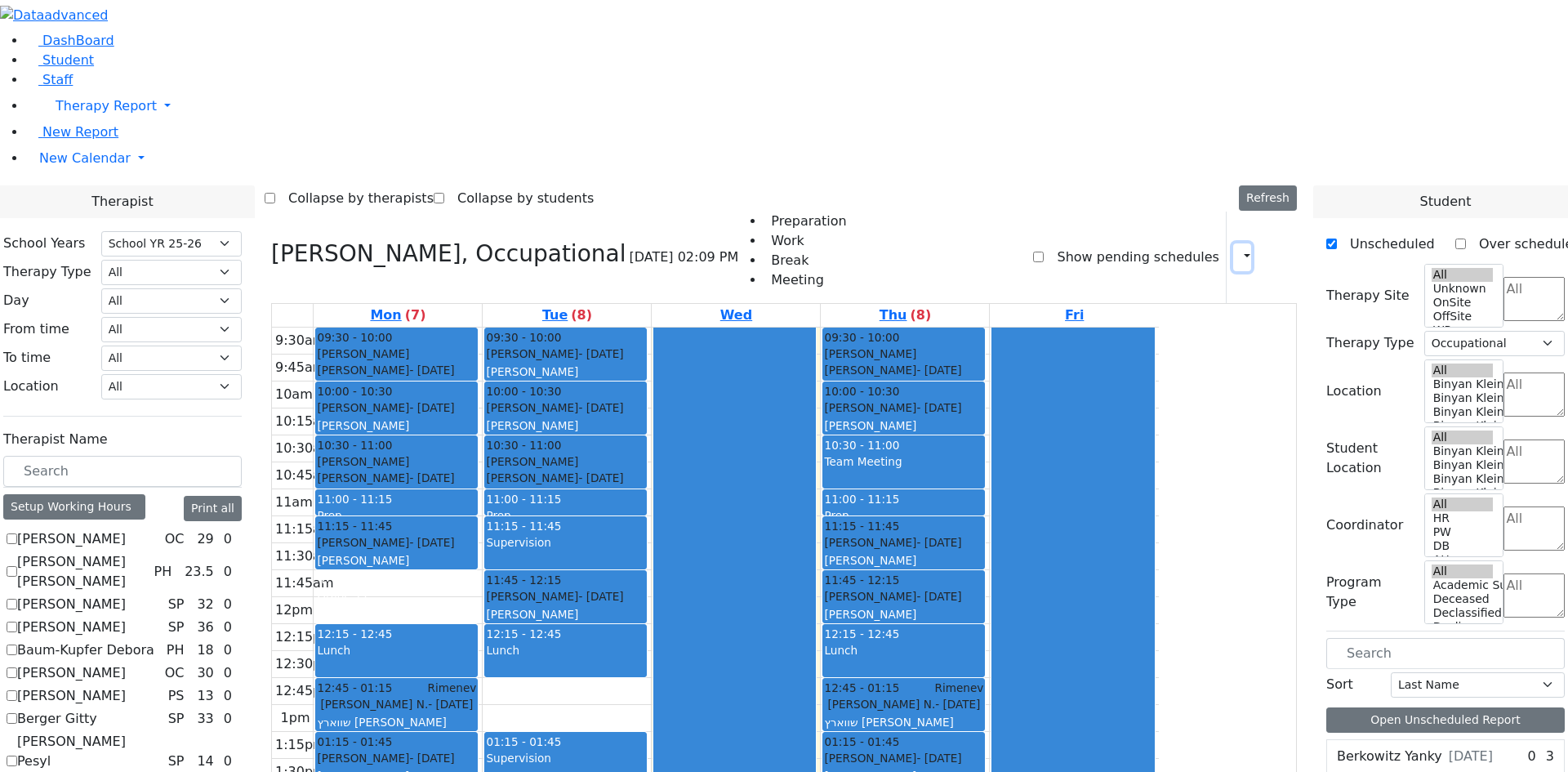
click at [1237, 249] on icon "button" at bounding box center [1237, 256] width 0 height 15
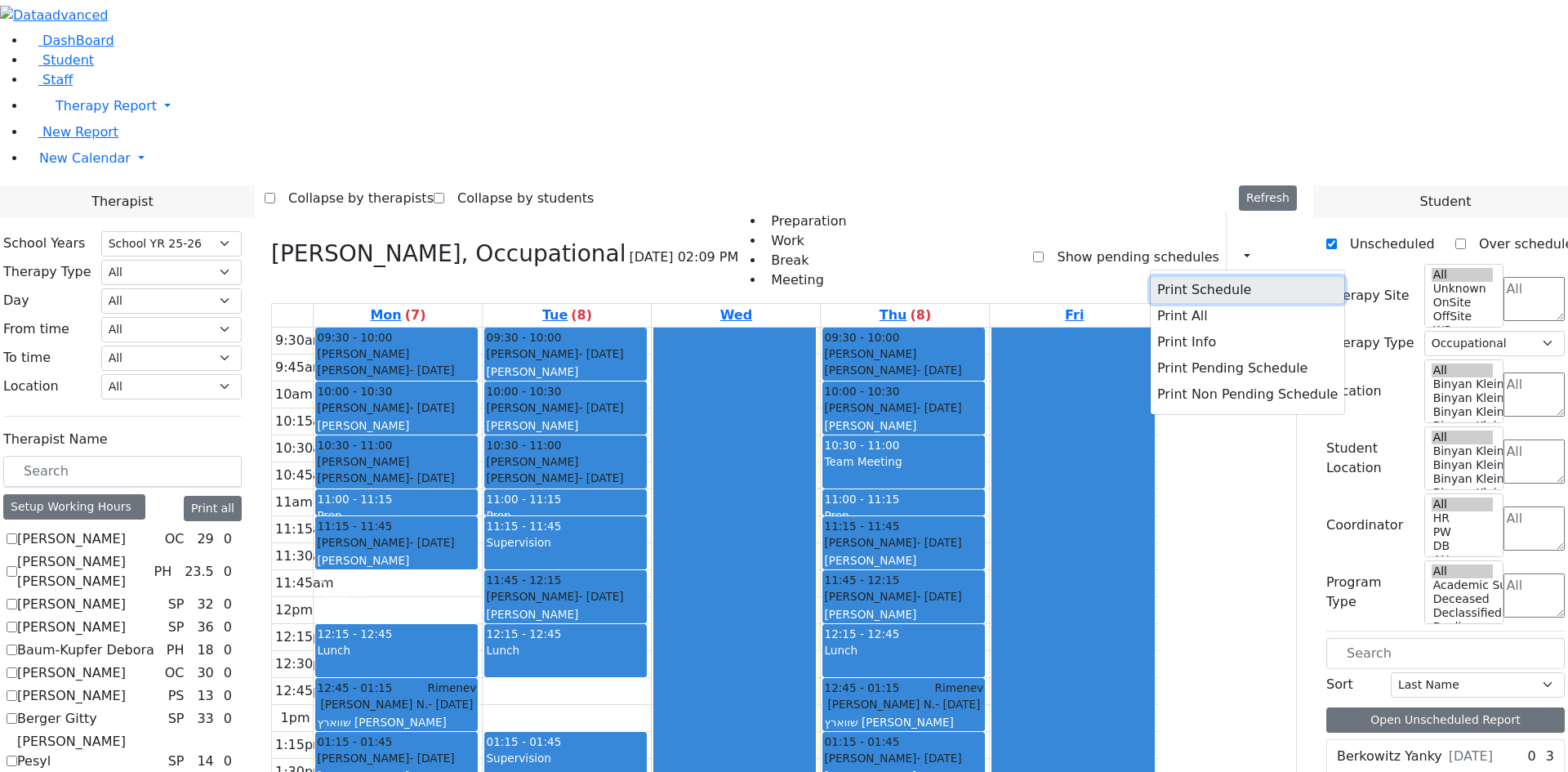
click at [1167, 277] on button "Print Schedule" at bounding box center [1247, 290] width 194 height 26
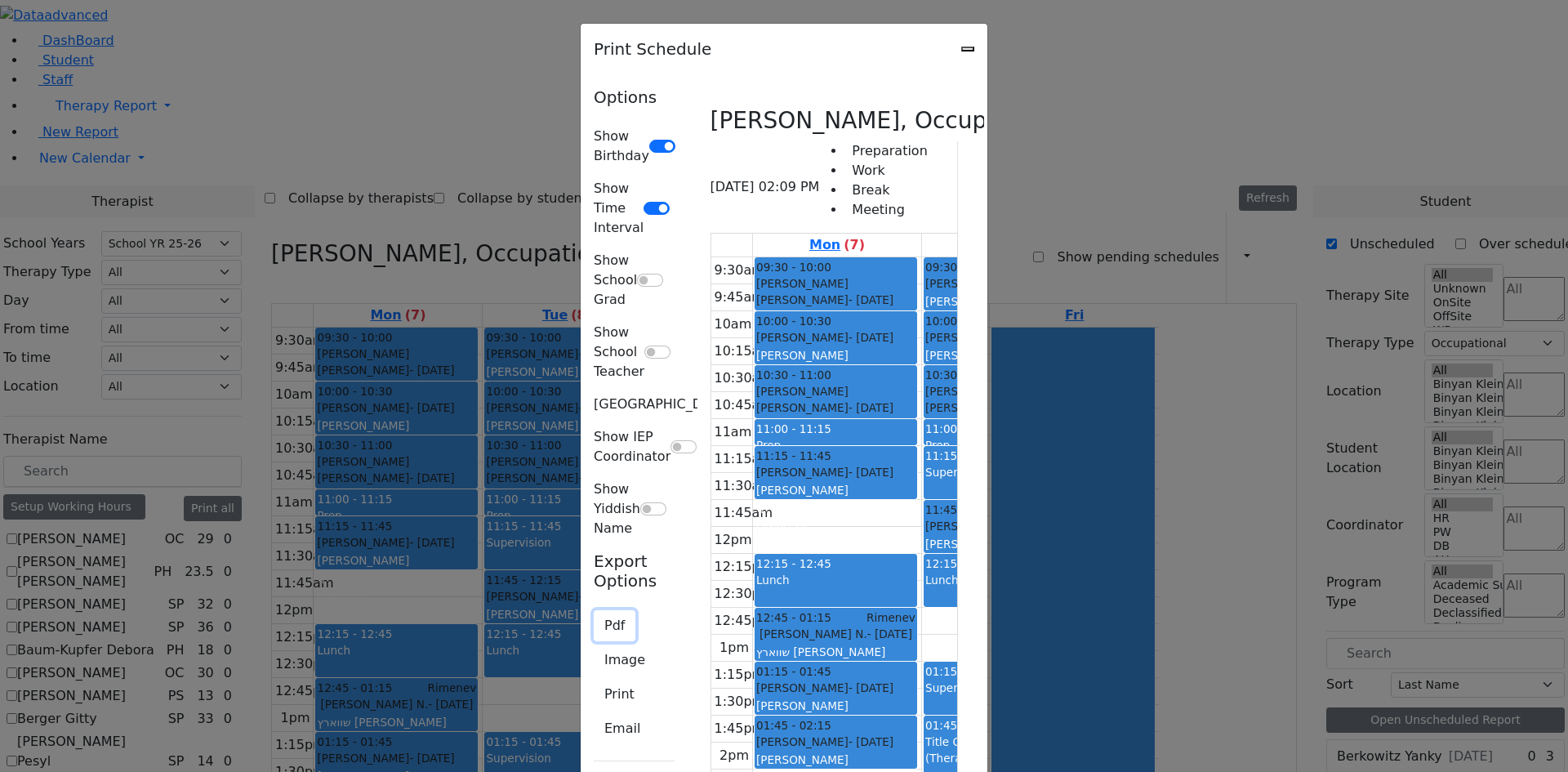
click at [593, 611] on button "Pdf" at bounding box center [614, 626] width 42 height 31
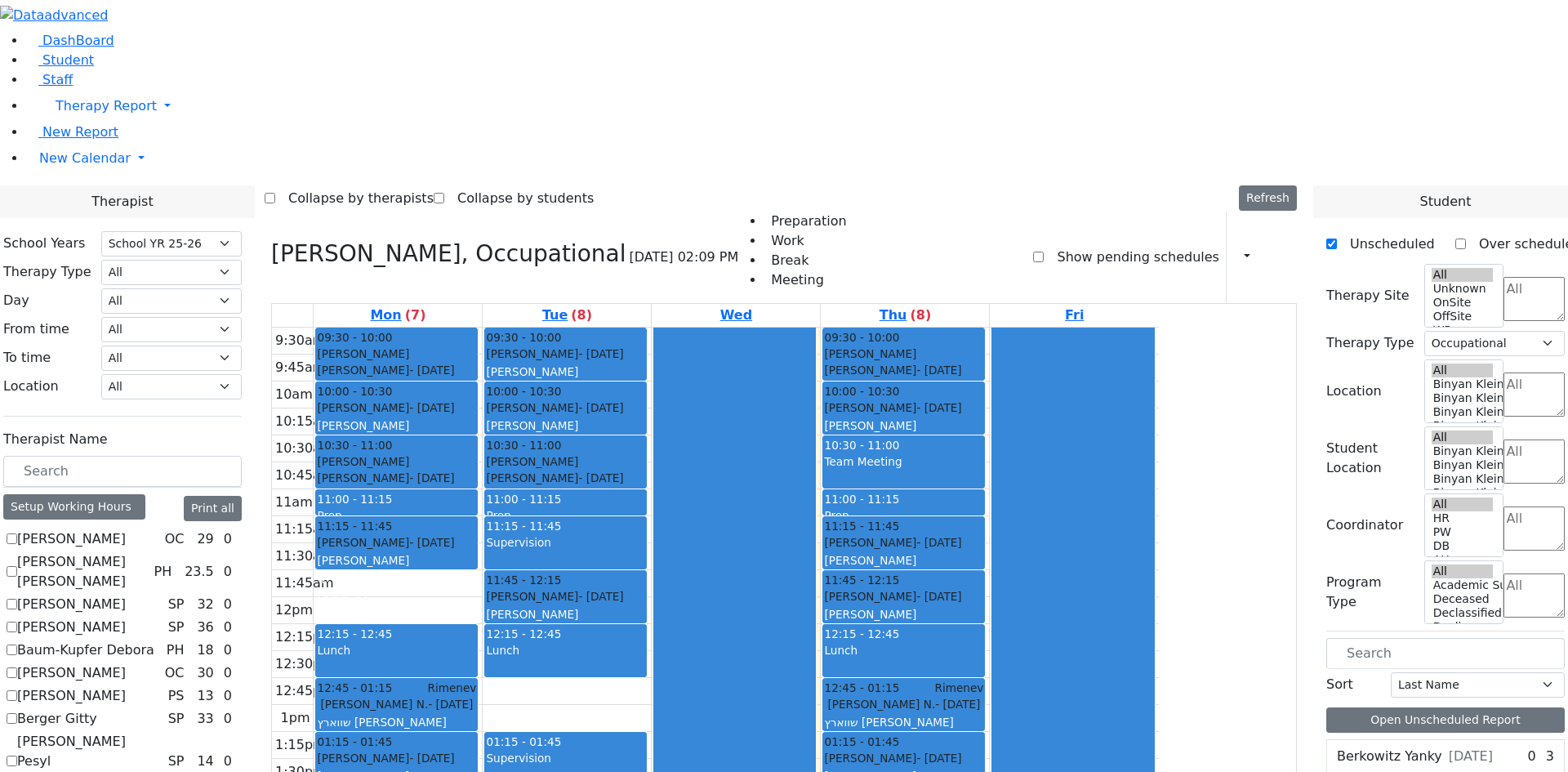
checkbox input "false"
select select
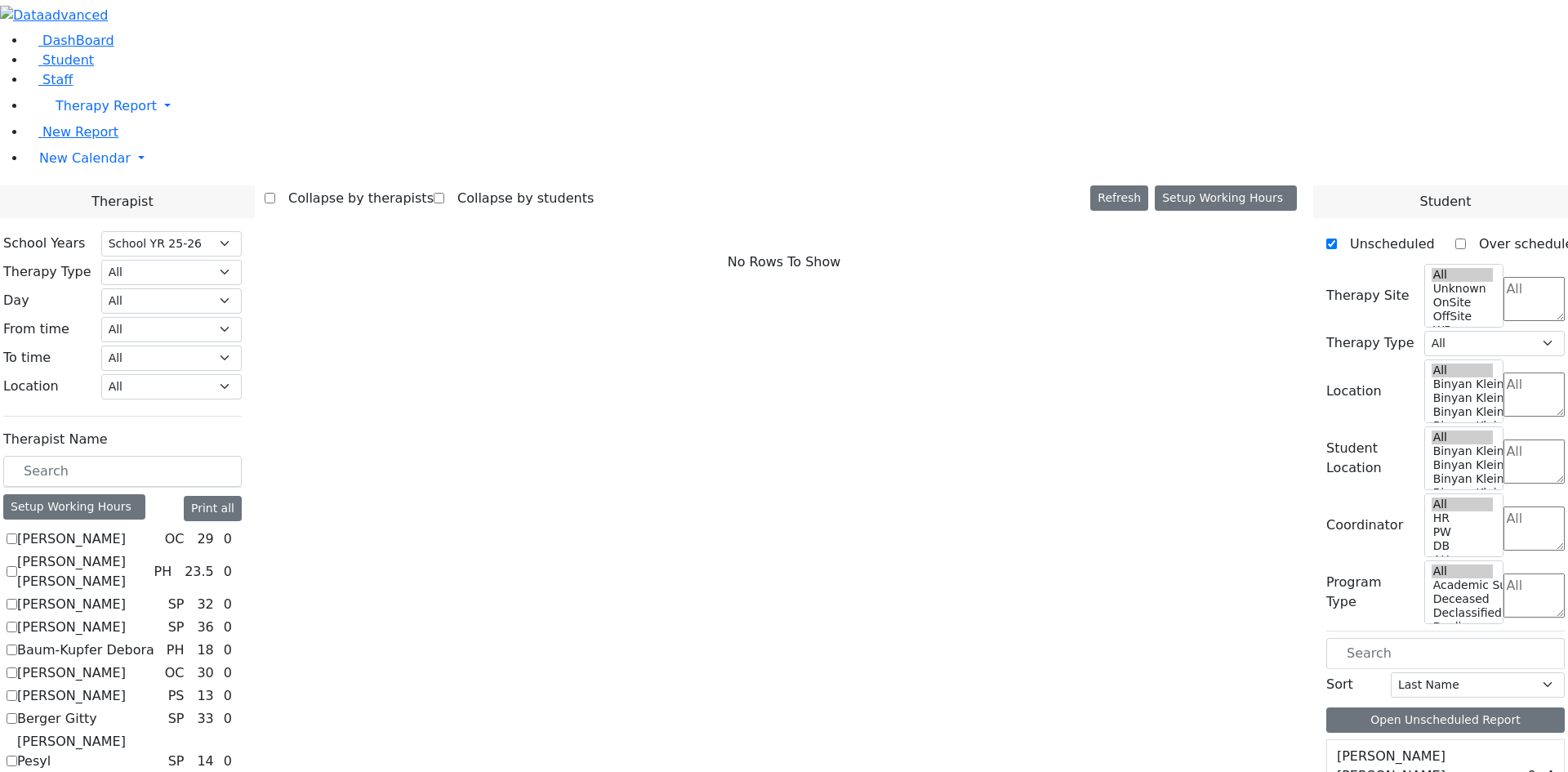
scroll to position [899, 0]
checkbox input "true"
select select "3"
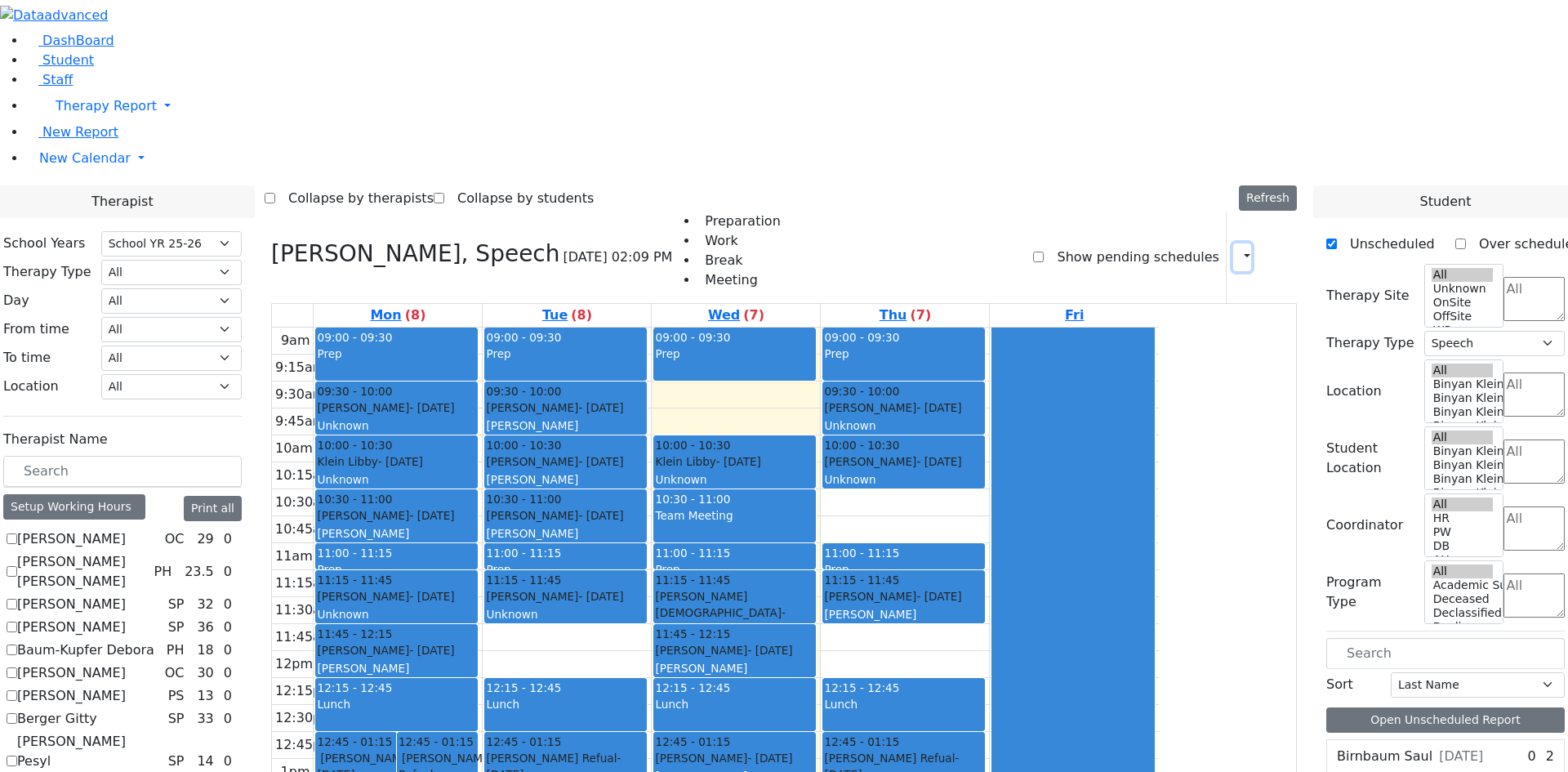
click at [1237, 249] on icon "button" at bounding box center [1237, 256] width 0 height 15
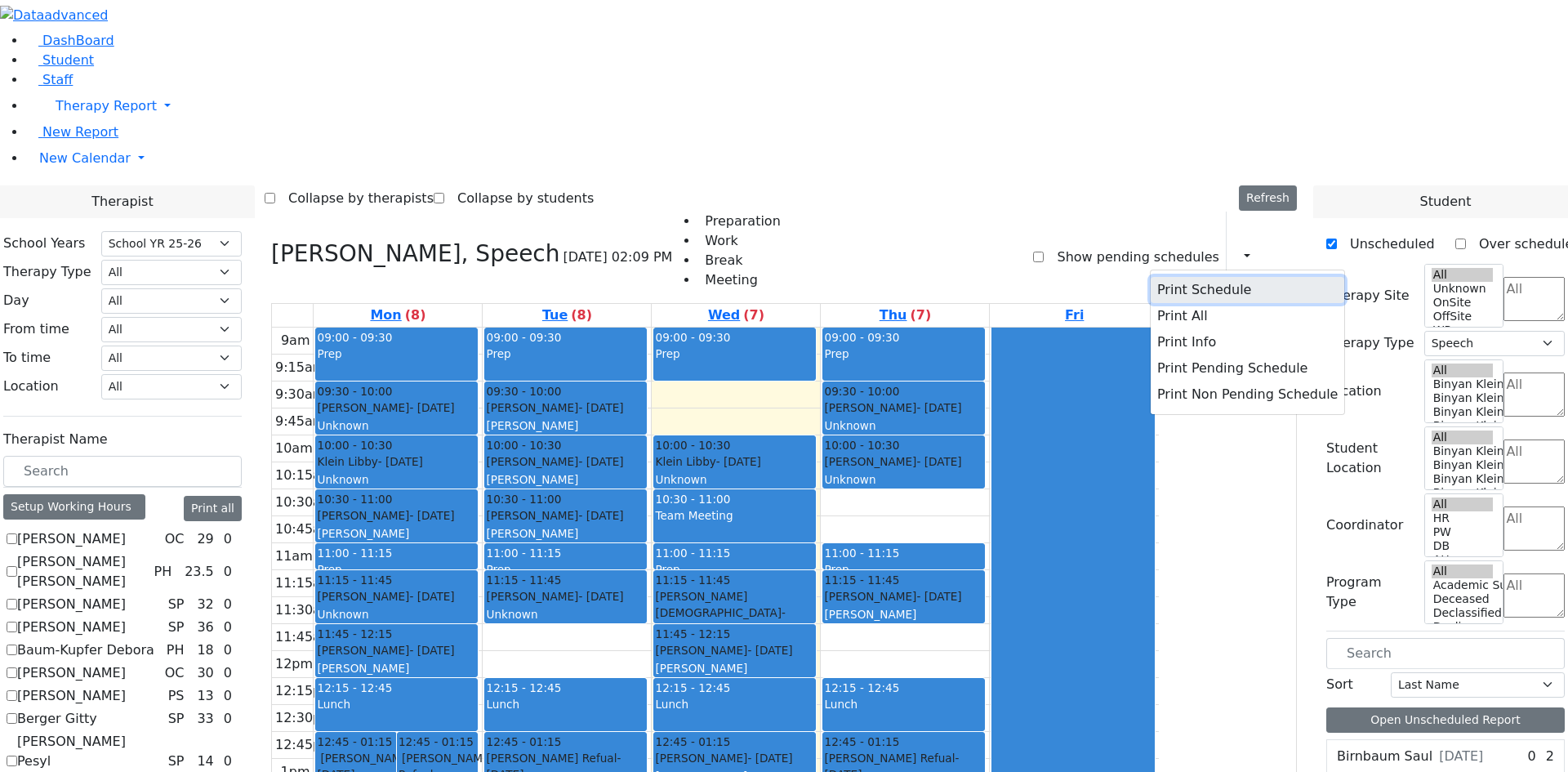
click at [1182, 277] on button "Print Schedule" at bounding box center [1247, 290] width 194 height 26
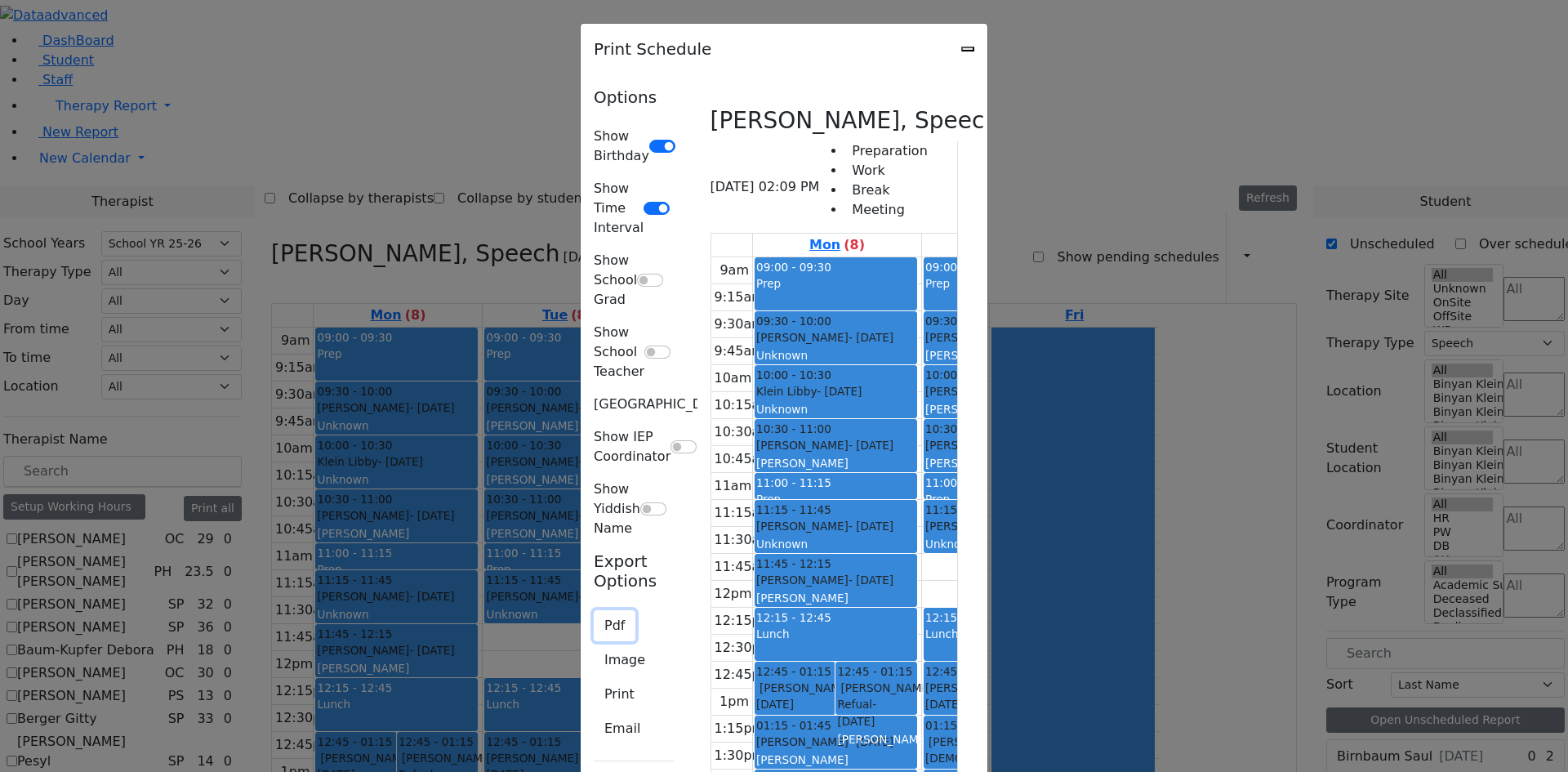
click at [593, 611] on button "Pdf" at bounding box center [614, 626] width 42 height 31
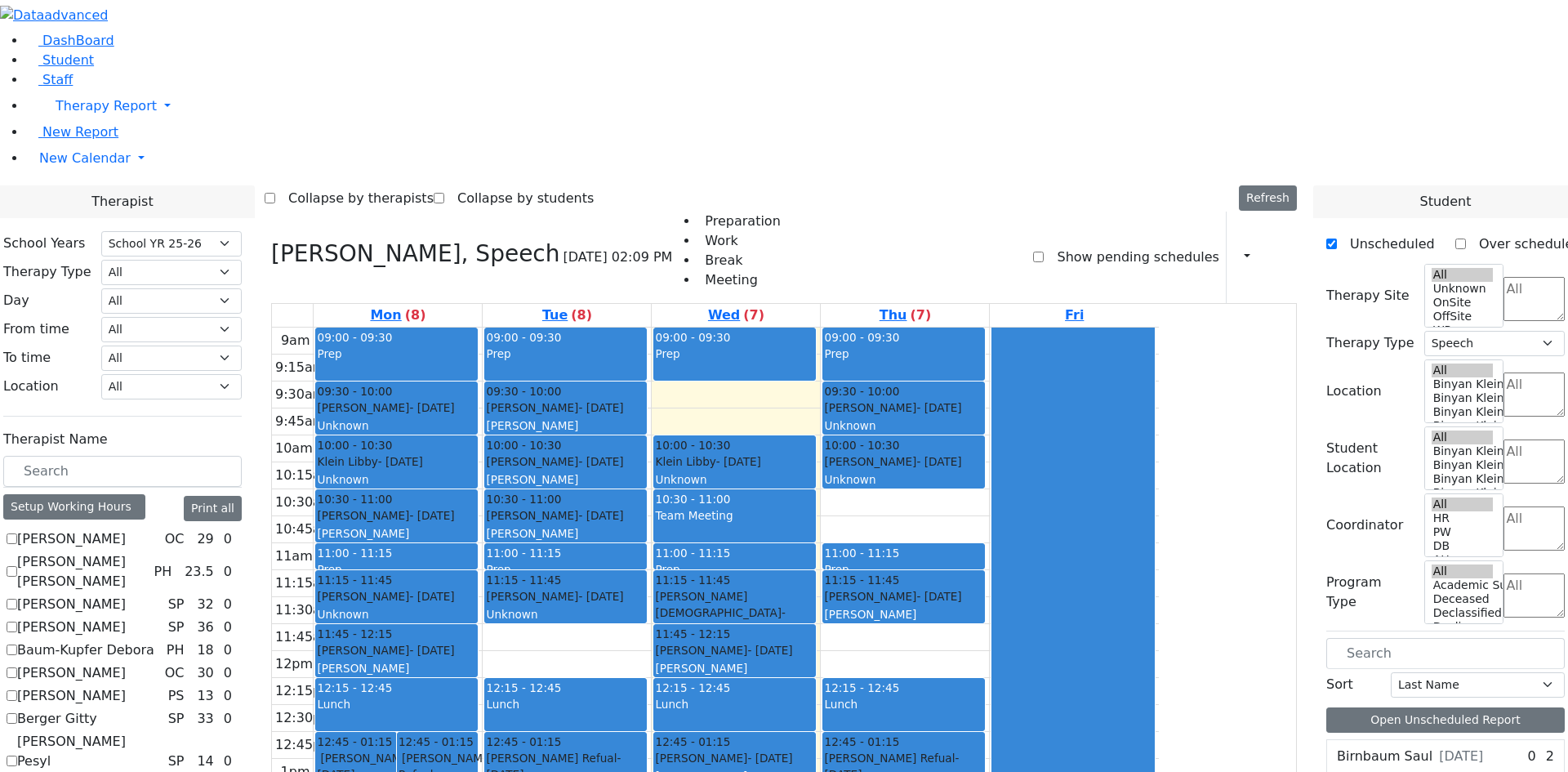
checkbox input "false"
select select
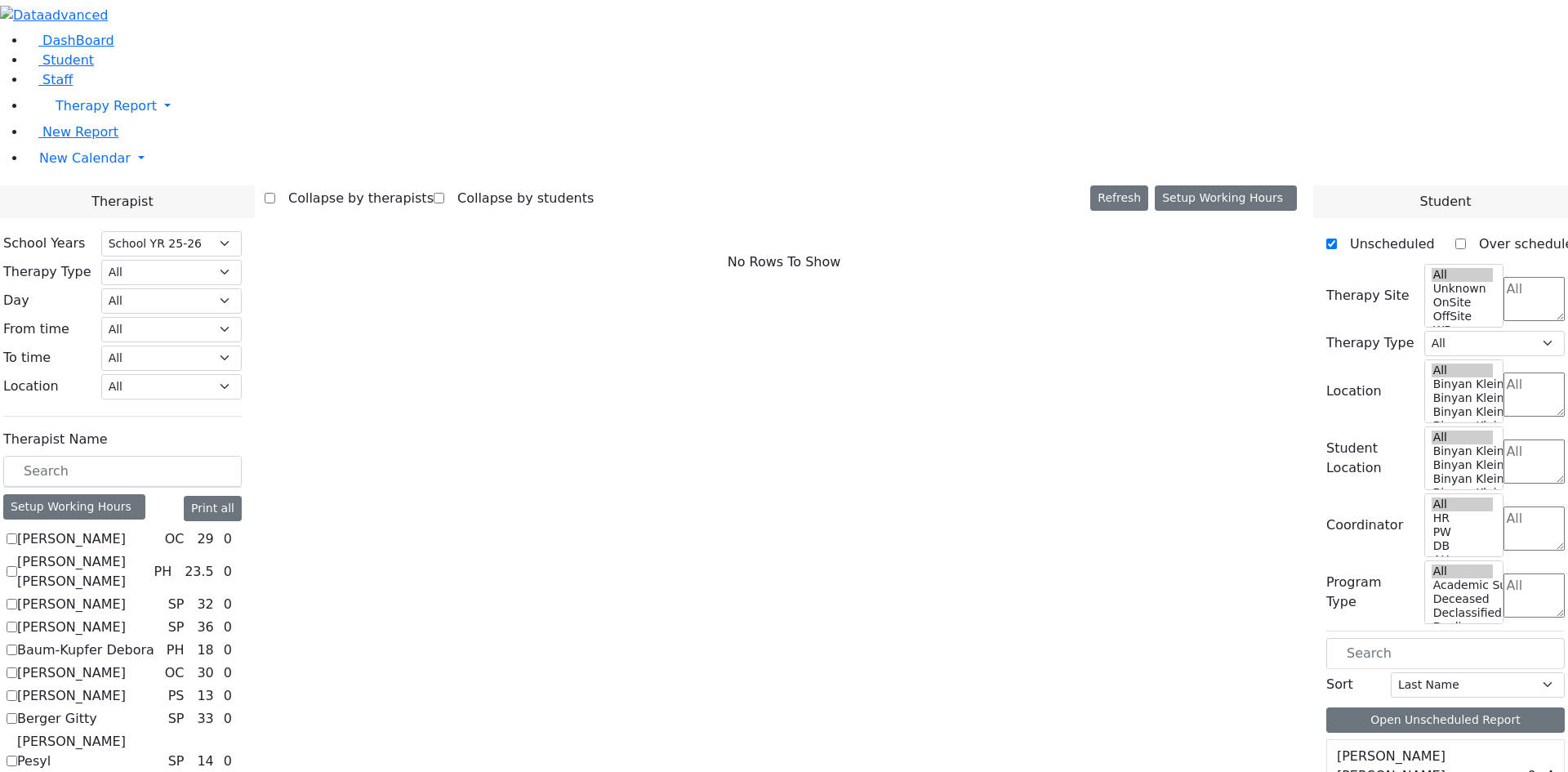
scroll to position [980, 0]
checkbox input "true"
select select "1"
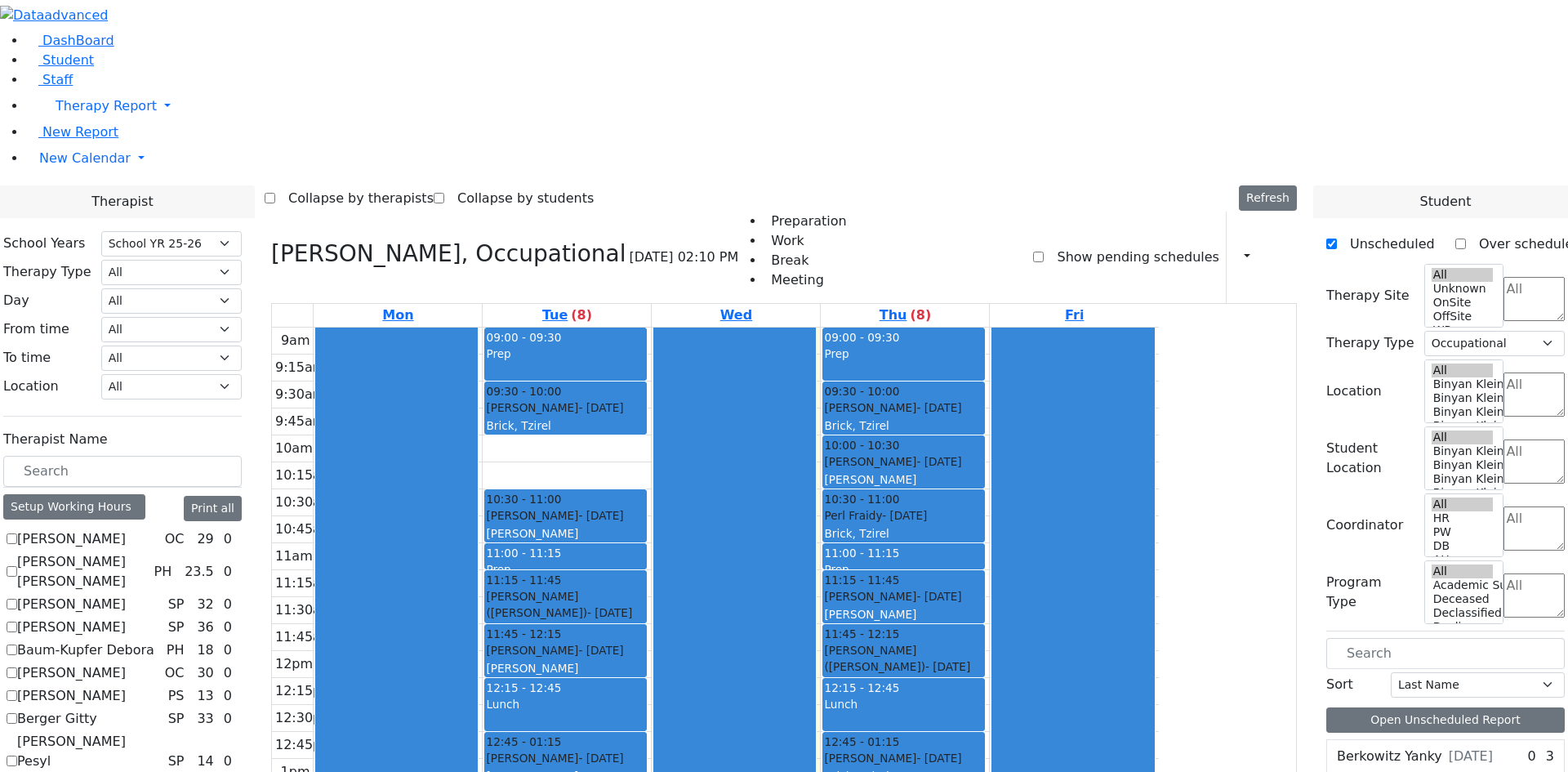
checkbox input "false"
select select
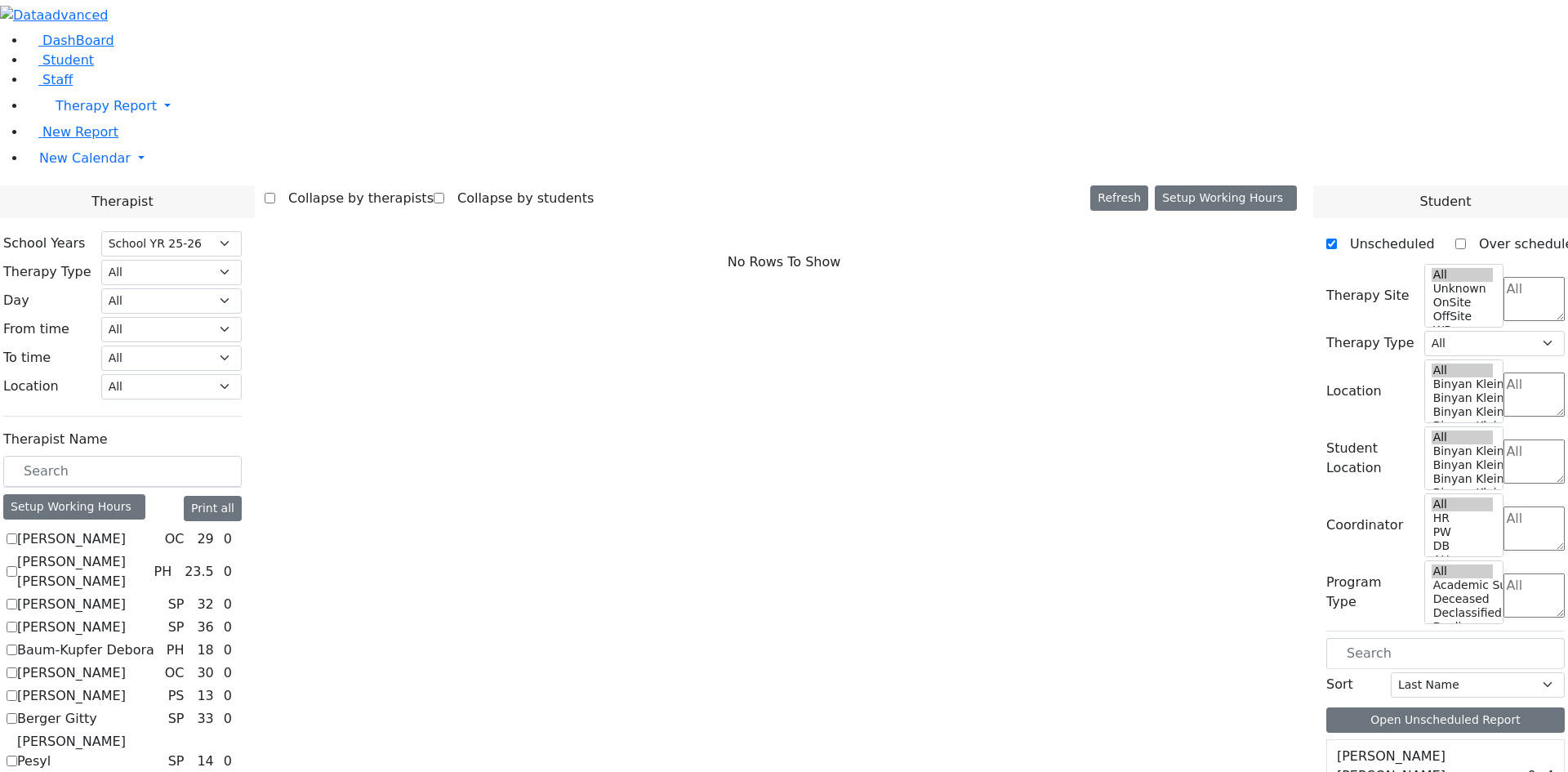
scroll to position [1144, 0]
checkbox input "true"
select select "3"
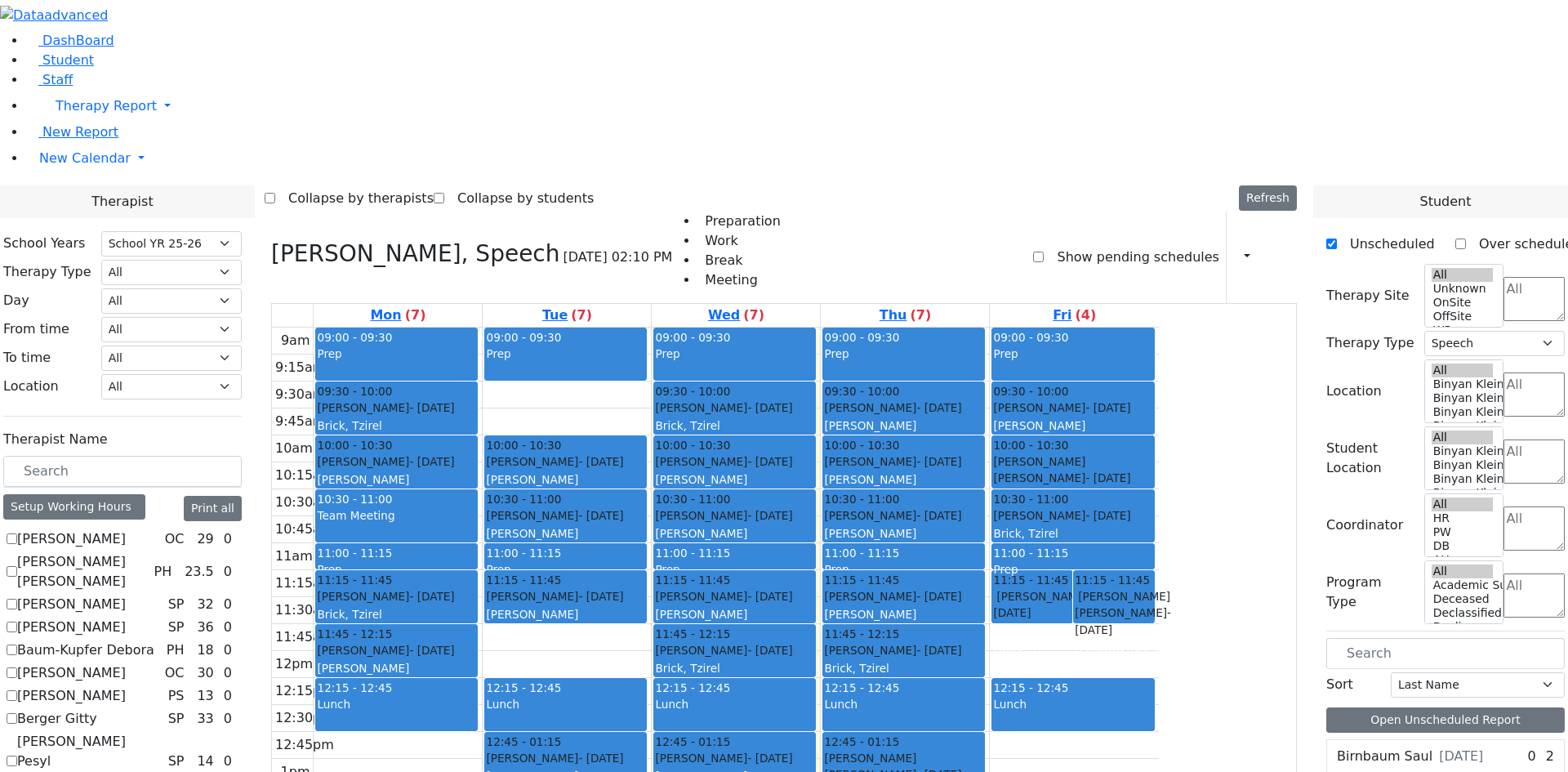
checkbox input "false"
select select
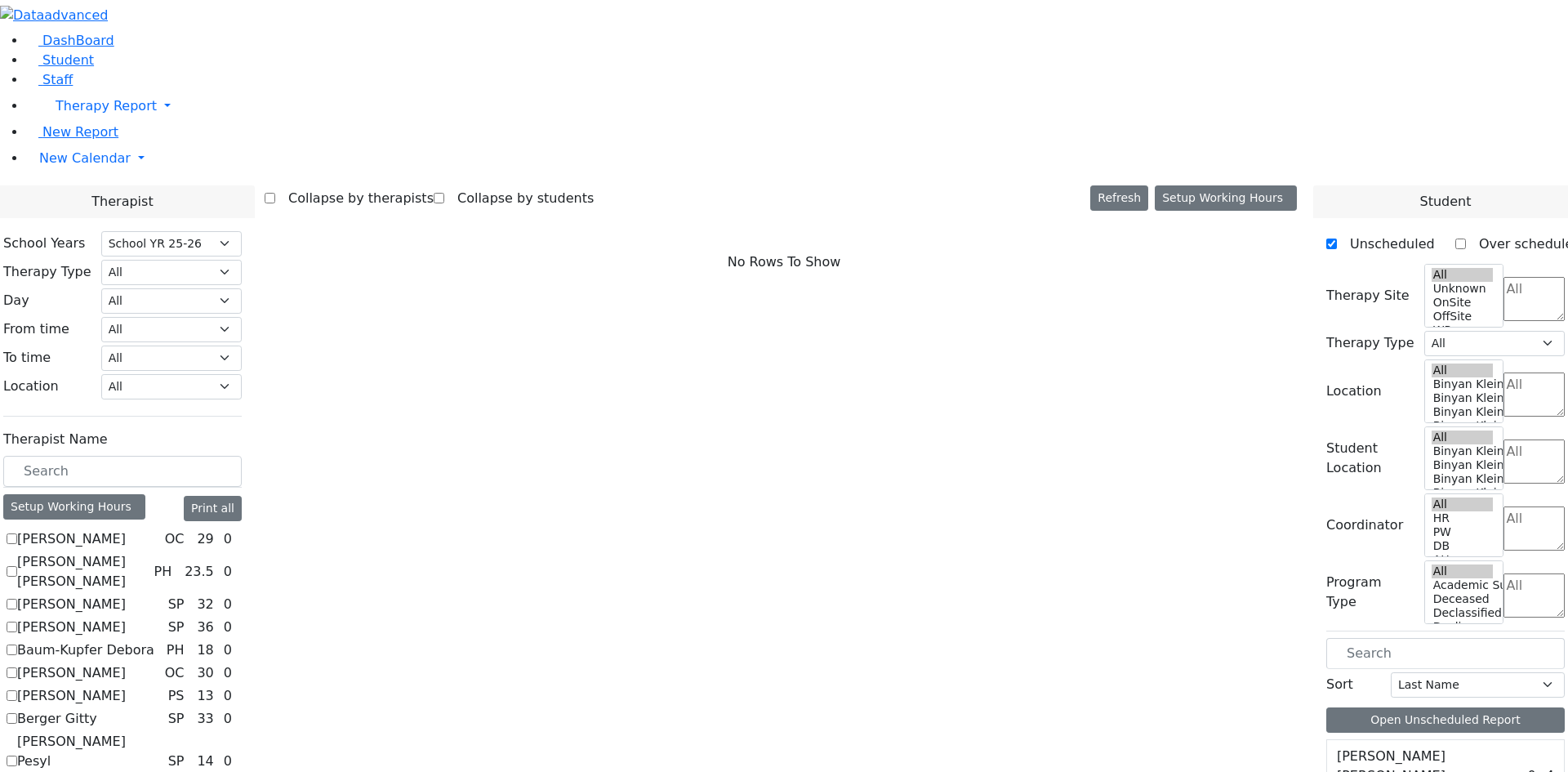
checkbox input "true"
select select "3"
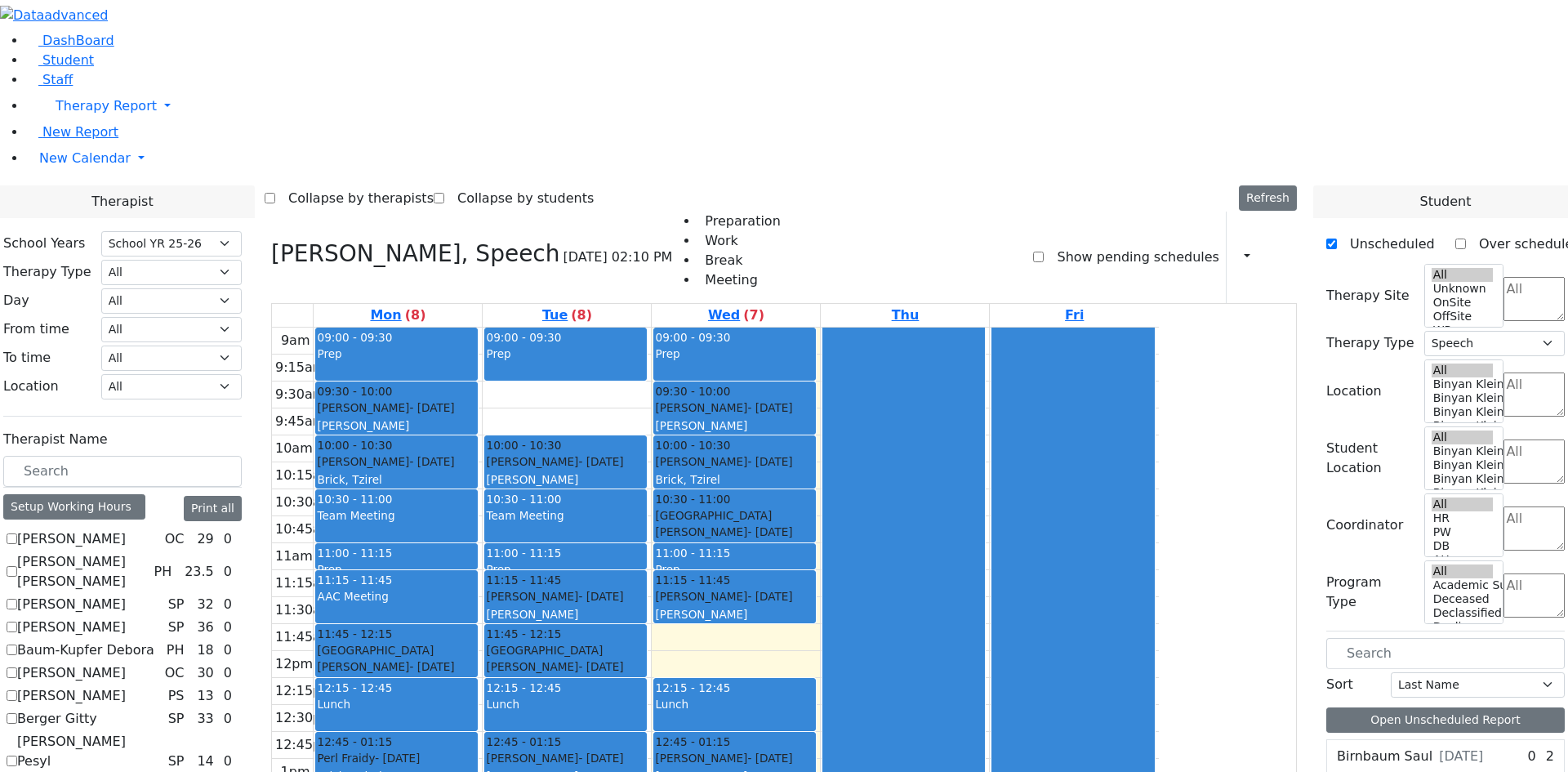
checkbox input "false"
select select
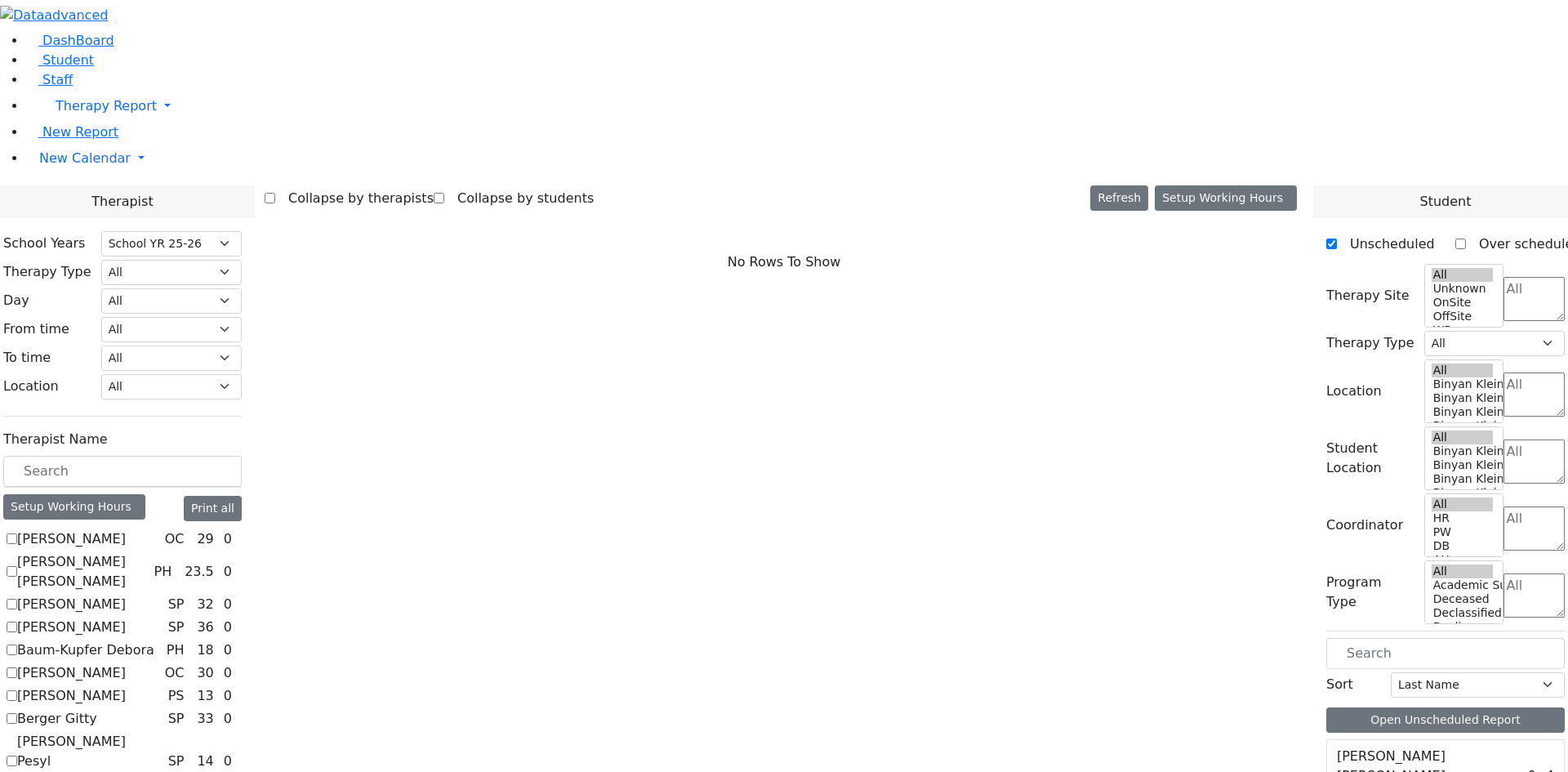
scroll to position [1226, 0]
checkbox input "true"
select select "1"
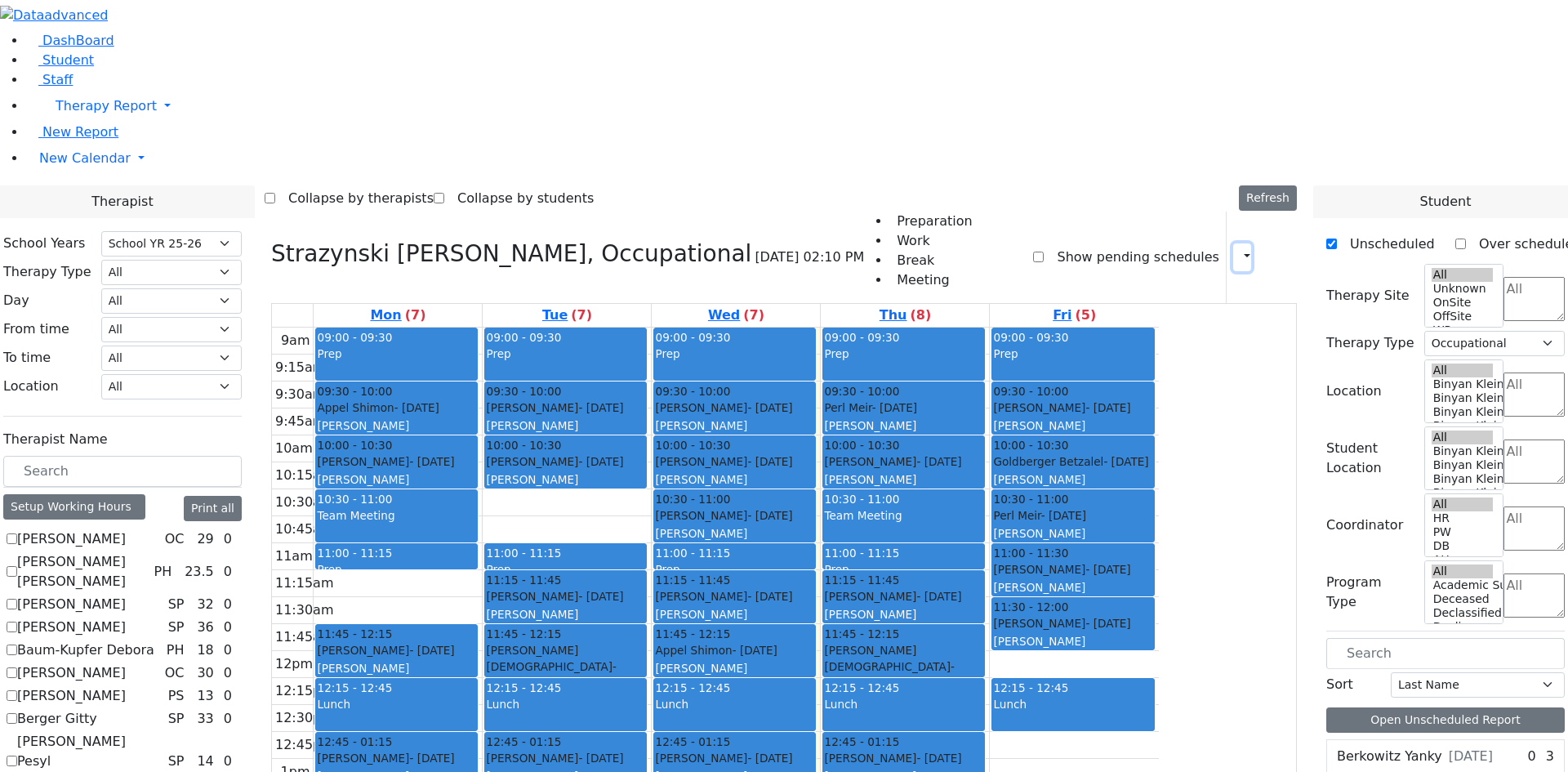
click at [1237, 249] on icon "button" at bounding box center [1237, 256] width 0 height 15
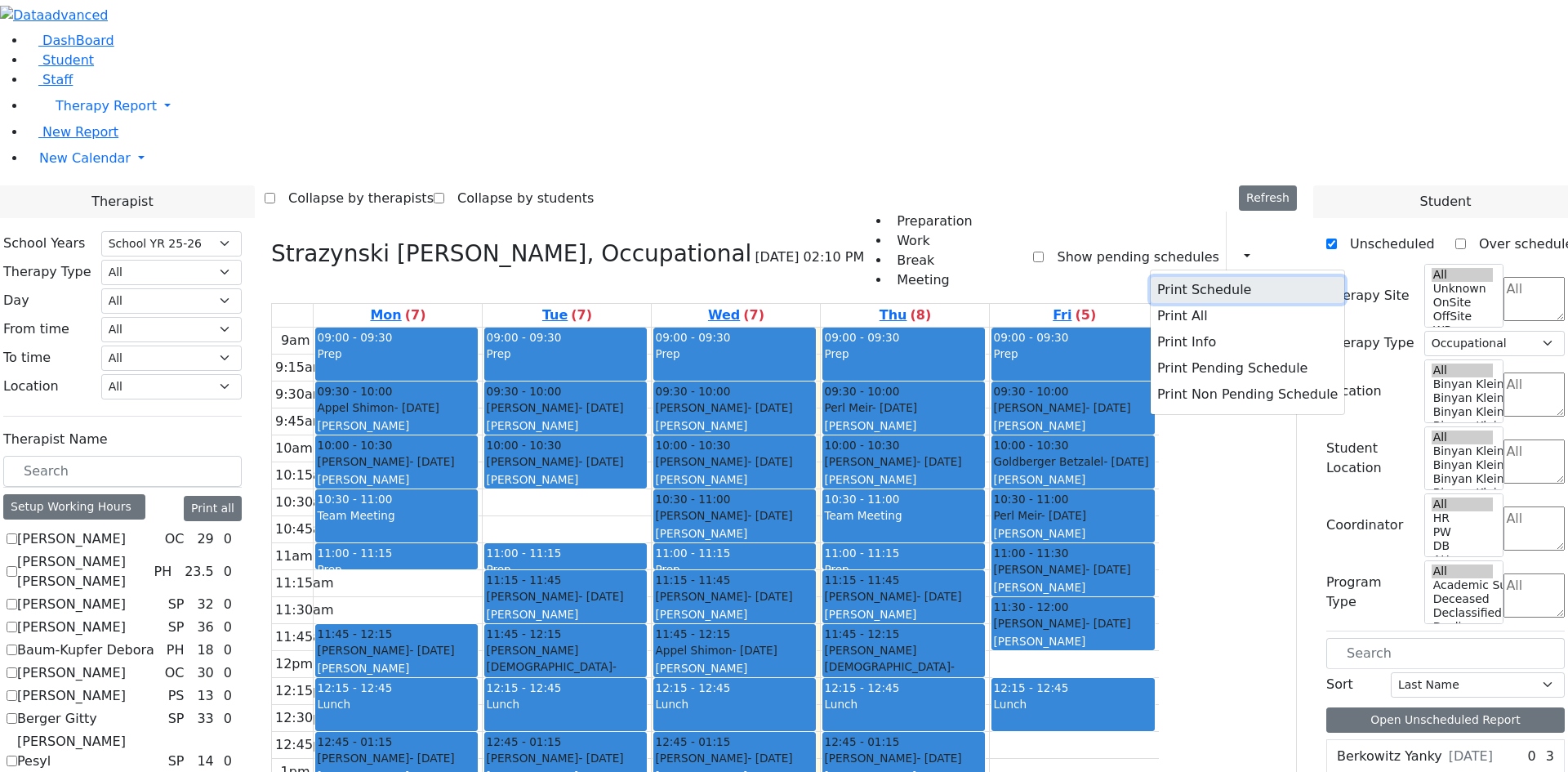
click at [1184, 277] on button "Print Schedule" at bounding box center [1247, 290] width 194 height 26
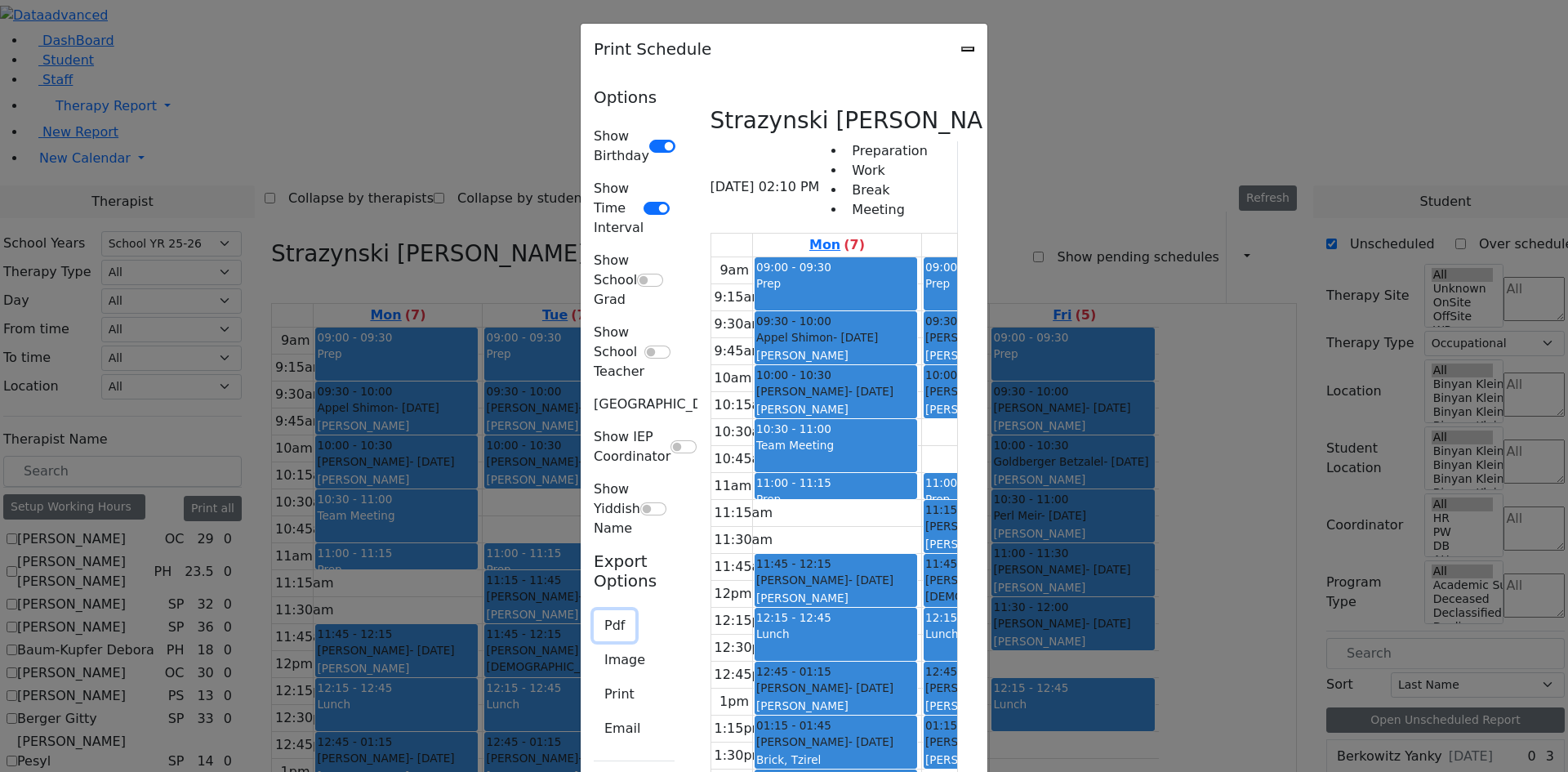
click at [593, 611] on button "Pdf" at bounding box center [614, 626] width 42 height 31
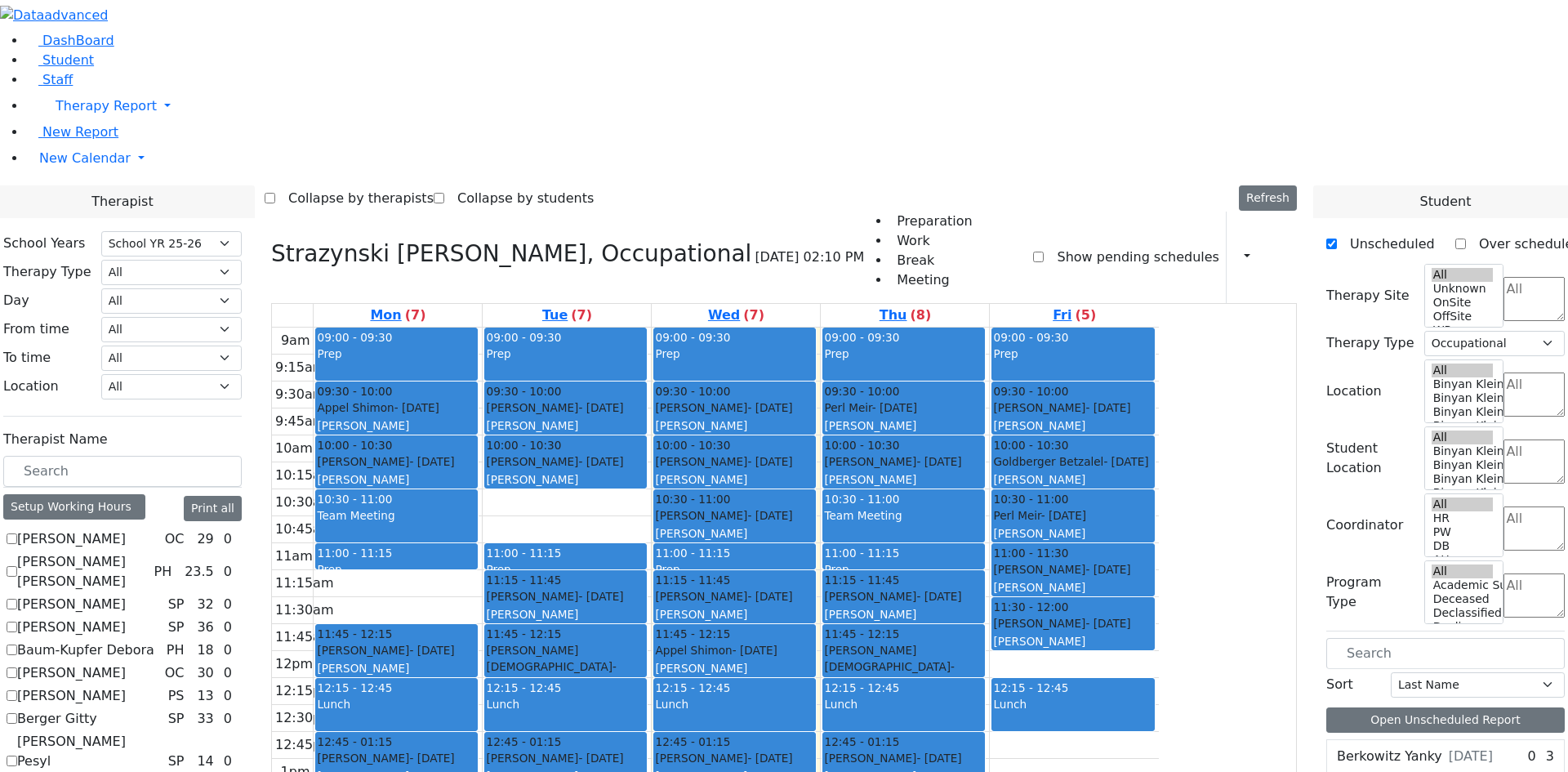
checkbox input "false"
select select
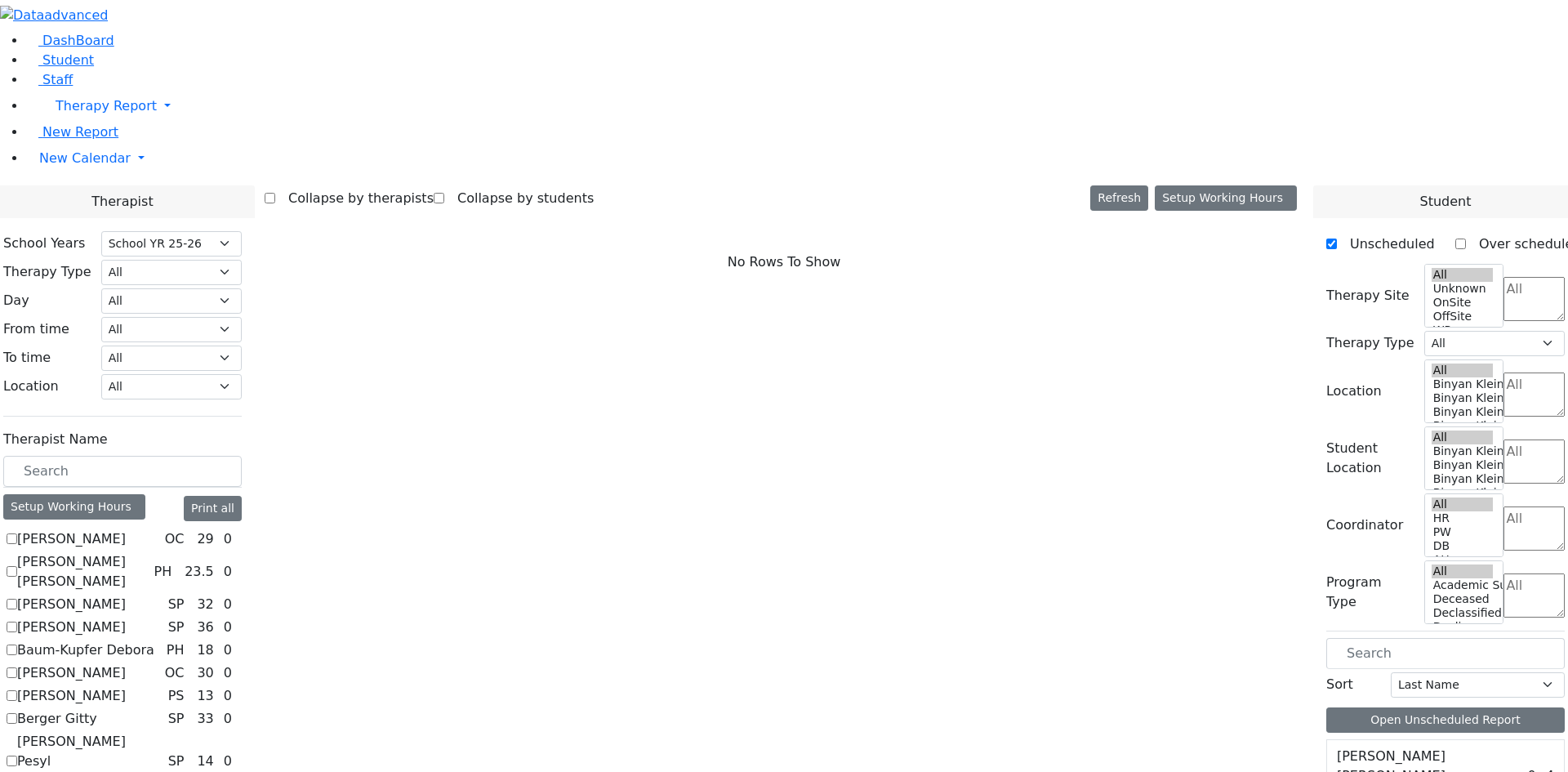
scroll to position [1484, 0]
